Goal: Information Seeking & Learning: Learn about a topic

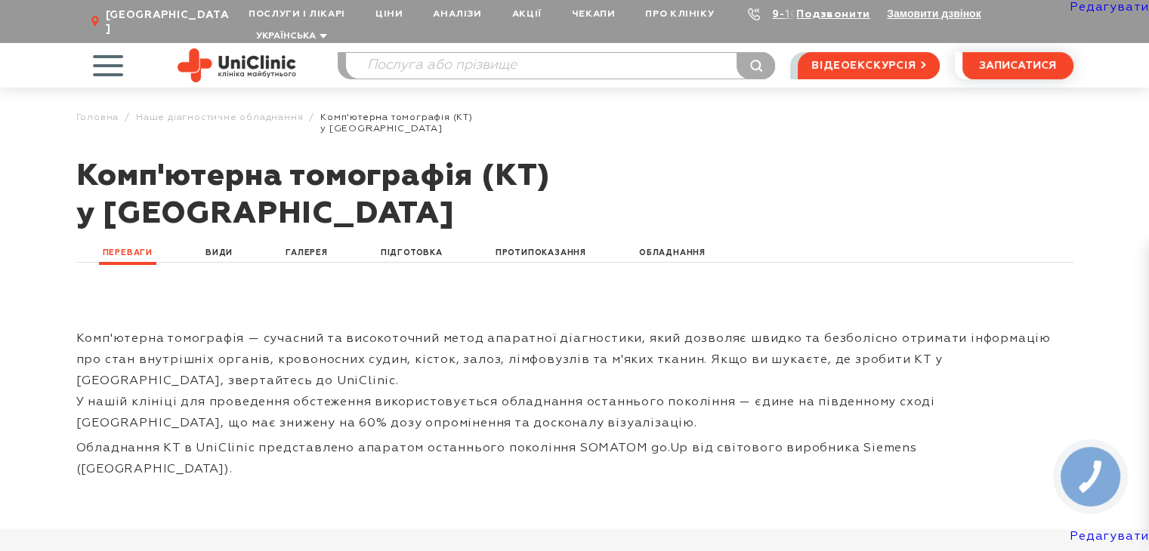
click at [263, 52] on img at bounding box center [237, 65] width 119 height 34
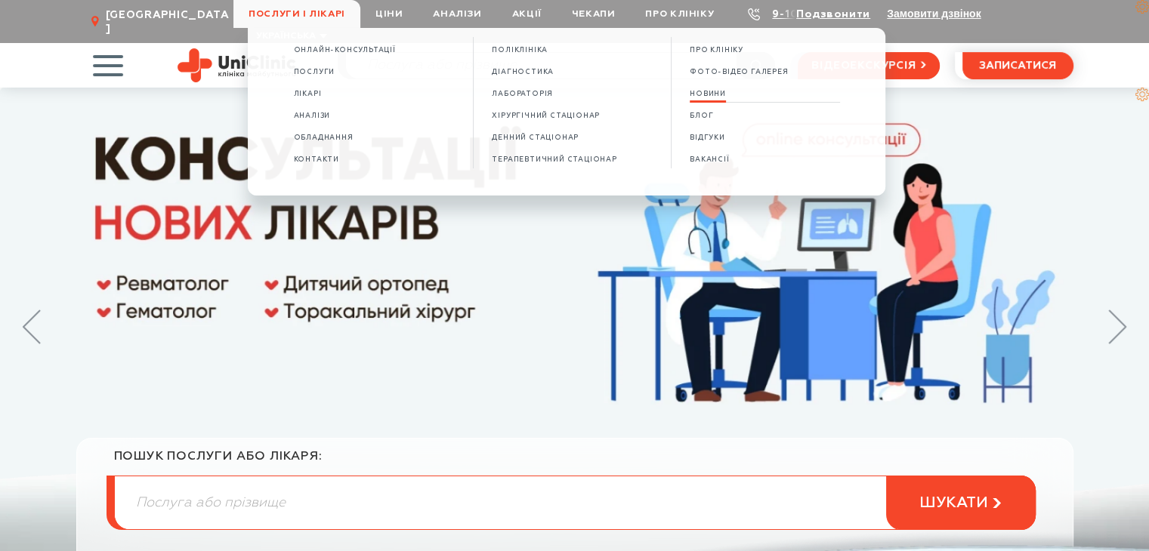
click at [724, 91] on span "НОВИНИ" at bounding box center [708, 94] width 36 height 8
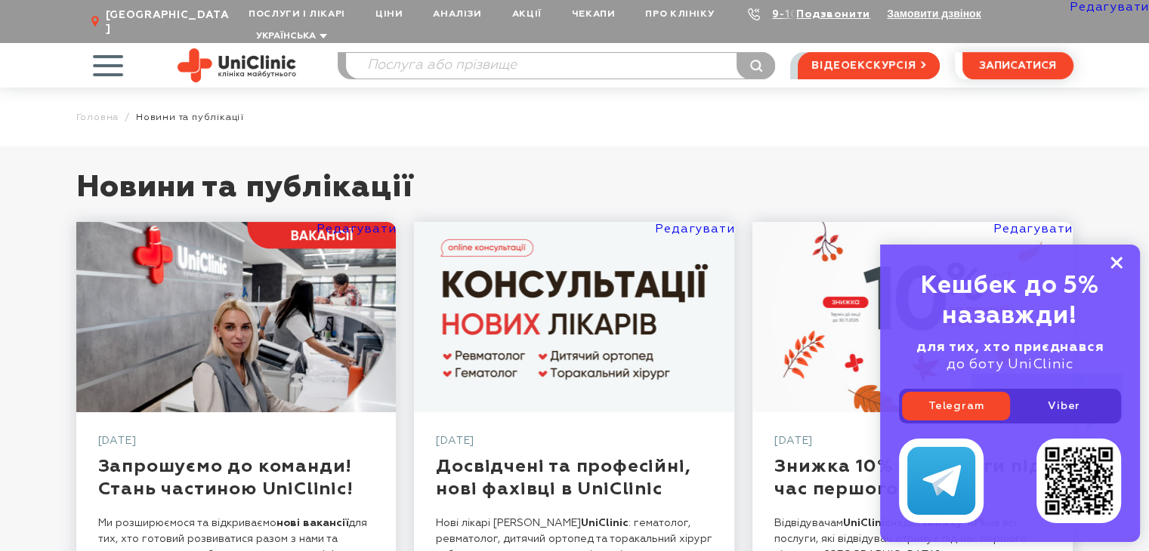
click at [1114, 264] on rect at bounding box center [1116, 263] width 12 height 12
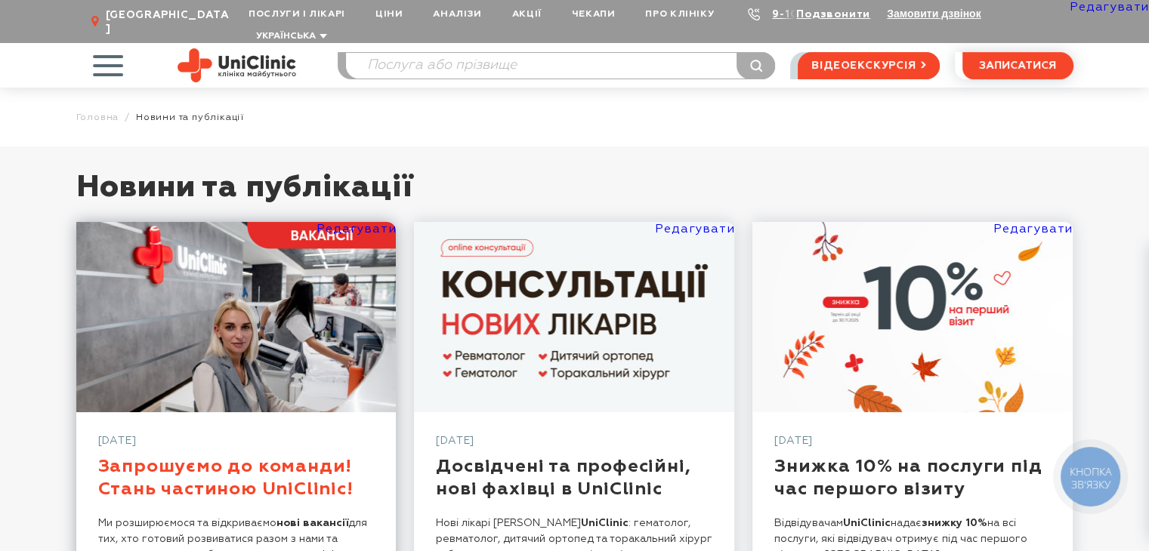
click at [286, 458] on link "Запрошуємо до команди! Стань частиною UniClinic!" at bounding box center [225, 478] width 255 height 41
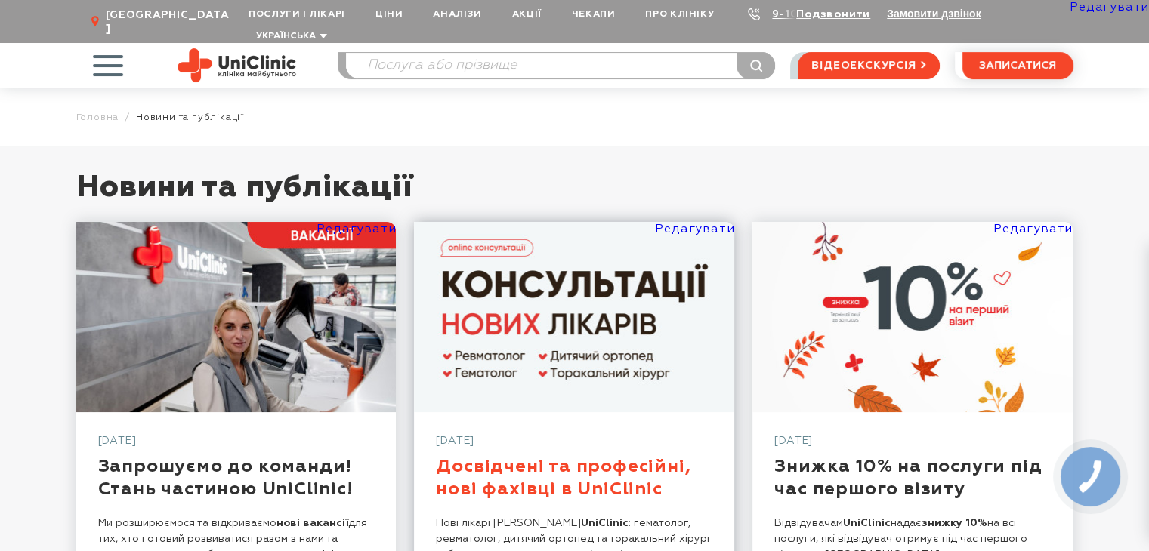
click at [487, 458] on link "Досвідчені та професійні, нові фахівці в UniClinic" at bounding box center [563, 478] width 255 height 41
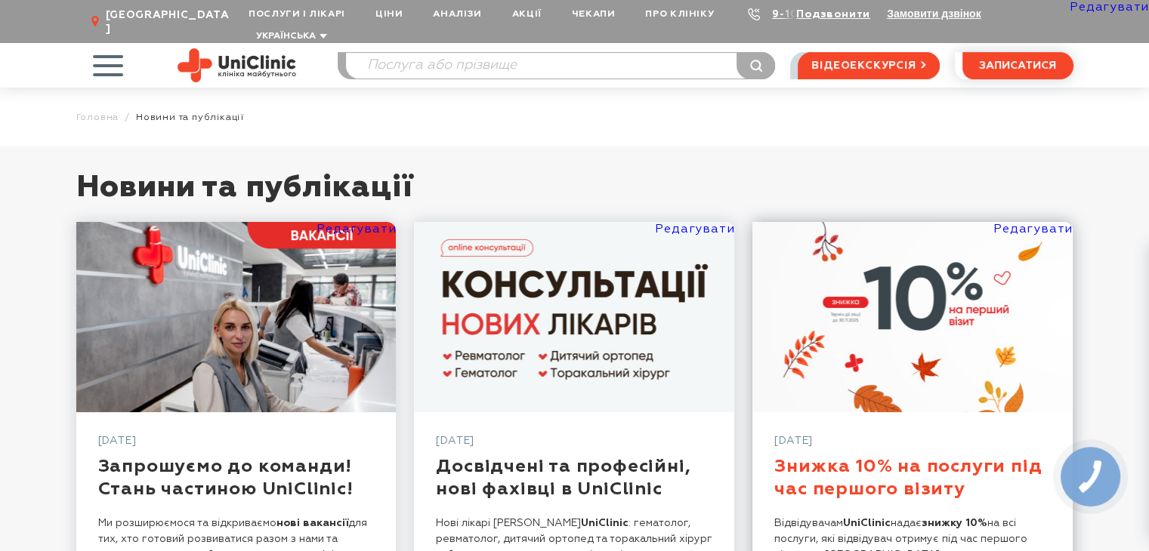
click at [826, 458] on link "Знижка 10% на послуги під час першого візиту" at bounding box center [907, 478] width 267 height 41
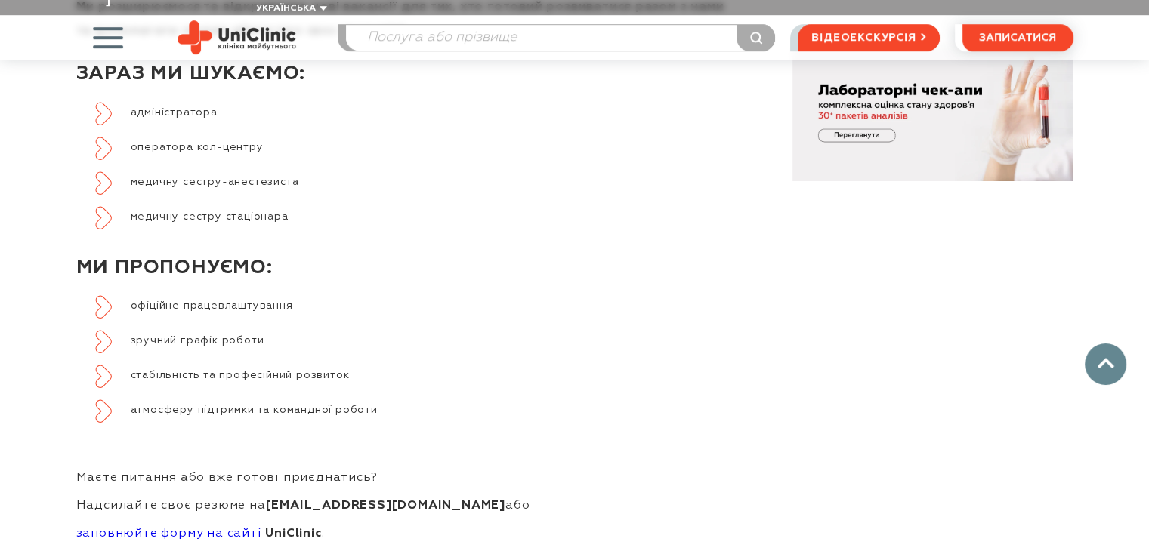
scroll to position [1157, 0]
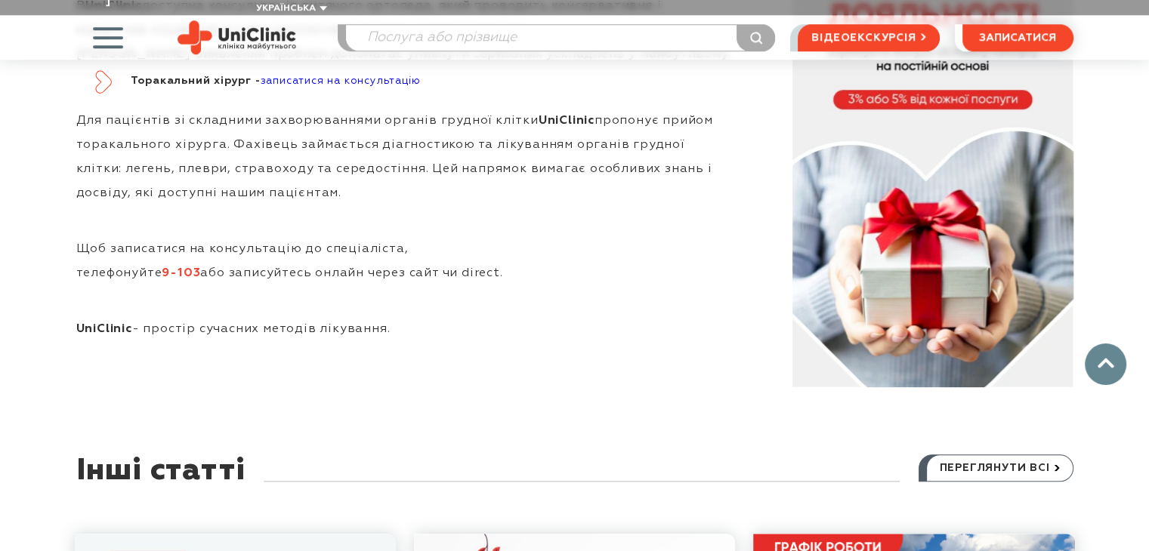
scroll to position [1387, 0]
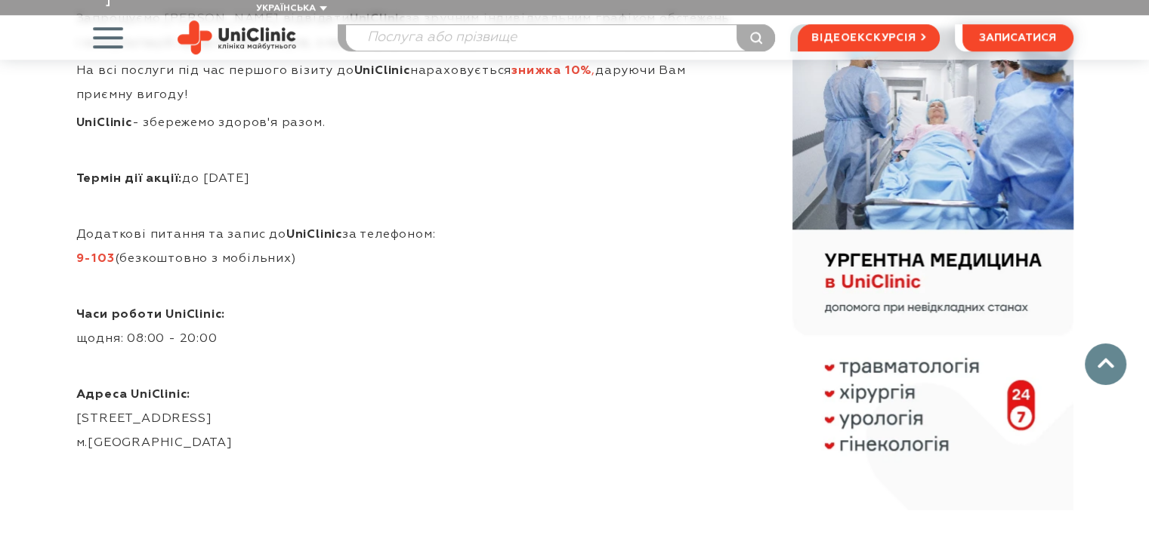
scroll to position [1212, 0]
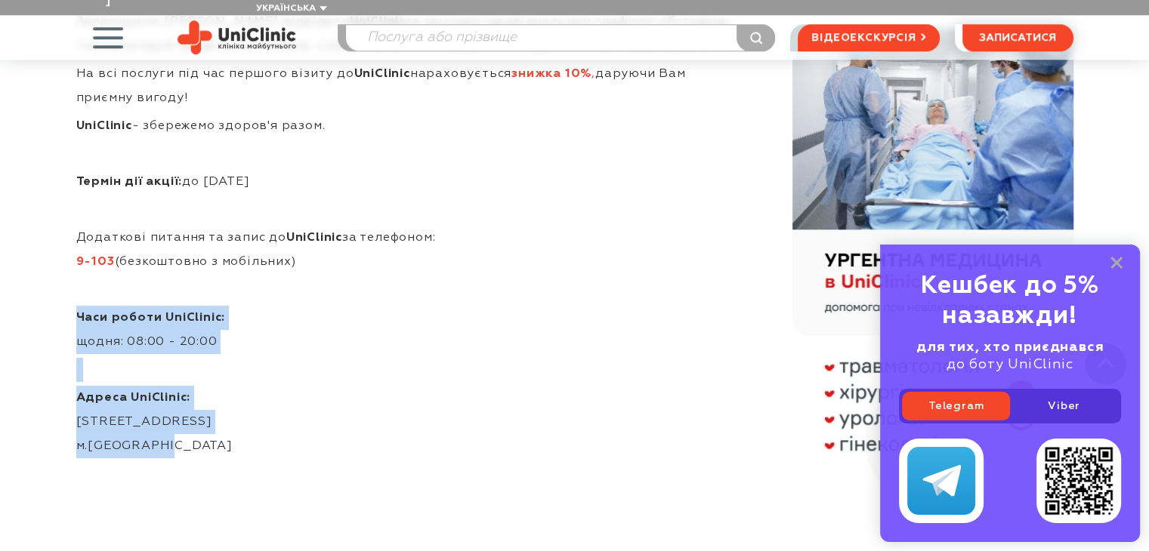
drag, startPoint x: 73, startPoint y: 298, endPoint x: 169, endPoint y: 451, distance: 180.3
click at [169, 451] on div "Новим відвідувачам UniClinic надає знижку 10% на всі послуги, які відвідувач от…" at bounding box center [392, 73] width 683 height 908
copy div "Часи роботи UniClinic: щодня: 08:00 - 20:00 Адреса UniClinic: [STREET_ADDRESS] …"
drag, startPoint x: 298, startPoint y: 249, endPoint x: 70, endPoint y: 224, distance: 229.4
click at [70, 224] on div "Новим відвідувачам UniClinic надає знижку 10% на всі послуги, які відвідувач от…" at bounding box center [392, 73] width 683 height 908
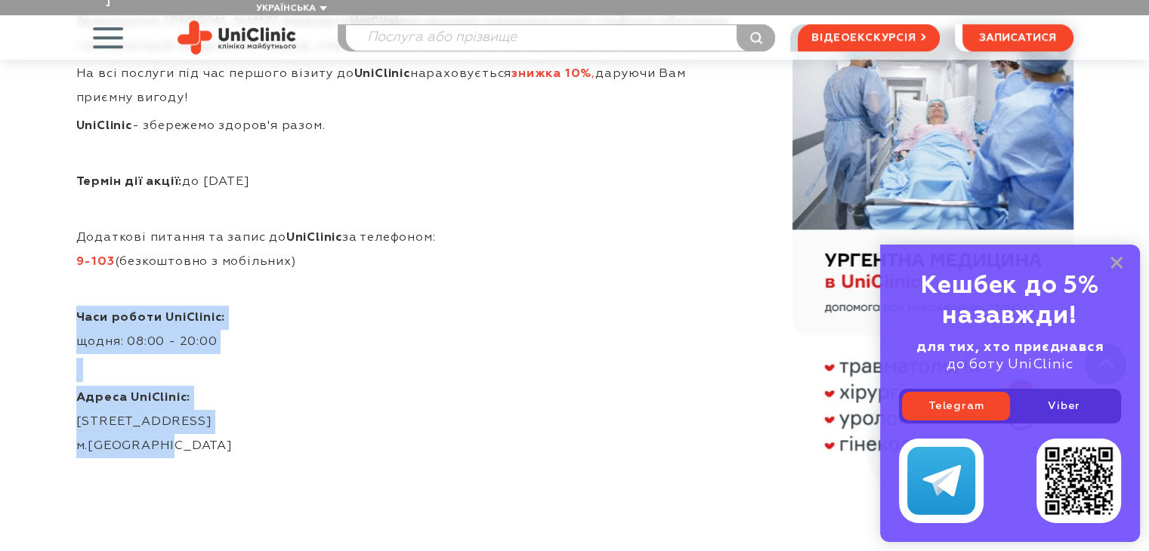
copy p "Додаткові питання та запис до UniClinic за телефоном: 9-103 (безкоштовно з мобі…"
drag, startPoint x: 1114, startPoint y: 263, endPoint x: 1120, endPoint y: 267, distance: 8.2
click at [1114, 263] on icon at bounding box center [1116, 263] width 12 height 13
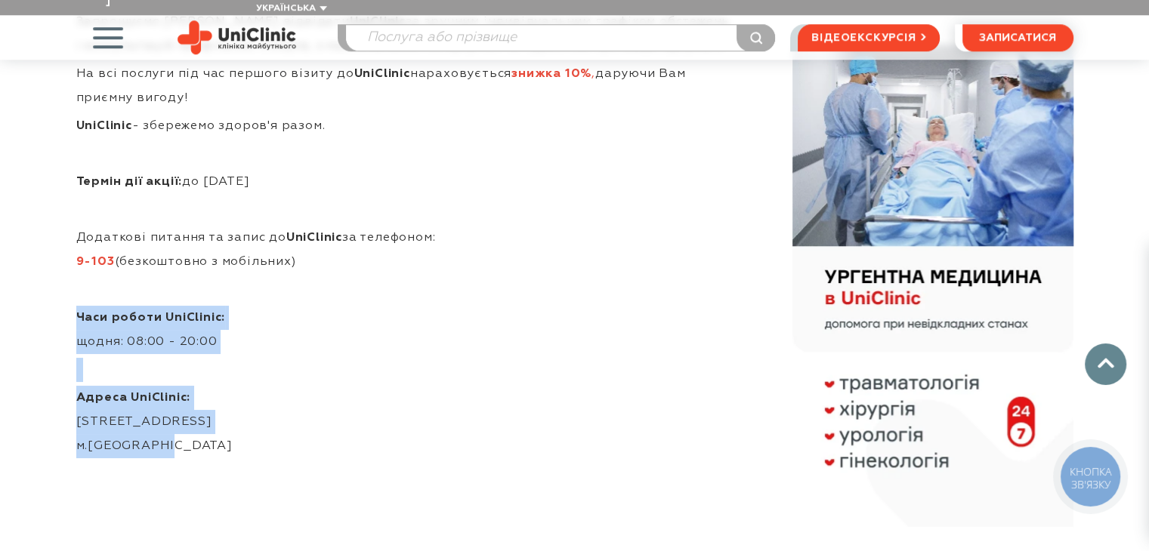
scroll to position [0, 0]
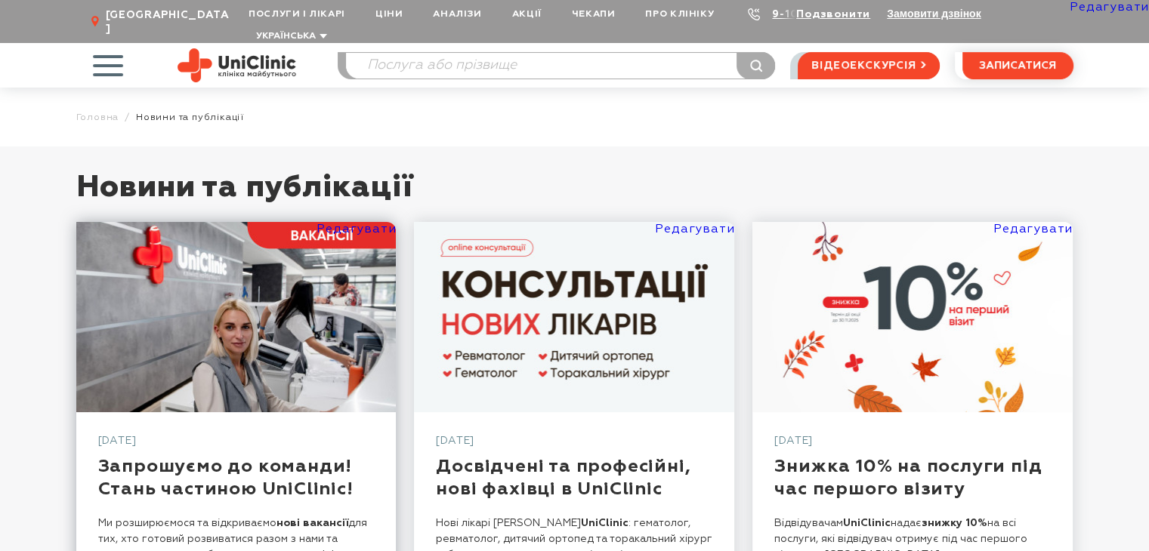
drag, startPoint x: 357, startPoint y: 479, endPoint x: 90, endPoint y: 457, distance: 267.6
click at [90, 457] on div "03/09/2025 Запрошуємо до команди! Стань частиною UniClinic! Ми розширюємося та …" at bounding box center [236, 506] width 320 height 188
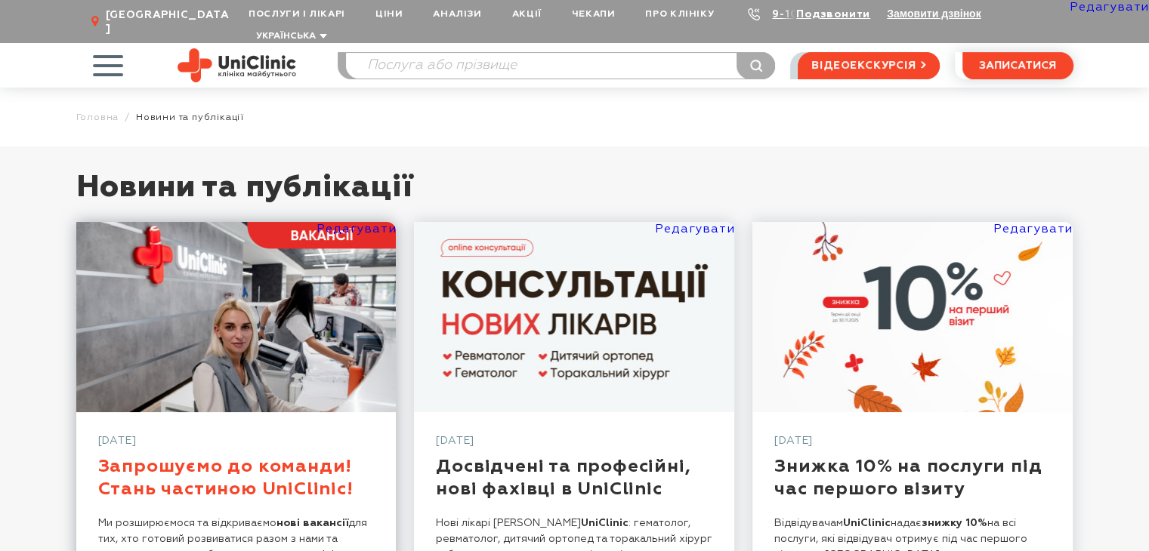
copy link "Запрошуємо до команди! Стань частиною UniClinic!"
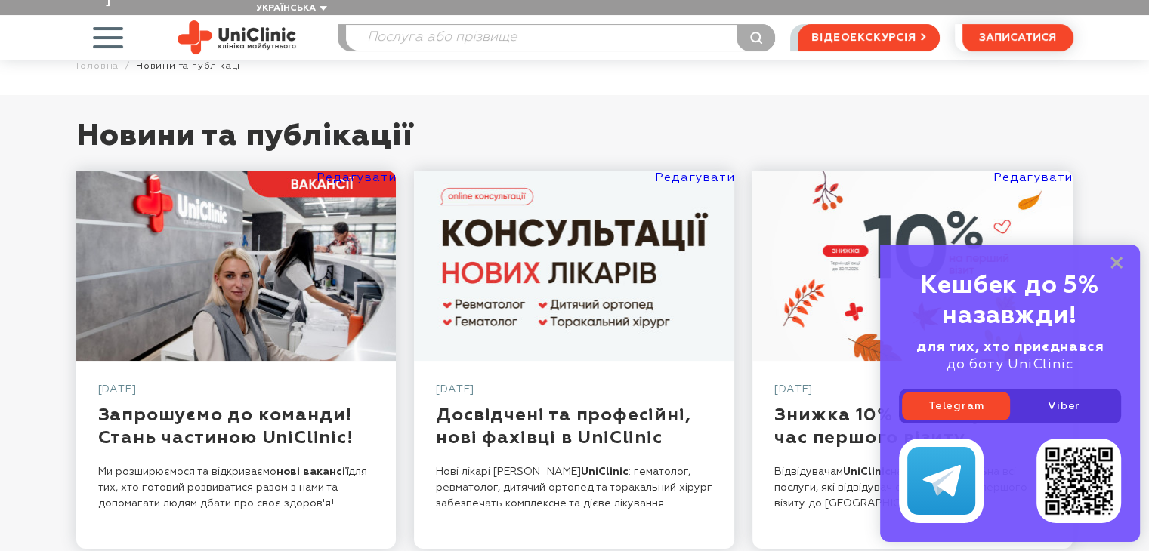
scroll to position [151, 0]
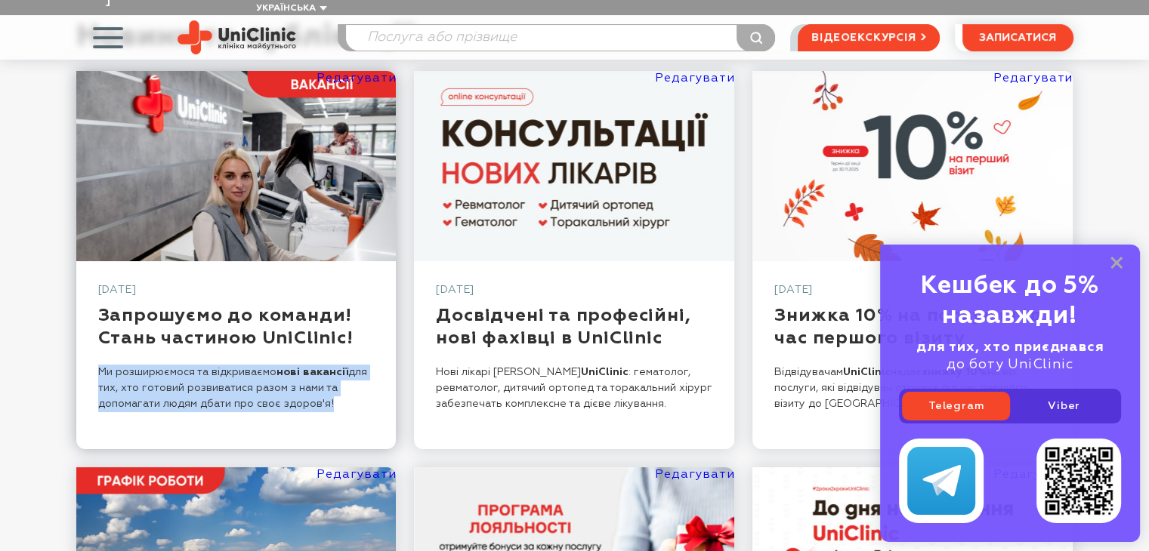
drag, startPoint x: 338, startPoint y: 394, endPoint x: 131, endPoint y: 377, distance: 208.4
click at [93, 362] on div "03/09/2025 Запрошуємо до команди! Стань частиною UniClinic! Ми розширюємося та …" at bounding box center [236, 355] width 320 height 188
copy p "Ми розширюємося та відкриваємо нові вакансії для тих, хто готовий розвиватися р…"
drag, startPoint x: 1114, startPoint y: 263, endPoint x: 916, endPoint y: 273, distance: 198.2
click at [1114, 263] on rect at bounding box center [1116, 263] width 12 height 12
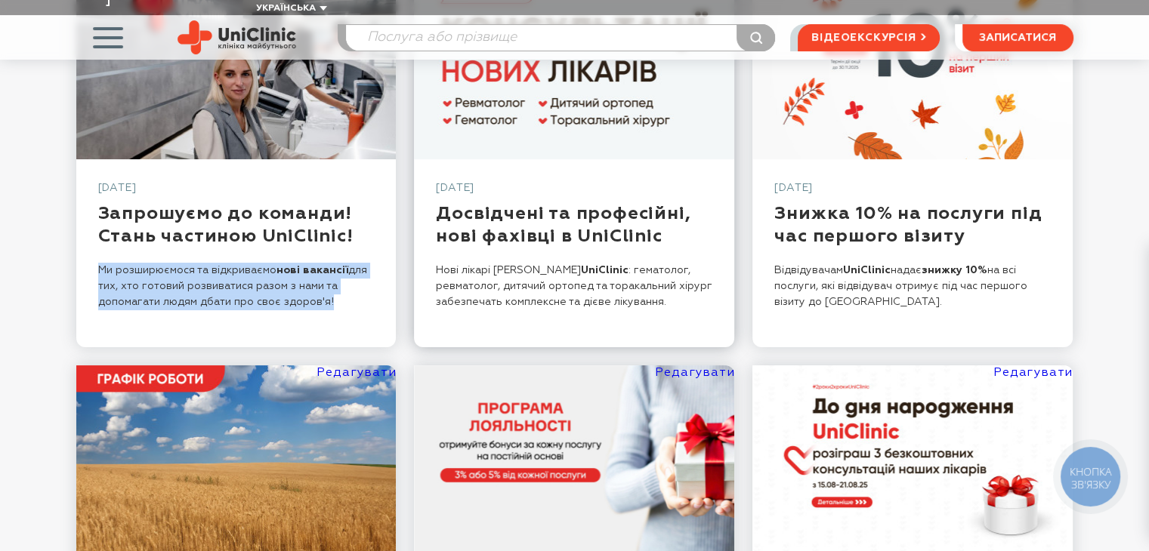
scroll to position [227, 0]
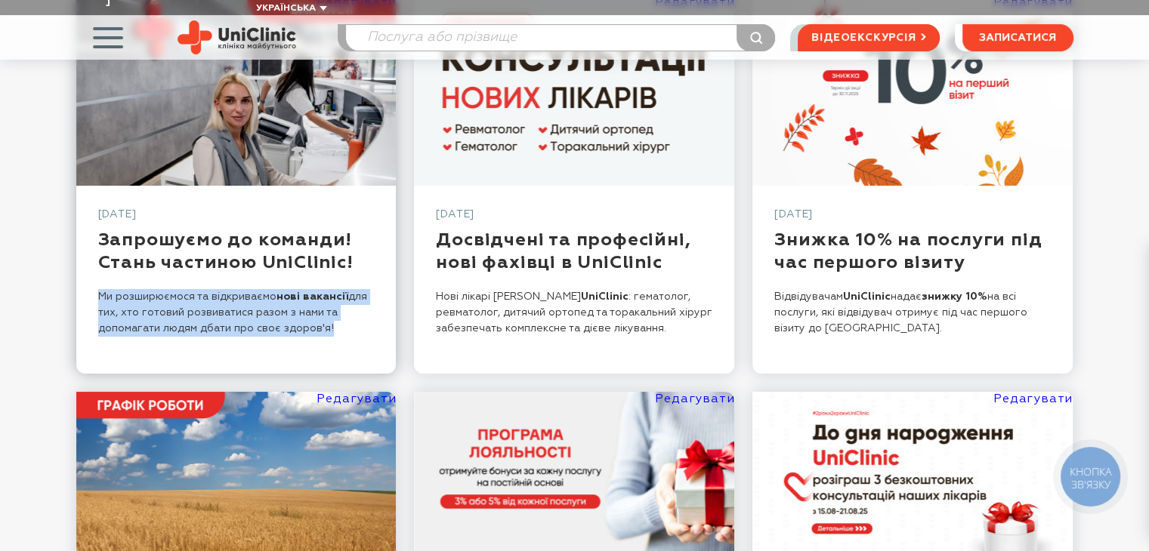
click at [352, 333] on div "Ми розширюємося та відкриваємо нові вакансії для тих, хто готовий розвиватися р…" at bounding box center [236, 313] width 276 height 78
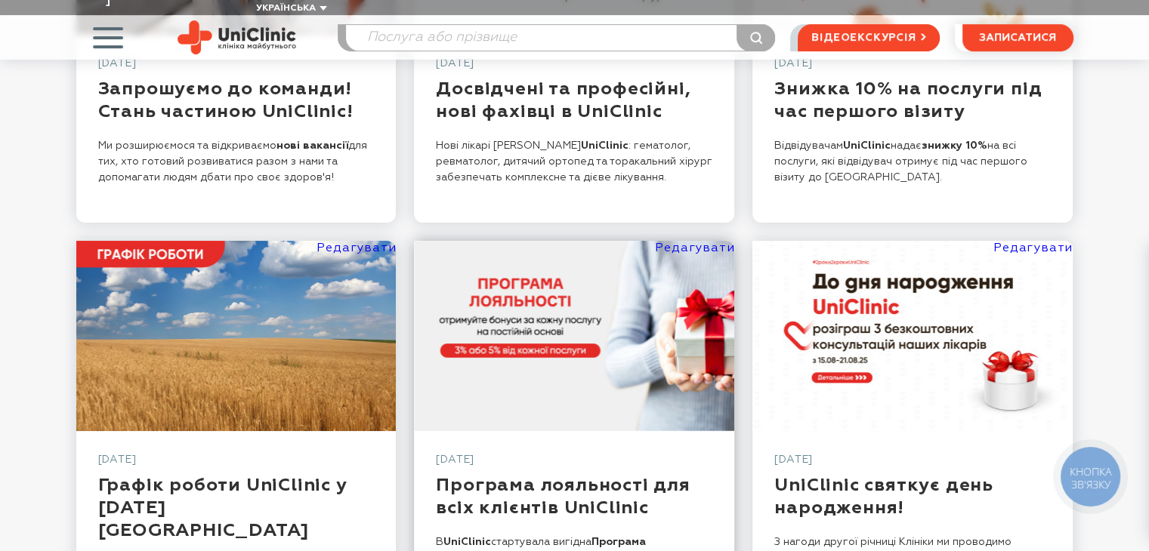
scroll to position [151, 0]
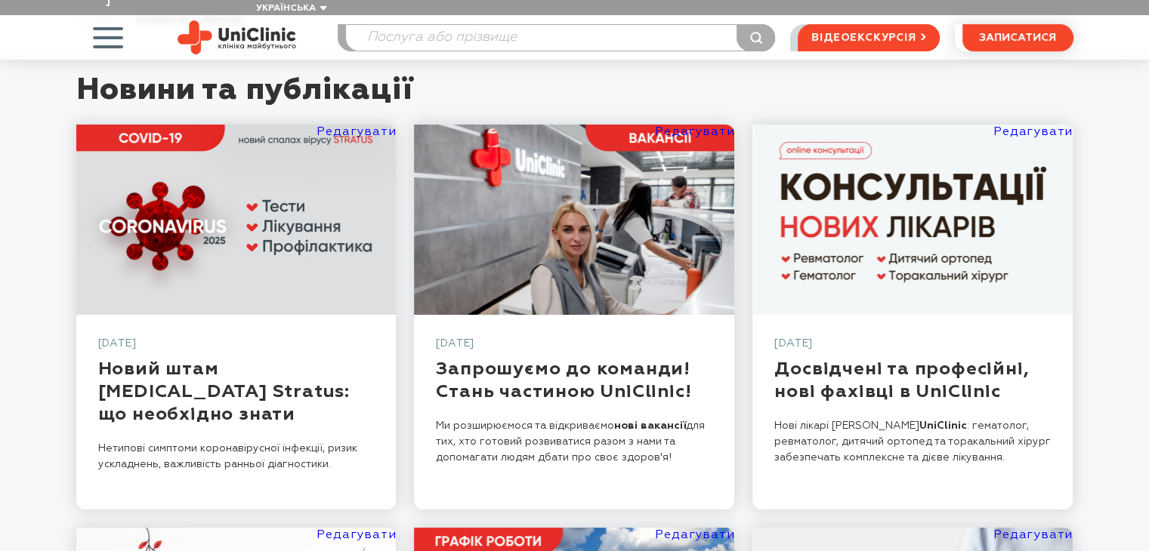
scroll to position [76, 0]
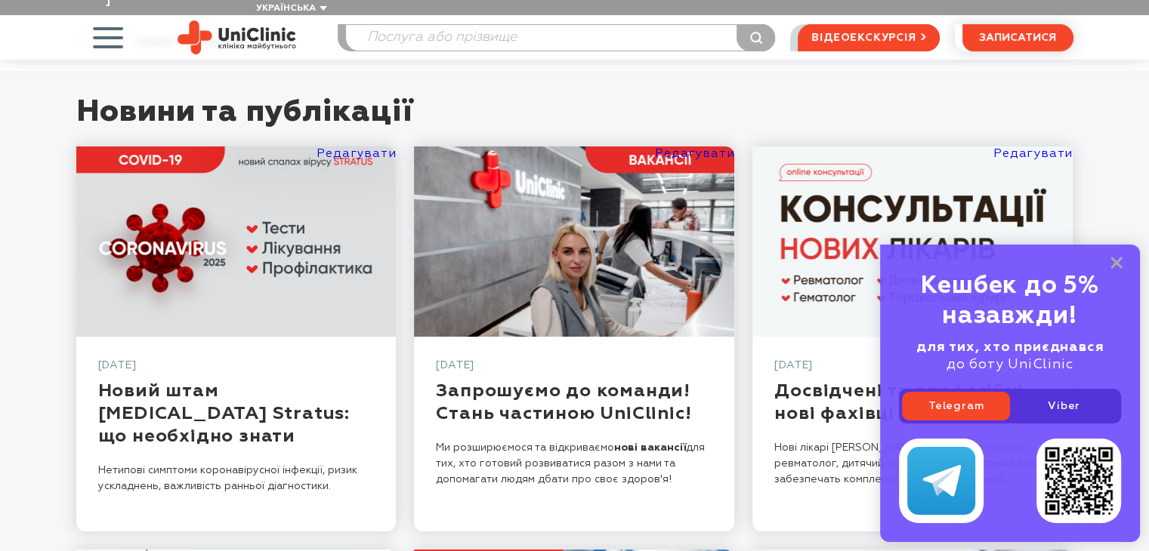
drag, startPoint x: 1115, startPoint y: 261, endPoint x: 1085, endPoint y: 261, distance: 30.2
click at [1115, 261] on rect at bounding box center [1116, 263] width 12 height 12
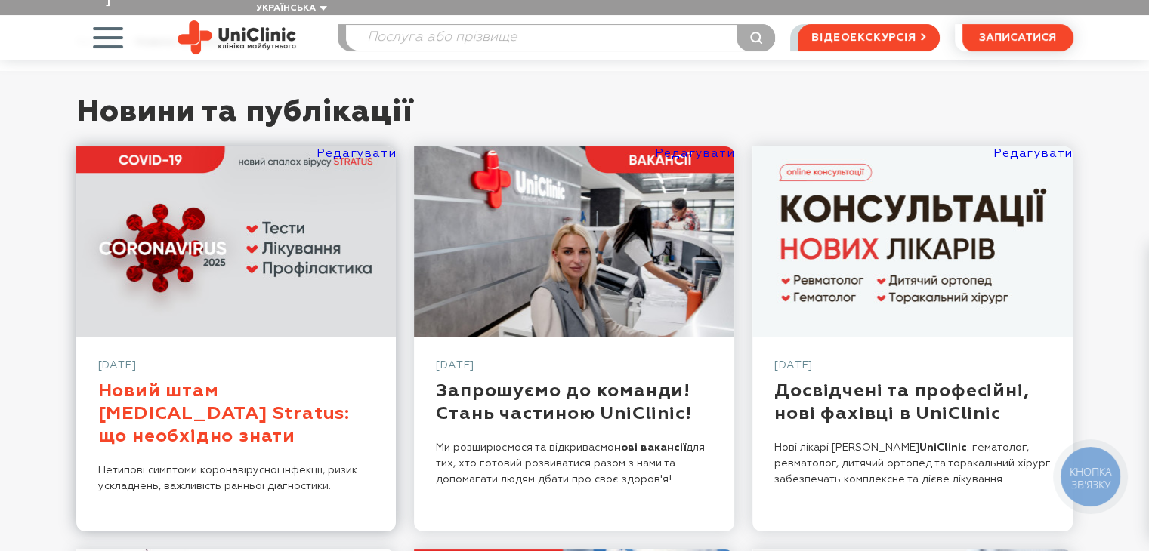
click at [239, 386] on link "Новий штам [MEDICAL_DATA] Stratus: що необхiдно знати" at bounding box center [224, 413] width 252 height 63
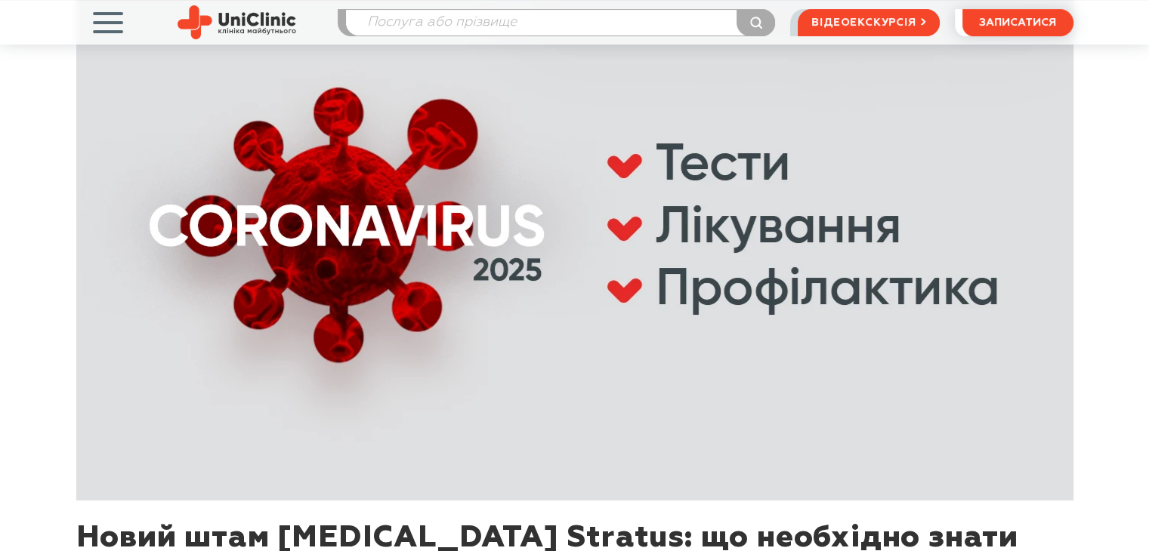
scroll to position [227, 0]
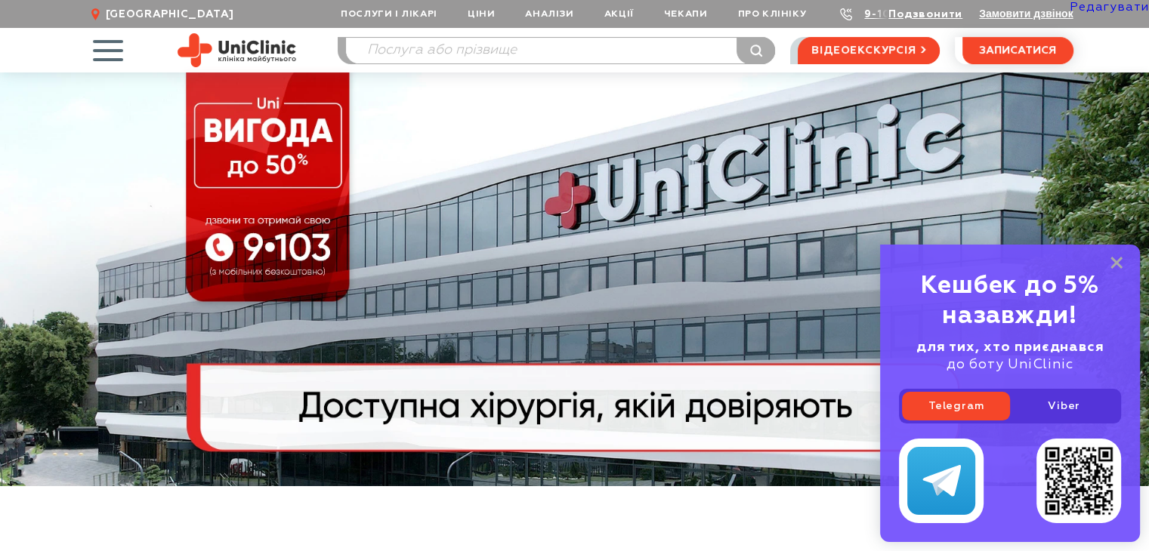
click at [1111, 262] on icon at bounding box center [1116, 263] width 12 height 13
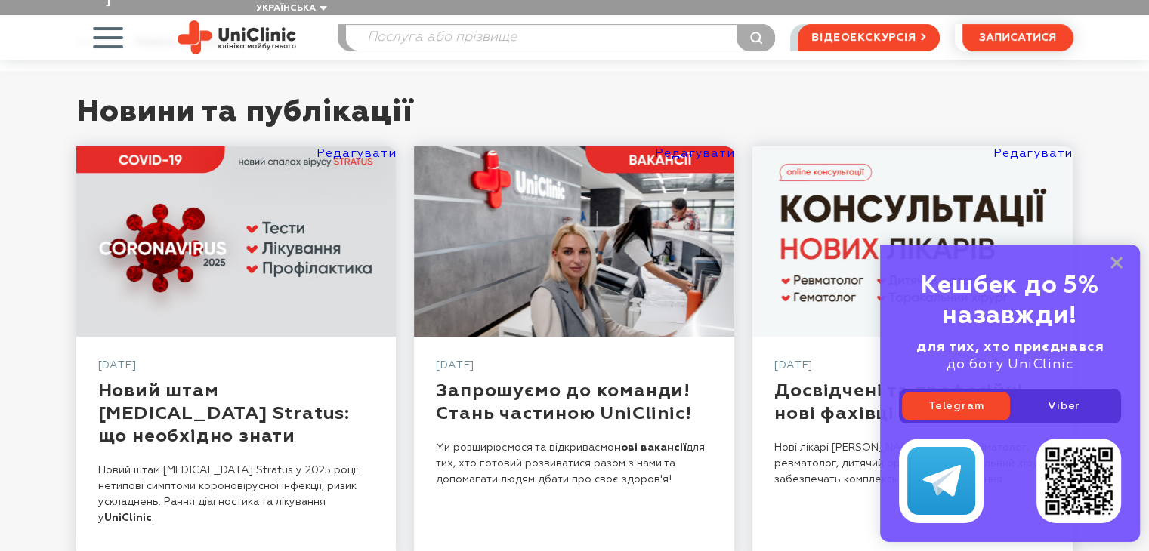
click at [1115, 262] on rect at bounding box center [1116, 263] width 12 height 12
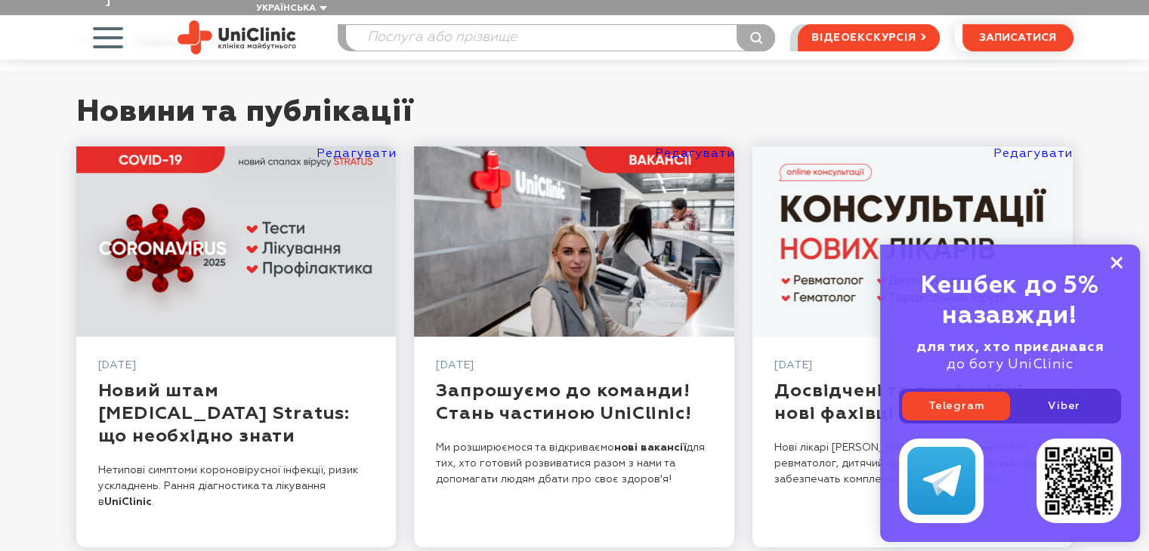
click at [1112, 264] on icon at bounding box center [1116, 263] width 12 height 13
drag, startPoint x: 1114, startPoint y: 261, endPoint x: 1071, endPoint y: 261, distance: 42.3
click at [1114, 261] on icon at bounding box center [1116, 263] width 12 height 13
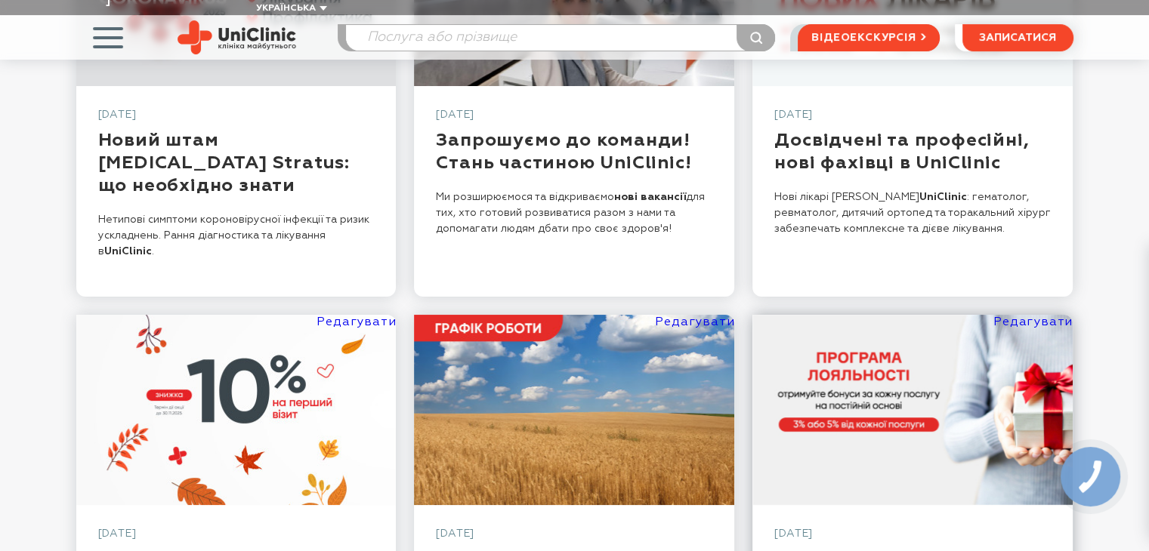
scroll to position [302, 0]
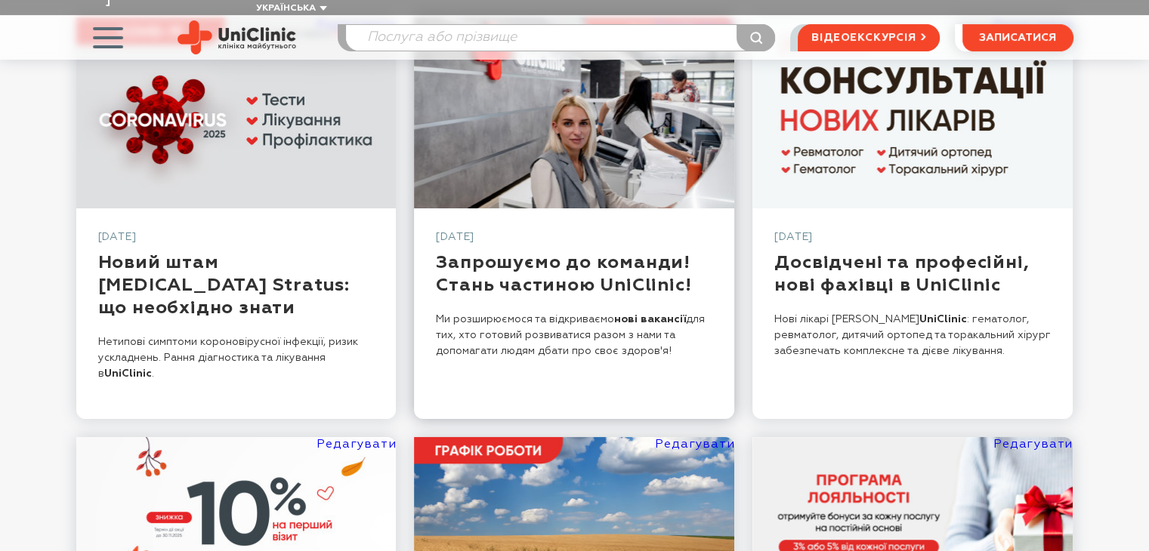
scroll to position [76, 0]
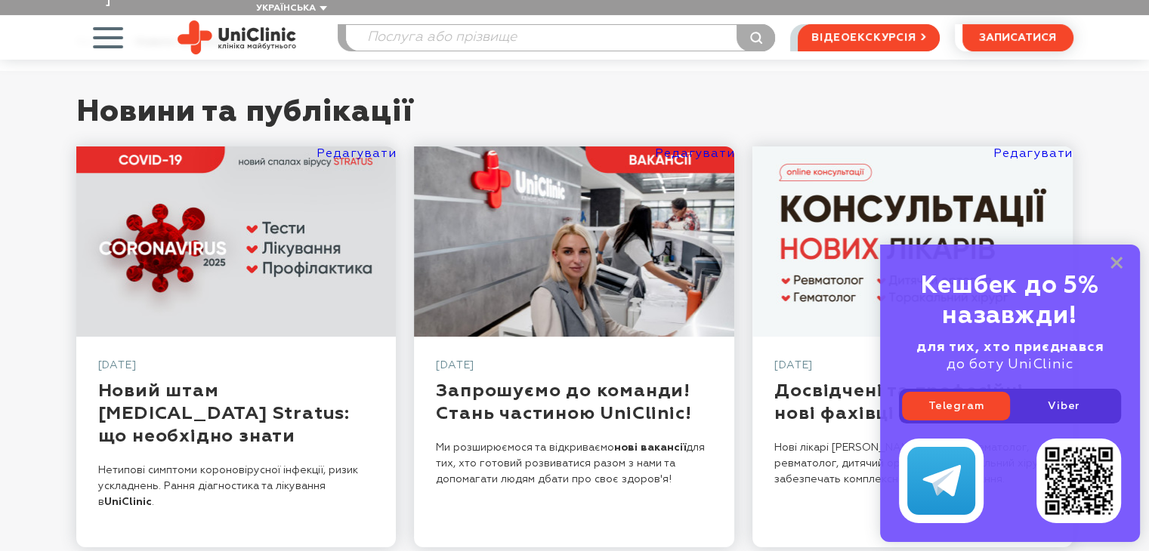
drag, startPoint x: 1112, startPoint y: 261, endPoint x: 922, endPoint y: 291, distance: 192.6
click at [1112, 261] on icon at bounding box center [1116, 263] width 12 height 13
drag, startPoint x: 1113, startPoint y: 264, endPoint x: 993, endPoint y: 315, distance: 130.6
click at [1113, 264] on rect at bounding box center [1116, 263] width 12 height 12
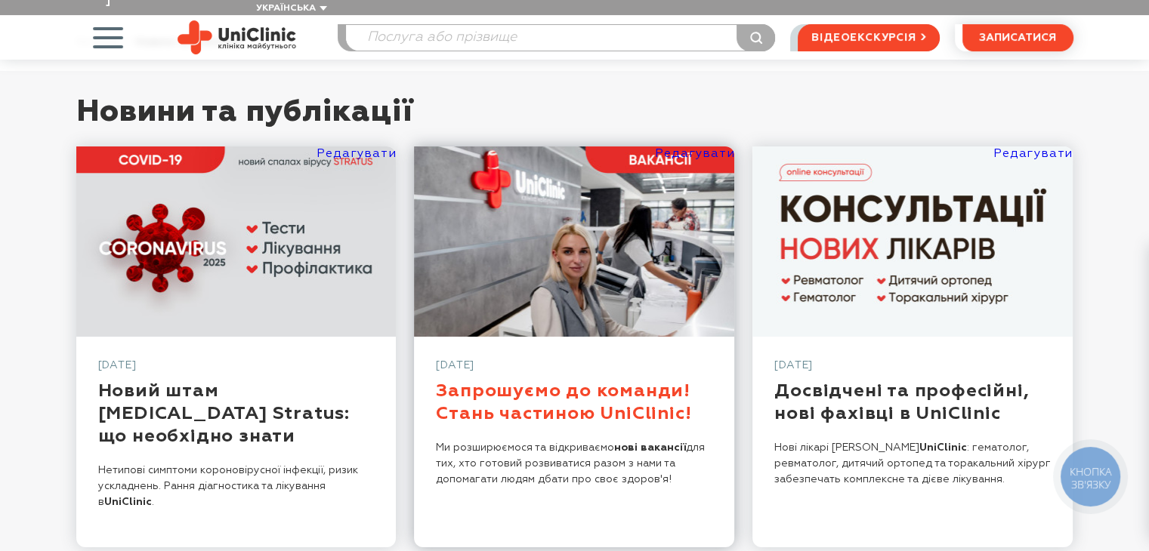
click at [650, 382] on link "Запрошуємо до команди! Стань частиною UniClinic!" at bounding box center [563, 402] width 255 height 41
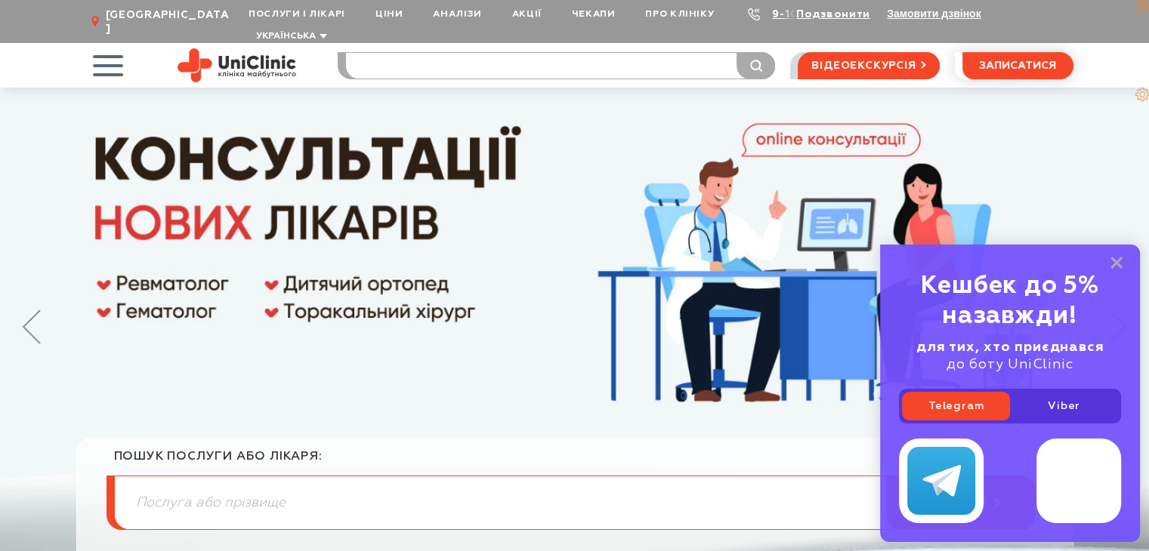
click at [539, 54] on input "search" at bounding box center [560, 66] width 429 height 26
type input "спіро"
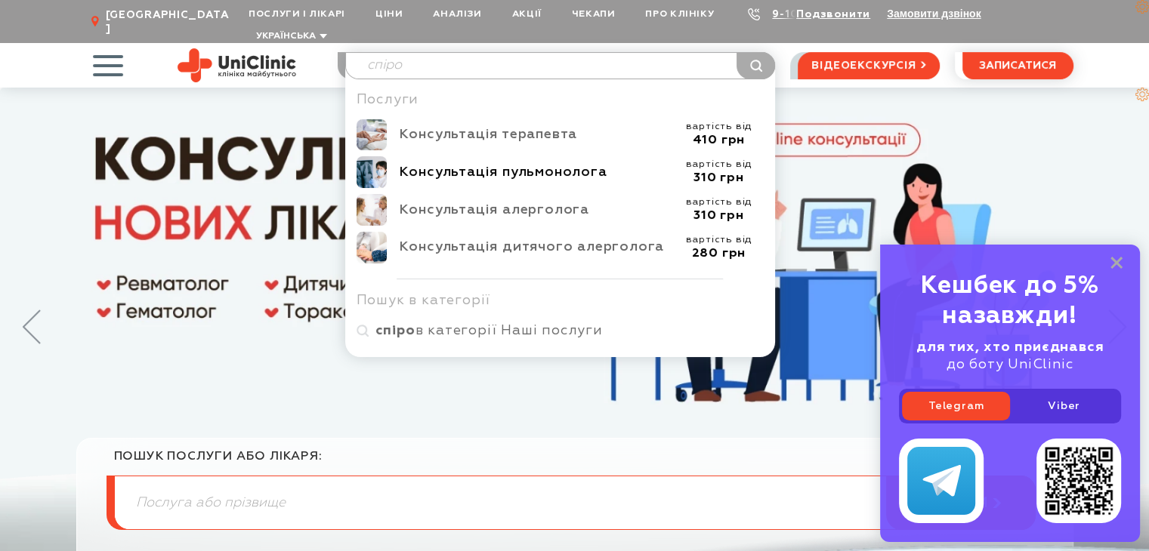
click at [534, 164] on div "Консультація пульмонолога" at bounding box center [536, 172] width 275 height 17
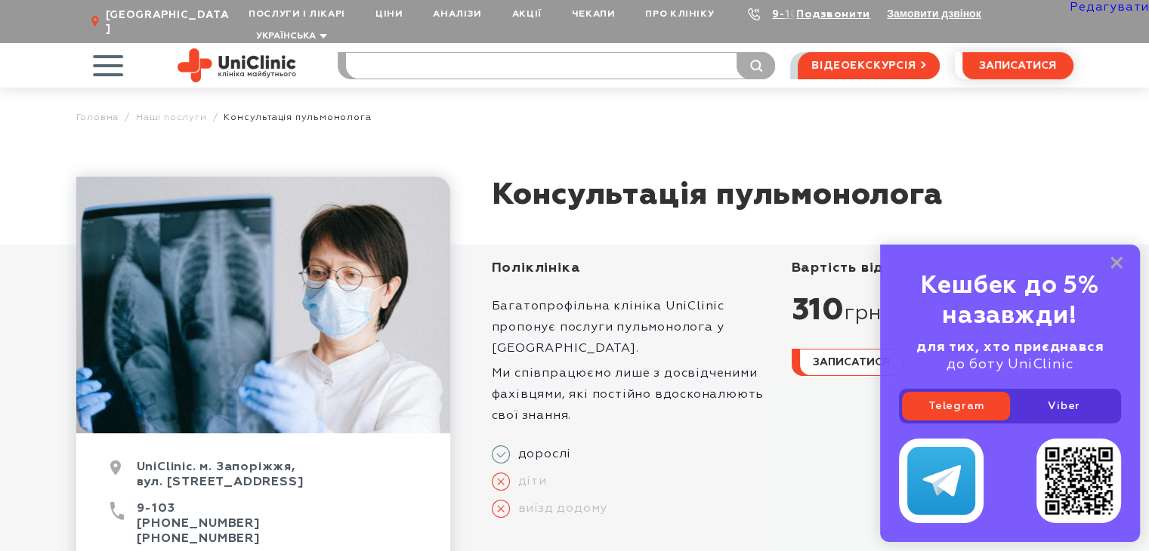
click at [489, 53] on input "search" at bounding box center [560, 66] width 429 height 26
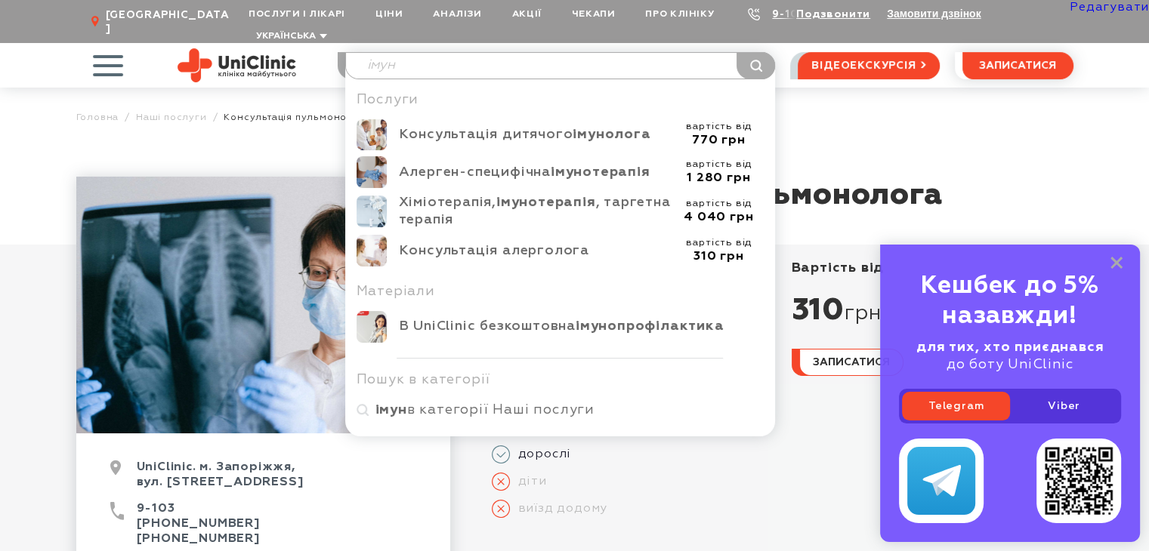
click at [447, 53] on input "імун" at bounding box center [560, 66] width 429 height 26
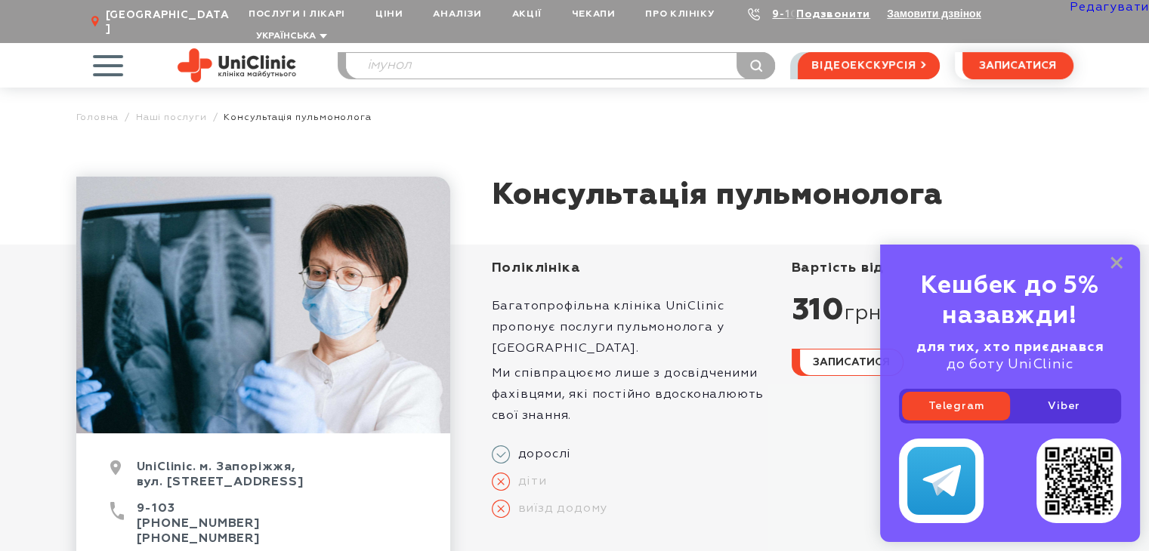
type input "імунол"
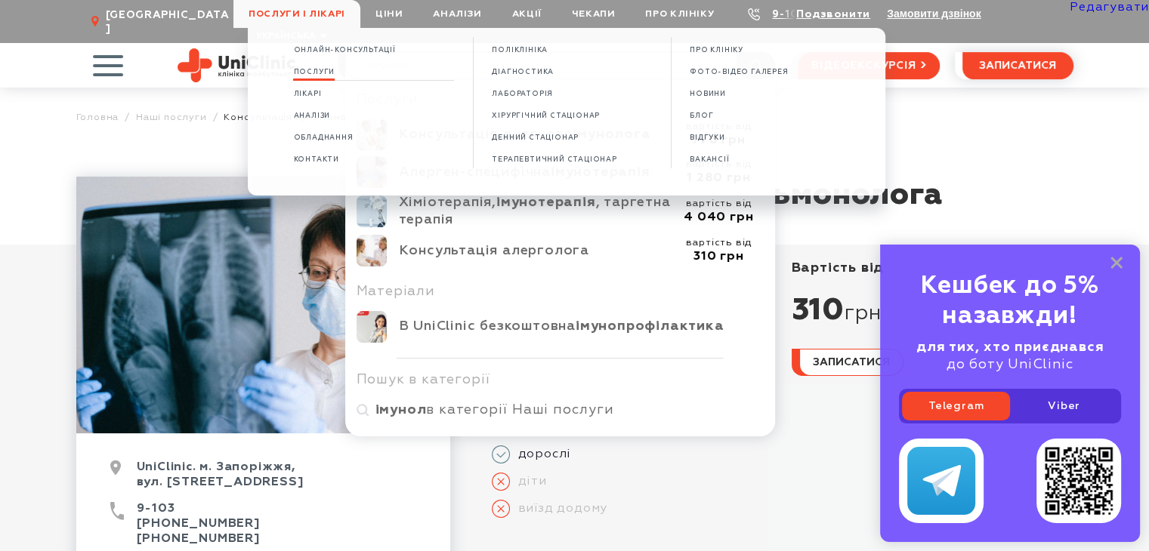
click at [326, 70] on span "Послуги" at bounding box center [314, 72] width 42 height 8
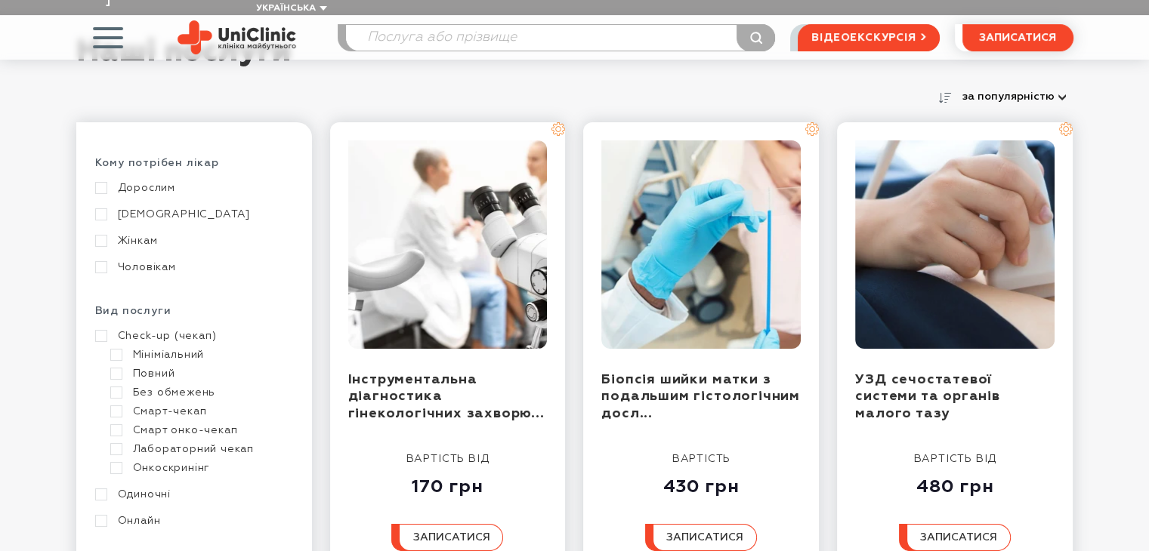
scroll to position [227, 0]
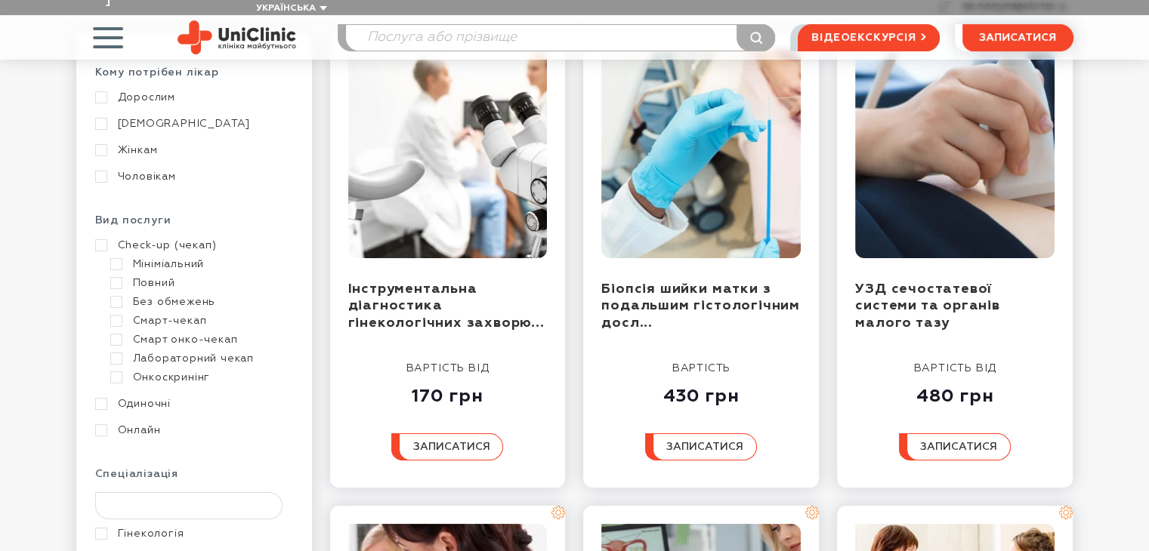
click at [175, 493] on input "text" at bounding box center [189, 506] width 188 height 27
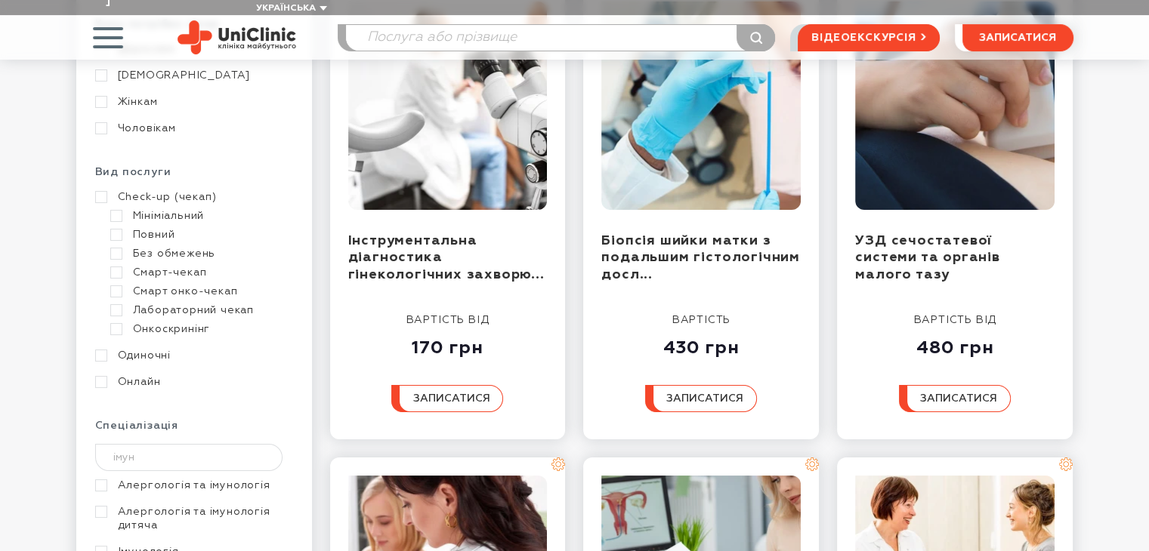
scroll to position [302, 0]
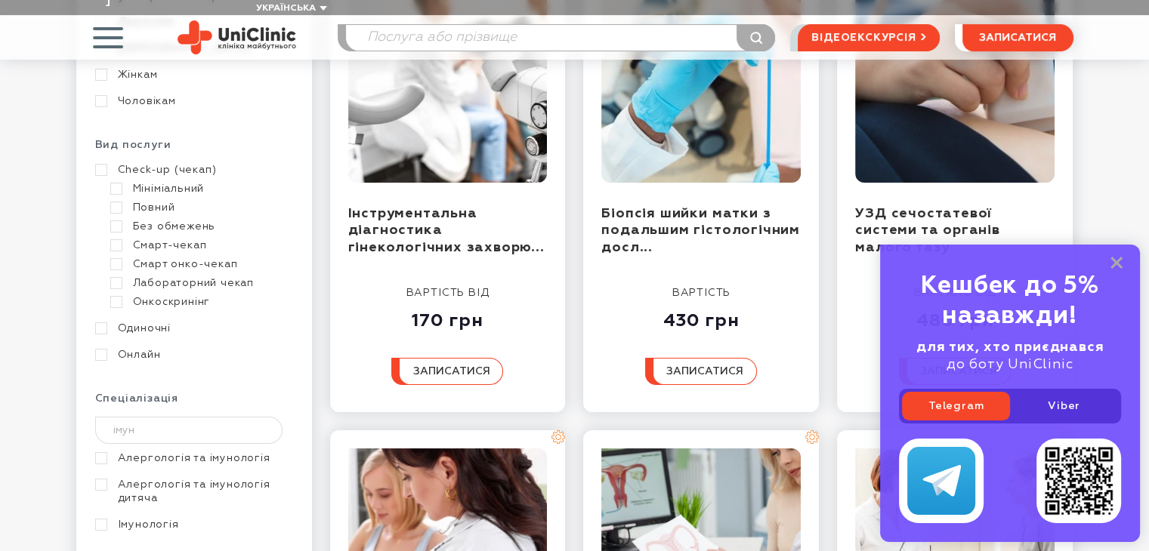
type input "імун"
click at [181, 452] on link "Алергологія та імунологія" at bounding box center [192, 459] width 194 height 14
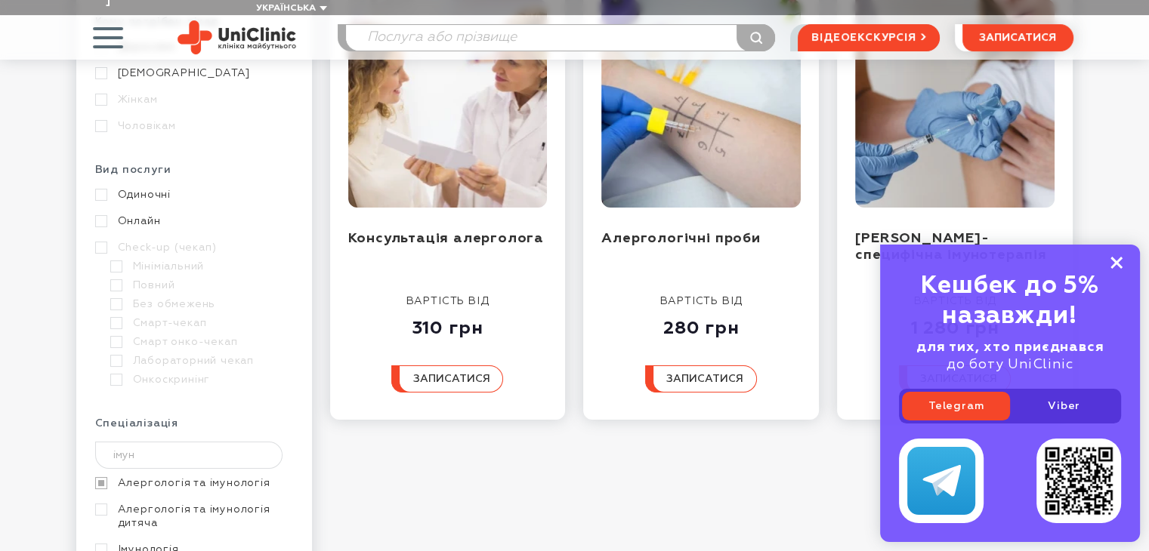
click at [1115, 260] on rect at bounding box center [1116, 263] width 12 height 12
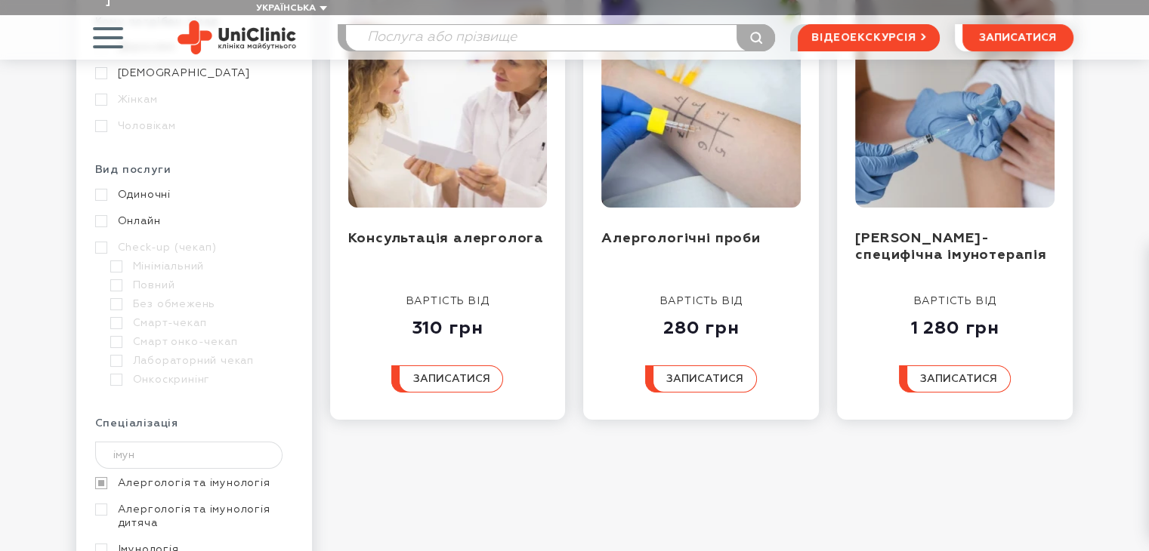
scroll to position [227, 0]
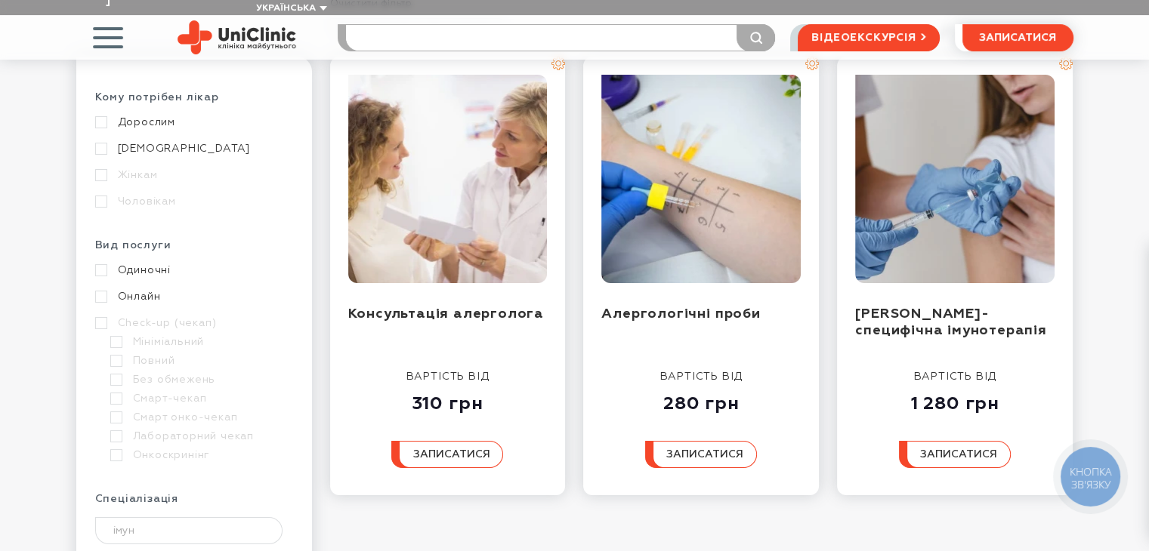
click at [406, 25] on input "search" at bounding box center [560, 38] width 429 height 26
type input "імун"
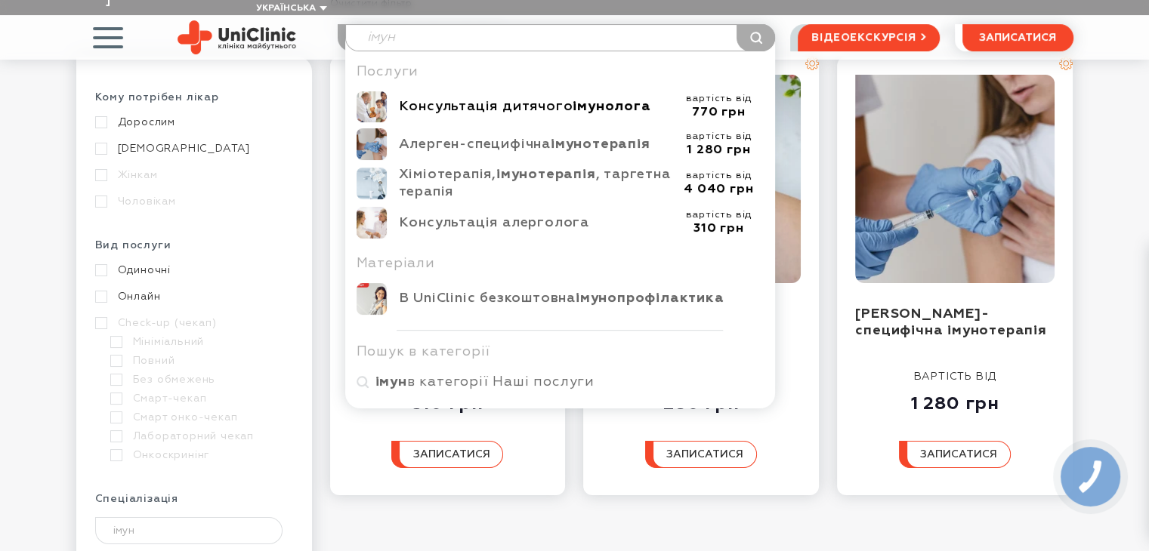
click at [449, 98] on div "Консультація дитячого імунолога" at bounding box center [536, 106] width 275 height 17
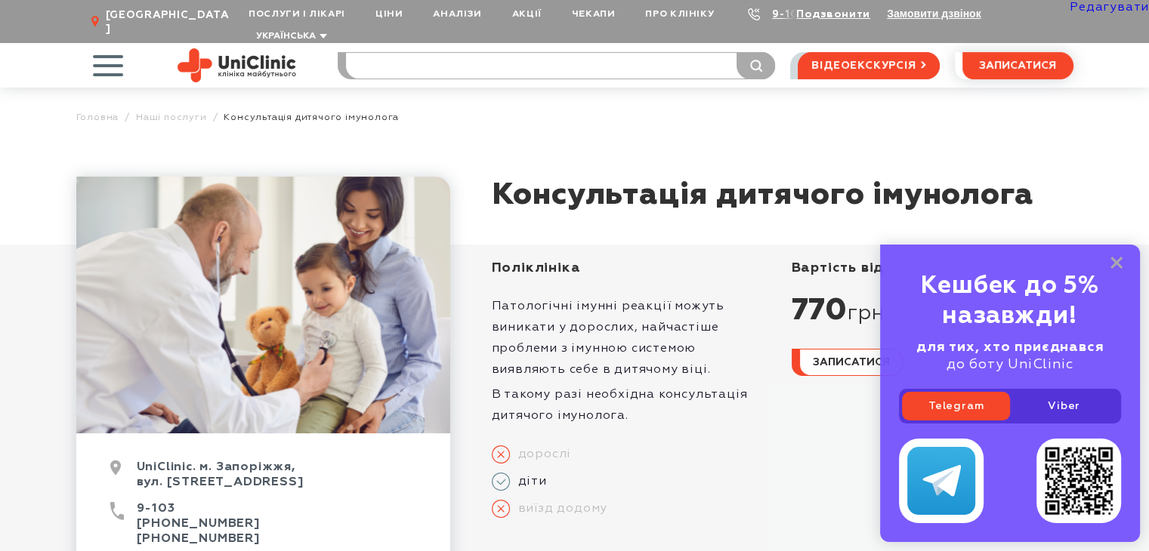
click at [527, 53] on input "search" at bounding box center [560, 66] width 429 height 26
click at [474, 55] on input "пед" at bounding box center [560, 66] width 429 height 26
type input "педі"
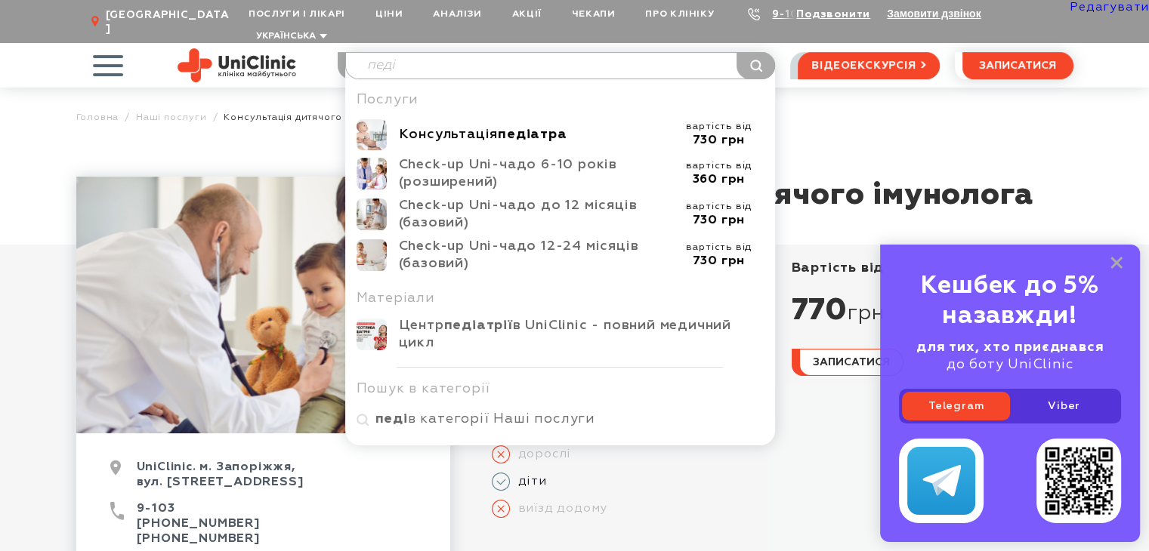
click at [458, 126] on div "Консультація педіатра" at bounding box center [536, 134] width 275 height 17
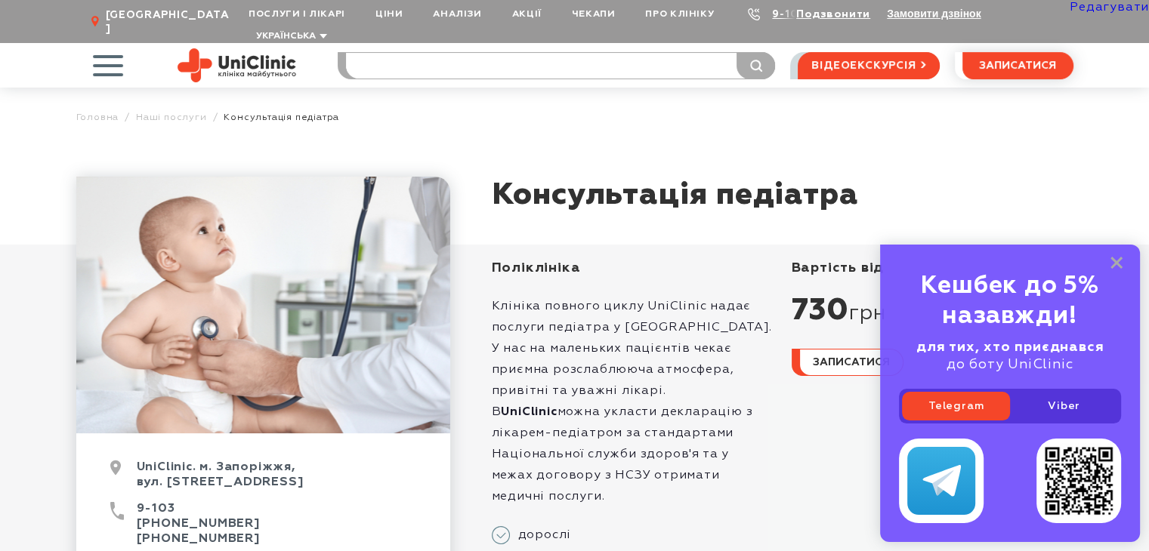
click at [419, 57] on input "search" at bounding box center [560, 66] width 429 height 26
type input "тер"
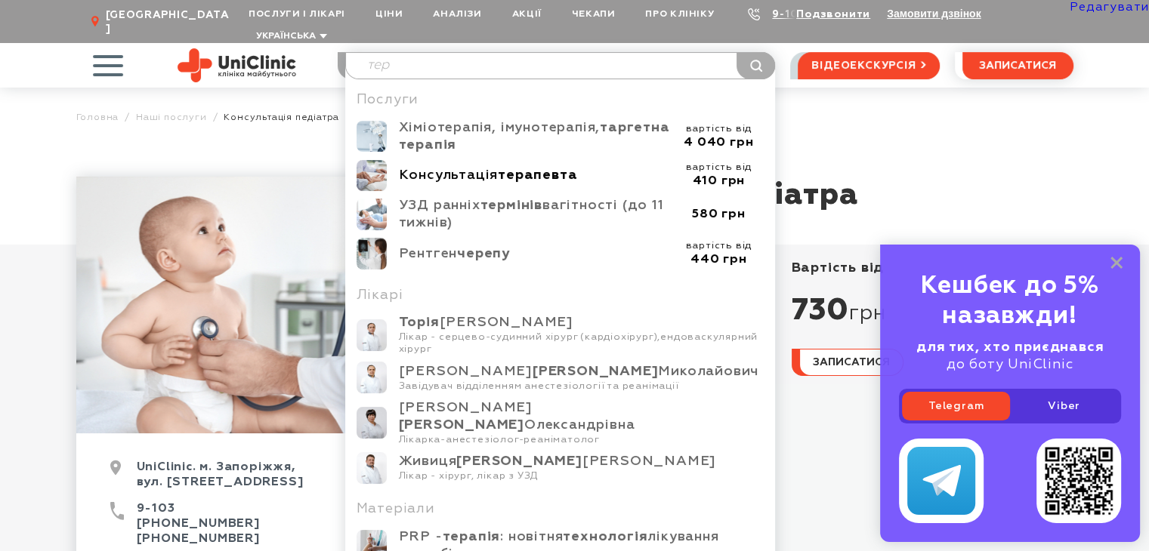
click at [444, 167] on div "Консультація терапевта" at bounding box center [536, 175] width 275 height 17
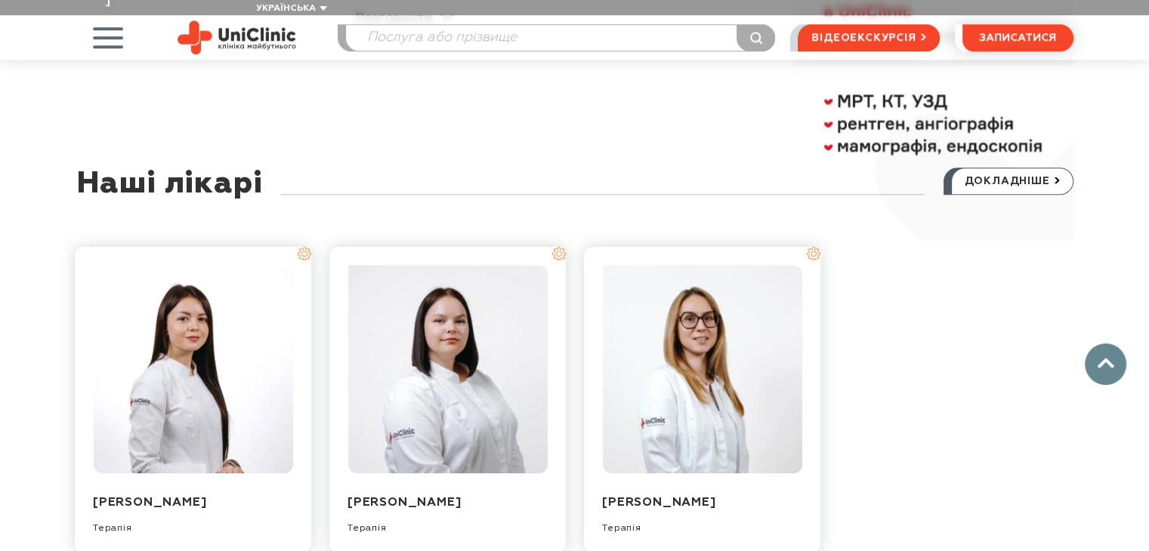
scroll to position [1231, 0]
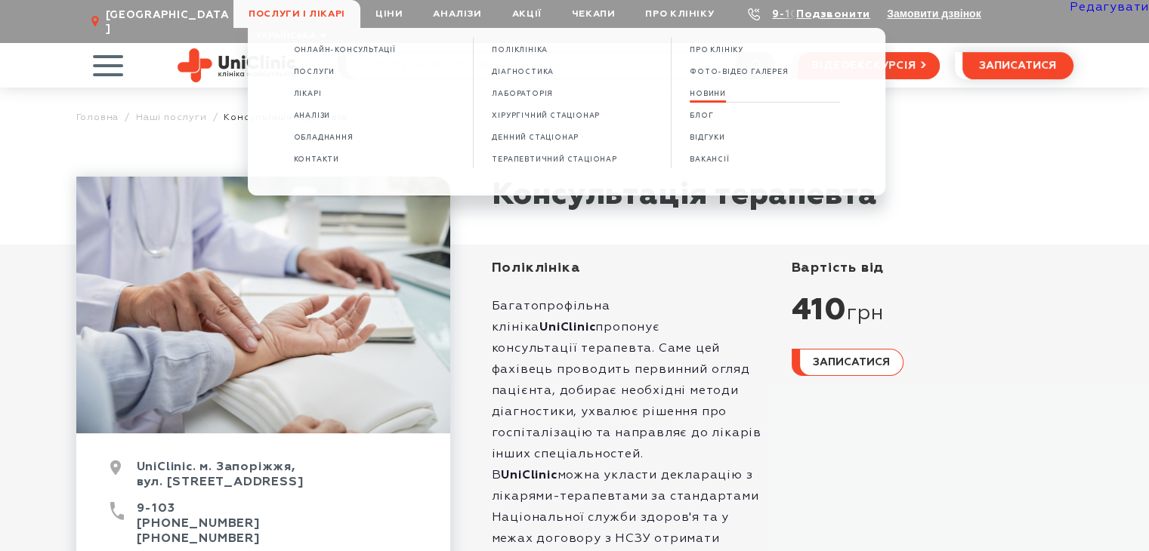
click at [712, 91] on span "НОВИНИ" at bounding box center [708, 94] width 36 height 8
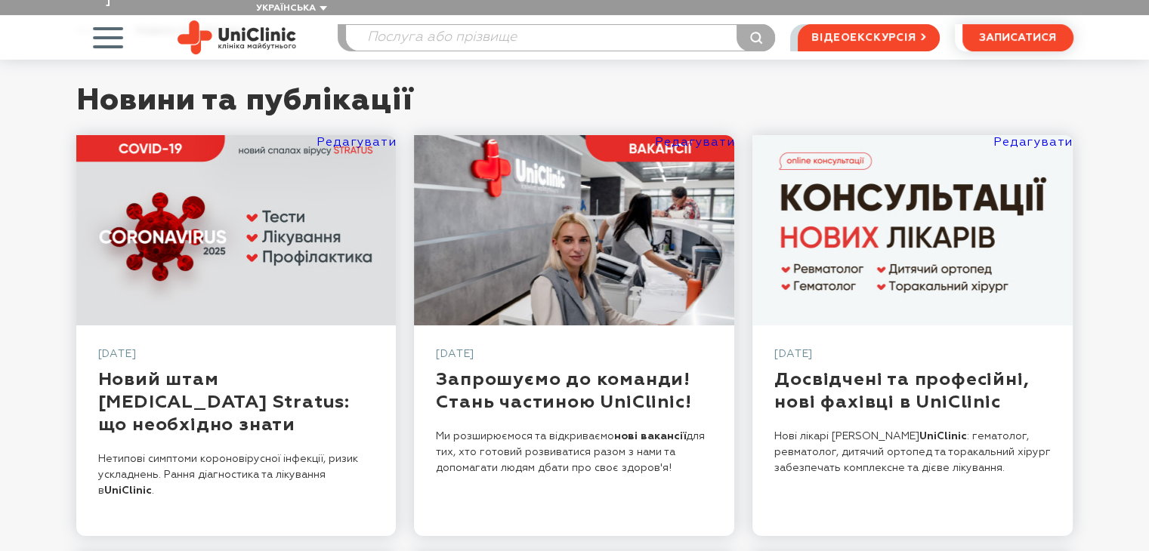
scroll to position [151, 0]
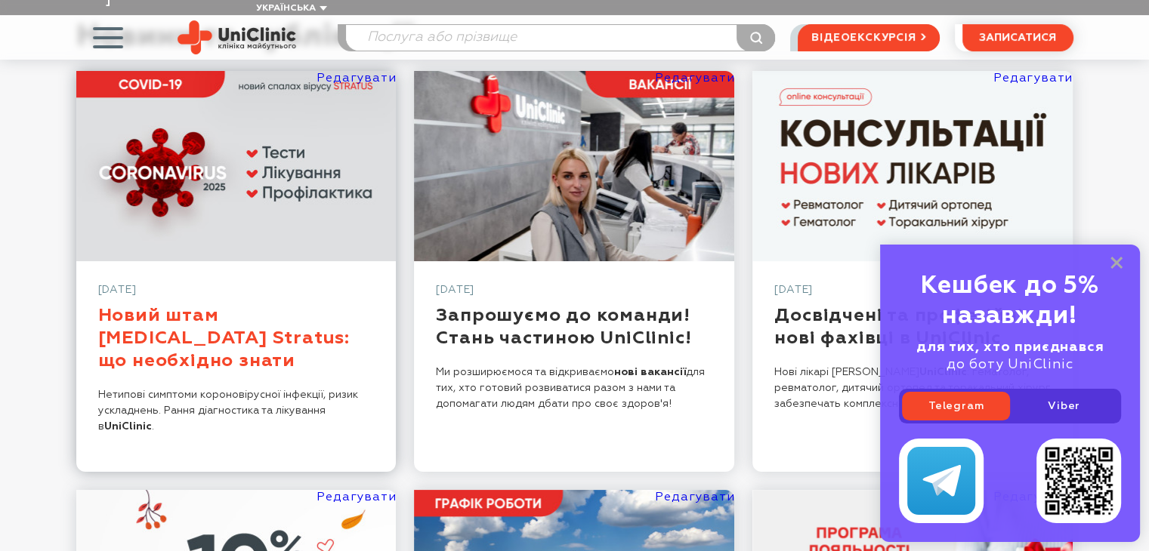
click at [227, 307] on link "Новий штам [MEDICAL_DATA] Stratus: що необхiдно знати" at bounding box center [224, 338] width 252 height 63
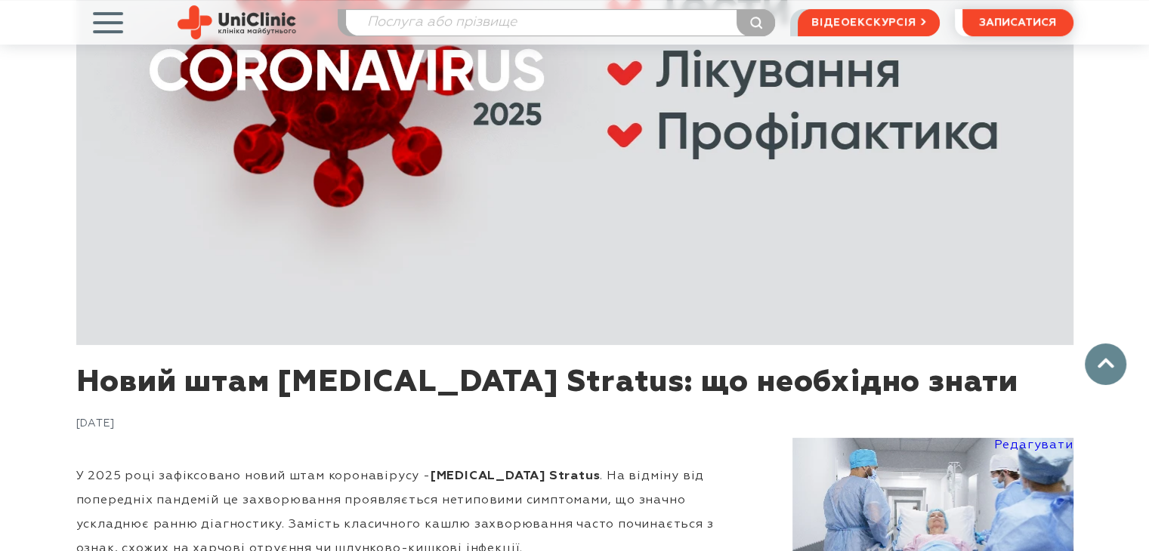
scroll to position [604, 0]
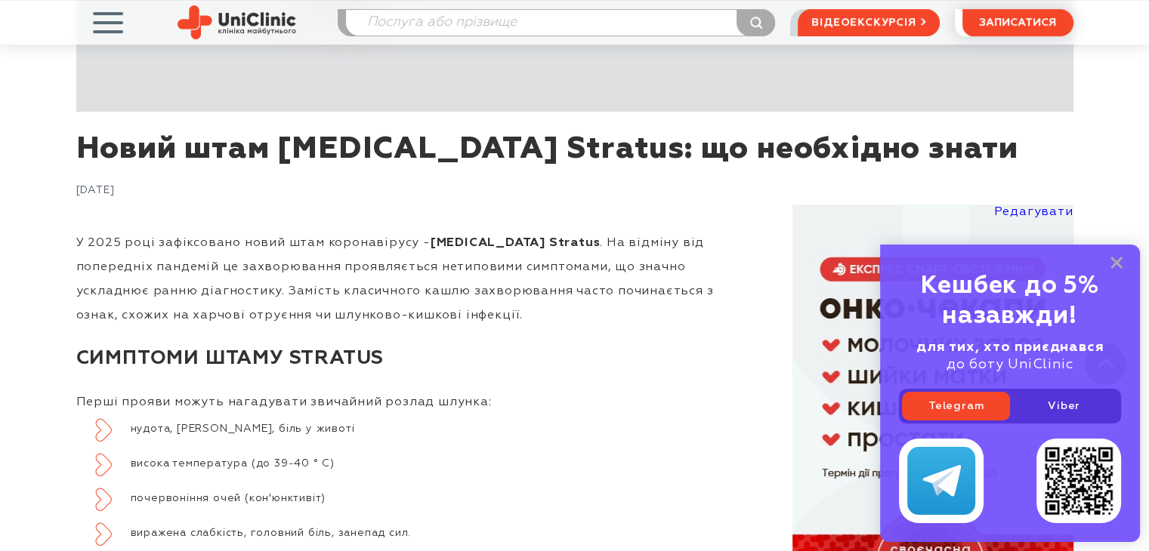
drag, startPoint x: 1118, startPoint y: 265, endPoint x: 868, endPoint y: 311, distance: 254.3
click at [1118, 265] on rect at bounding box center [1116, 263] width 12 height 12
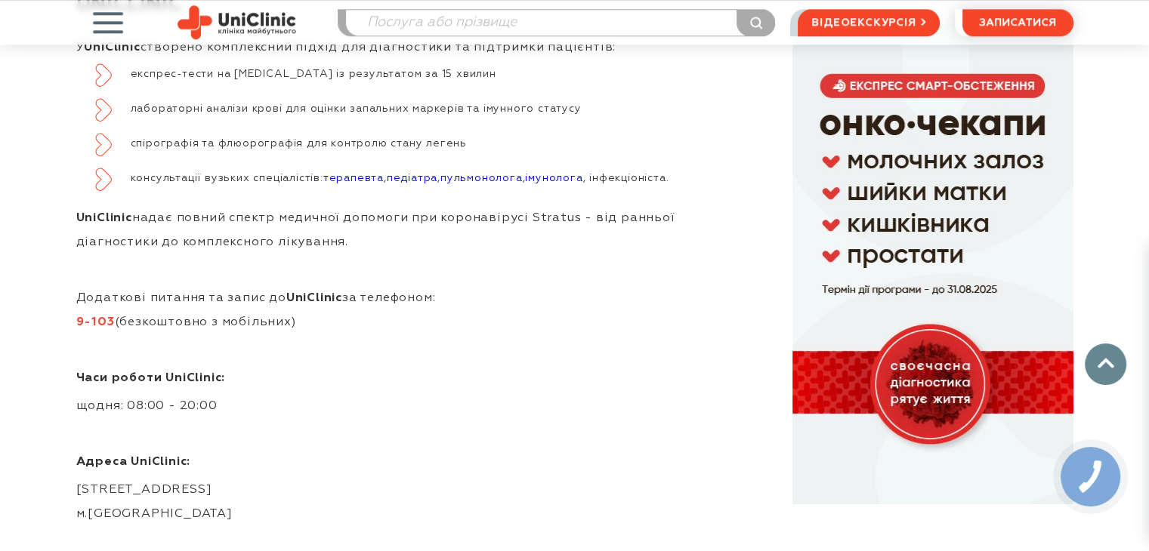
scroll to position [1820, 0]
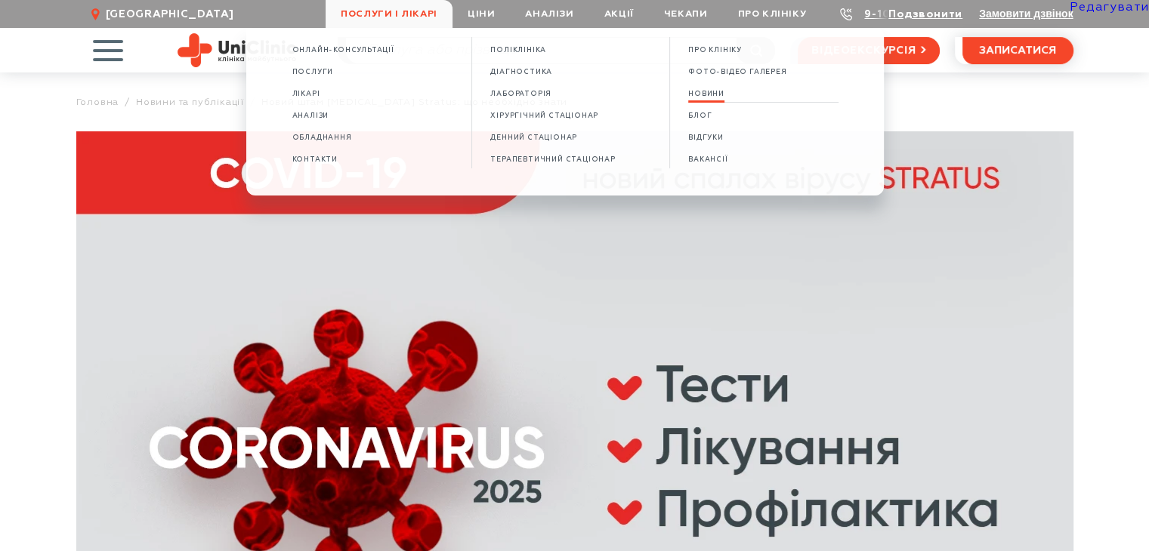
click at [718, 97] on span "НОВИНИ" at bounding box center [706, 94] width 36 height 8
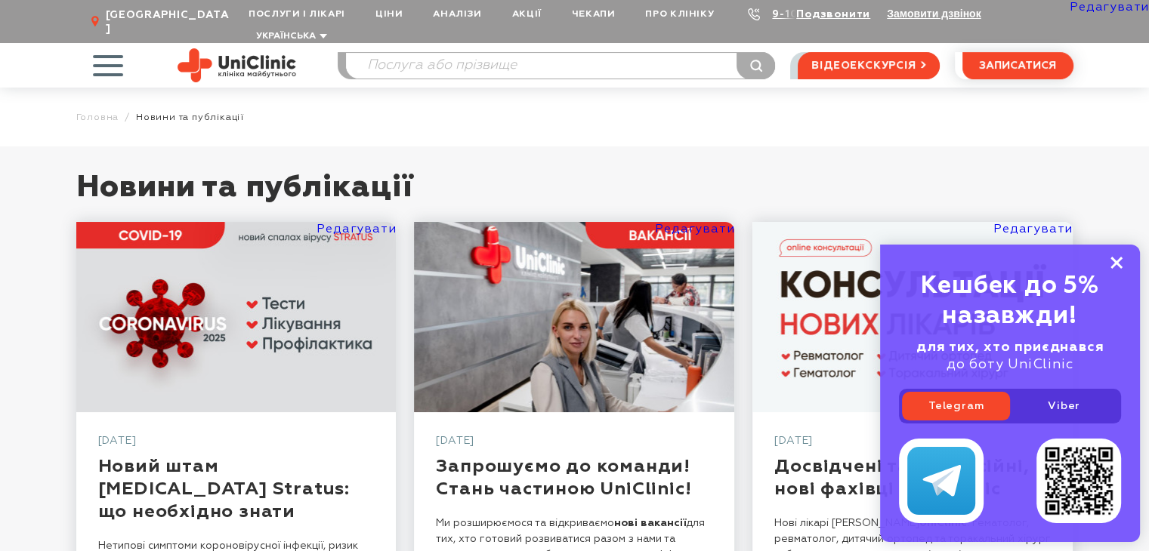
click at [1115, 265] on icon at bounding box center [1116, 263] width 12 height 13
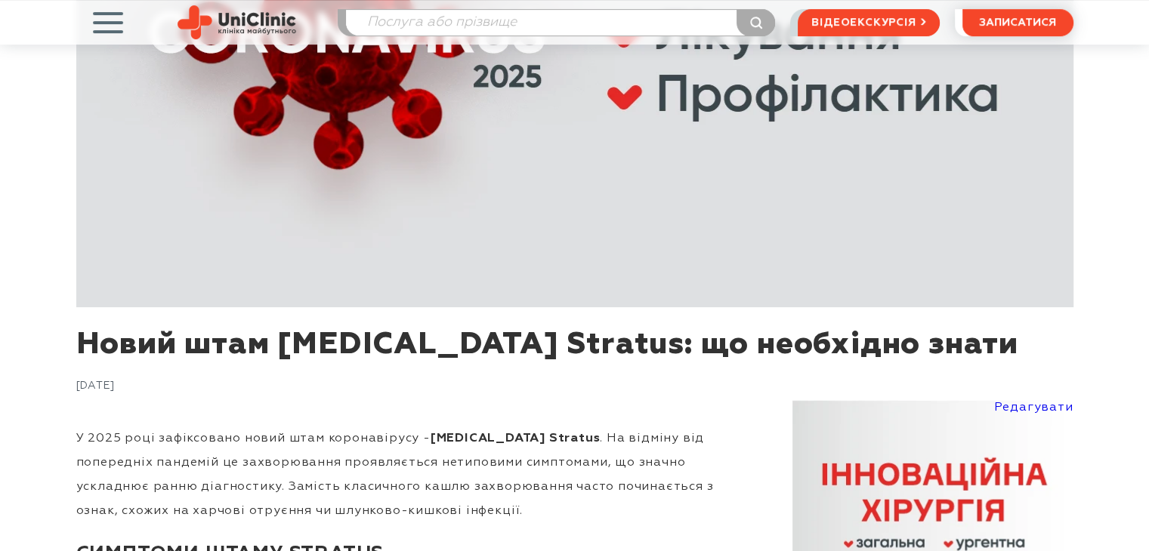
scroll to position [453, 0]
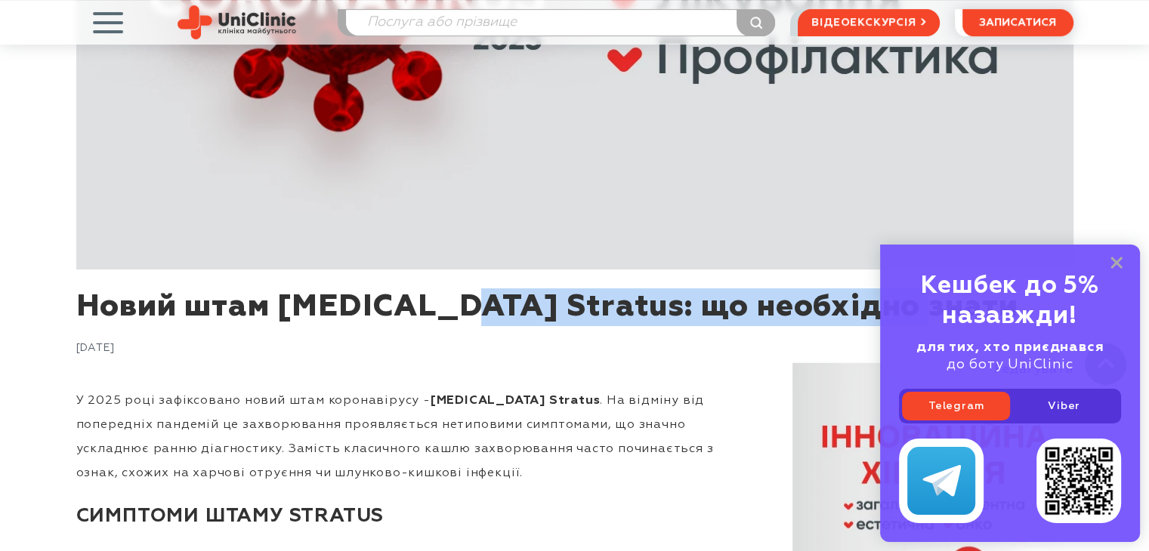
drag, startPoint x: 555, startPoint y: 314, endPoint x: 51, endPoint y: 309, distance: 503.9
copy h1 "Новий штам [MEDICAL_DATA] Stratus"
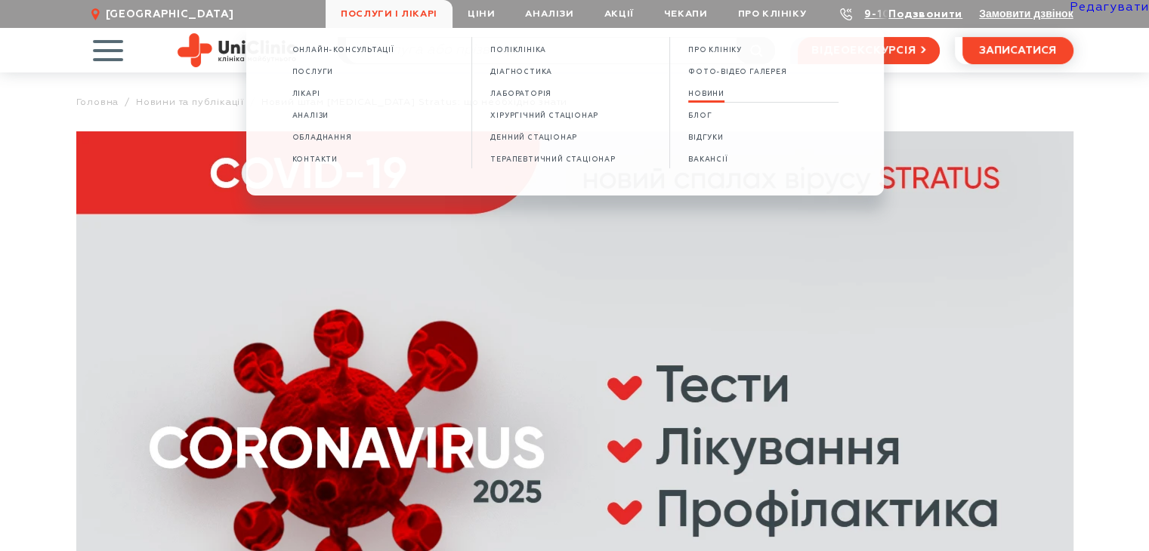
click at [710, 97] on span "НОВИНИ" at bounding box center [706, 94] width 36 height 8
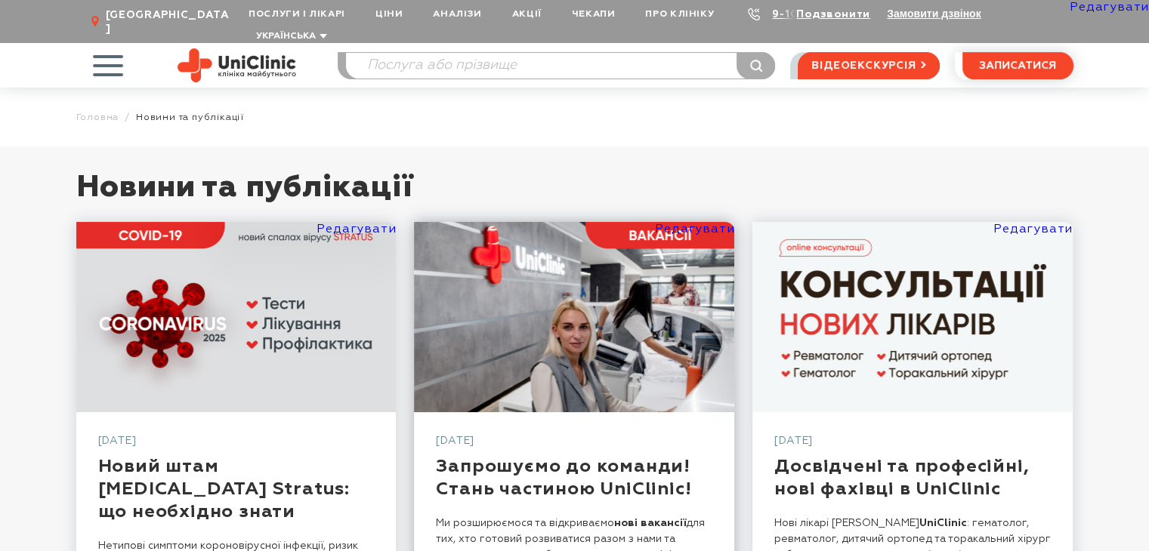
scroll to position [151, 0]
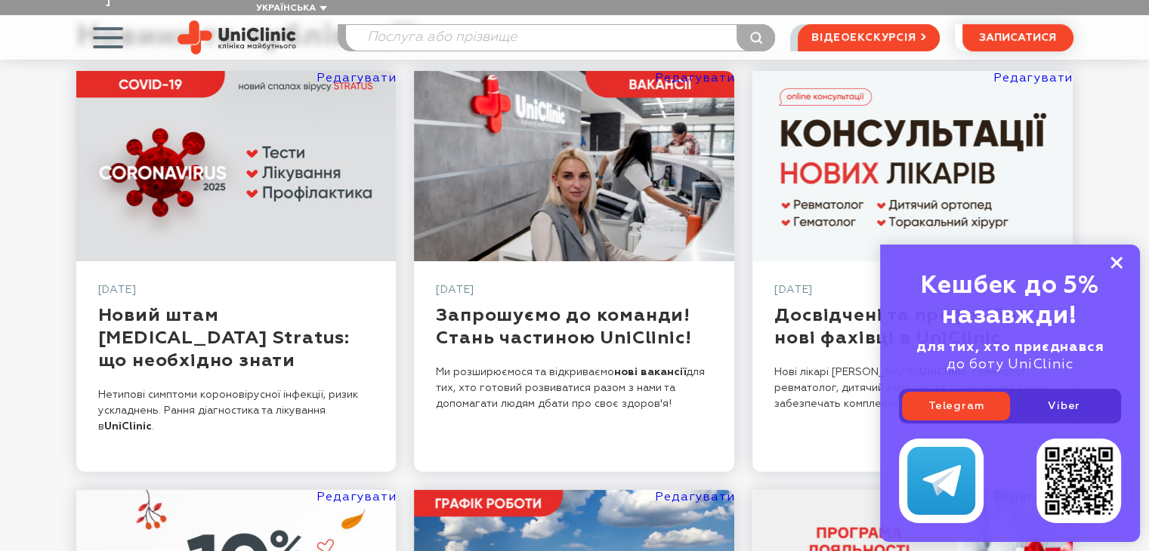
click at [1110, 258] on rect at bounding box center [1116, 263] width 12 height 12
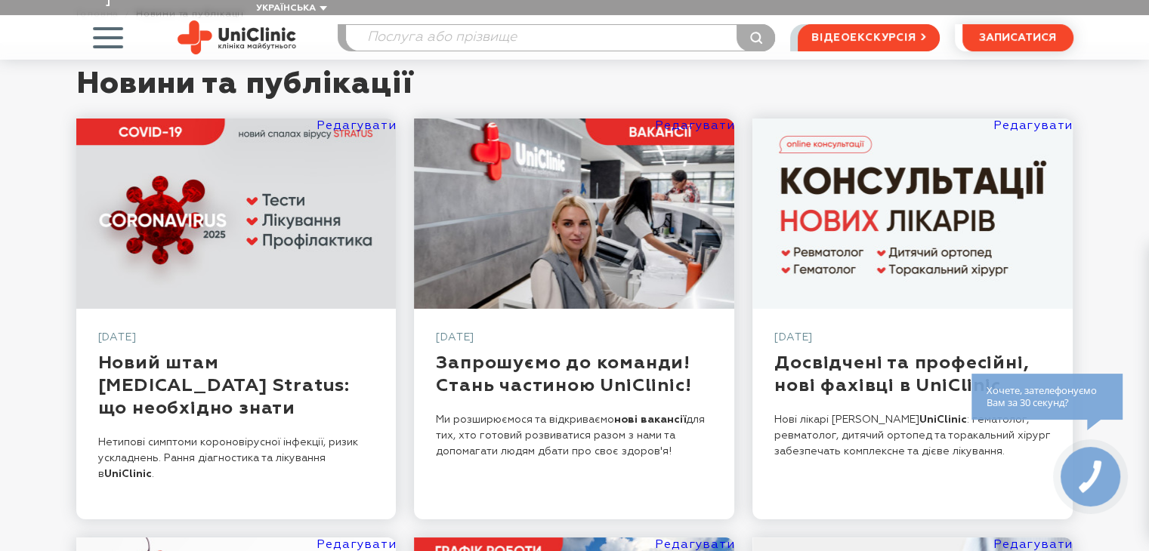
scroll to position [25, 0]
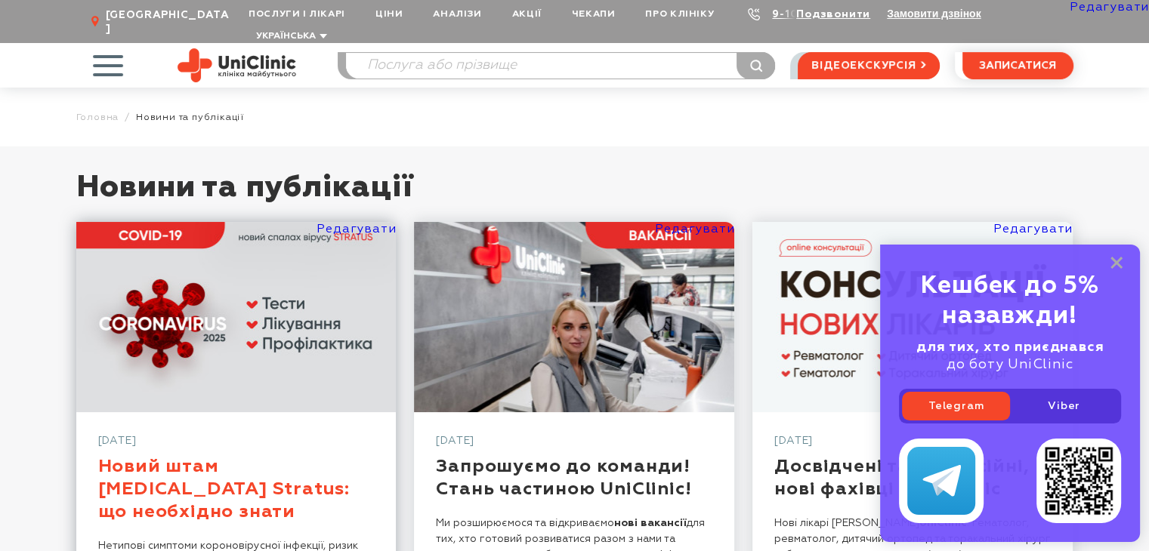
click at [248, 460] on link "Новий штам [MEDICAL_DATA] Stratus: що необхiдно знати" at bounding box center [224, 489] width 252 height 63
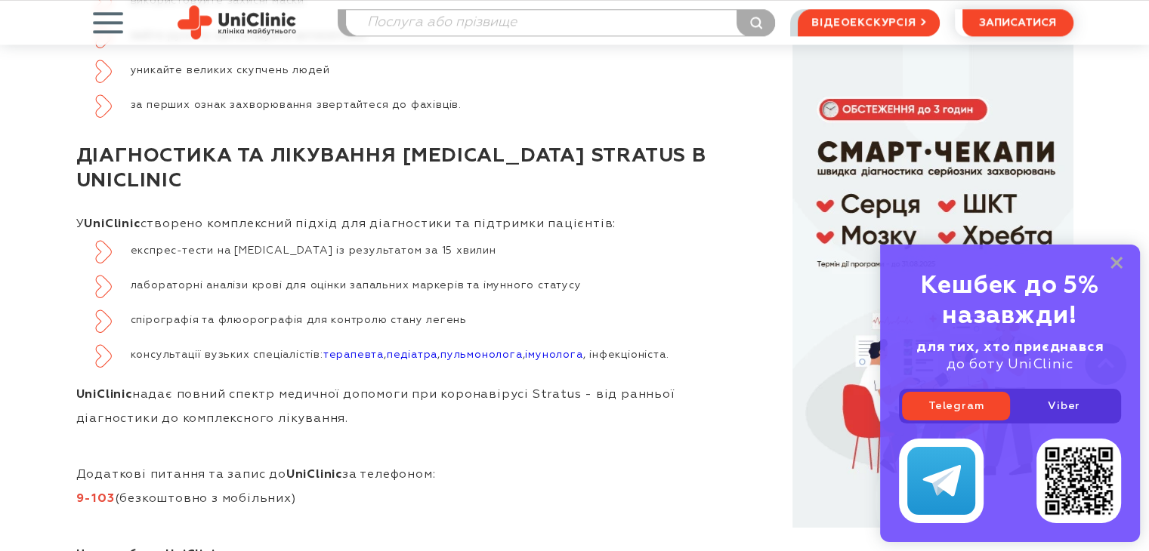
scroll to position [1626, 0]
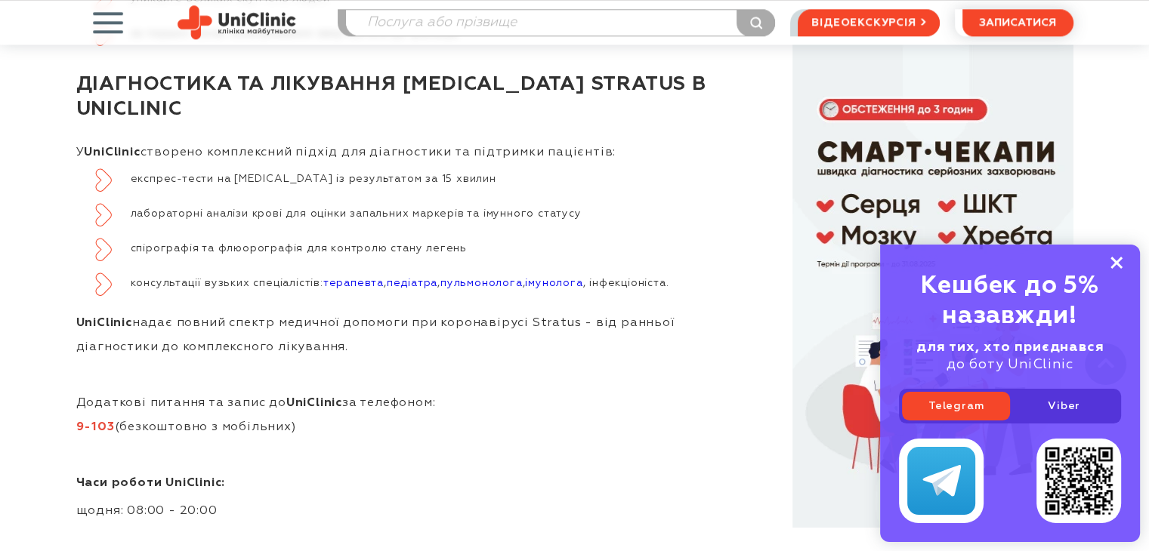
click at [1118, 264] on rect at bounding box center [1116, 263] width 12 height 12
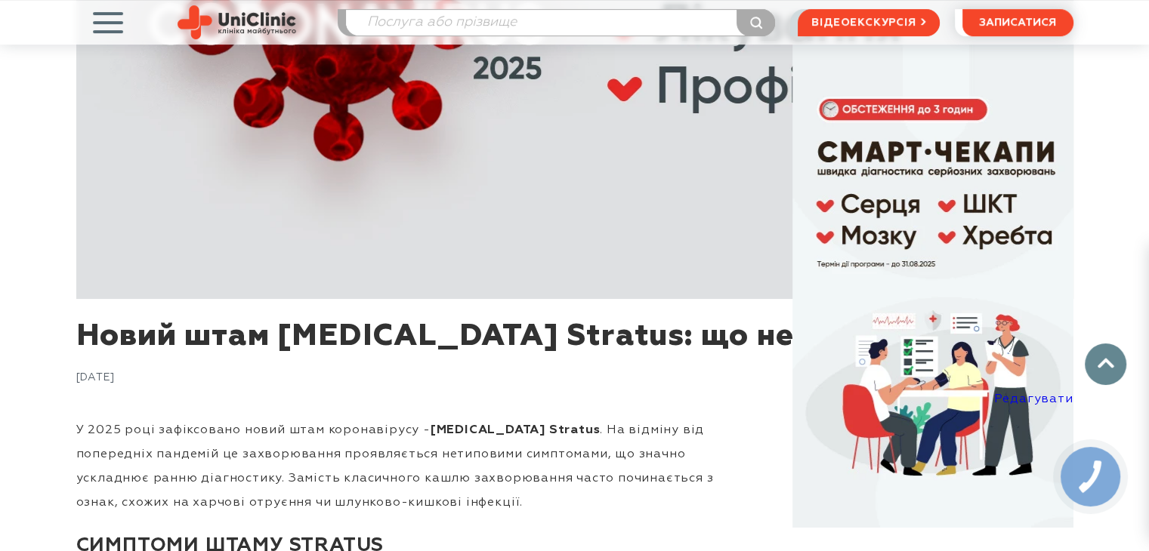
scroll to position [0, 0]
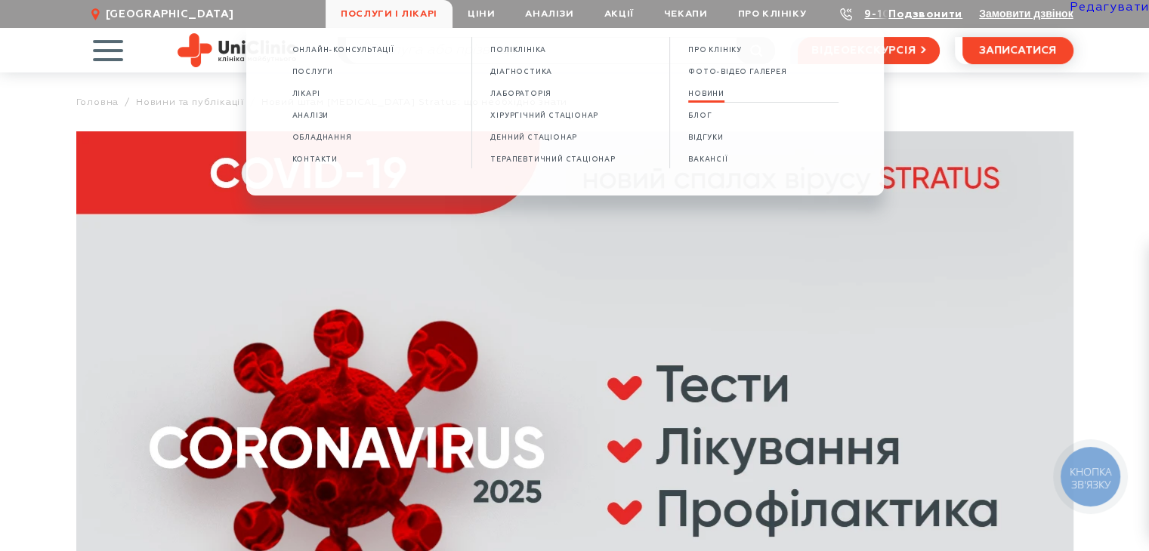
click at [719, 97] on span "НОВИНИ" at bounding box center [706, 94] width 36 height 8
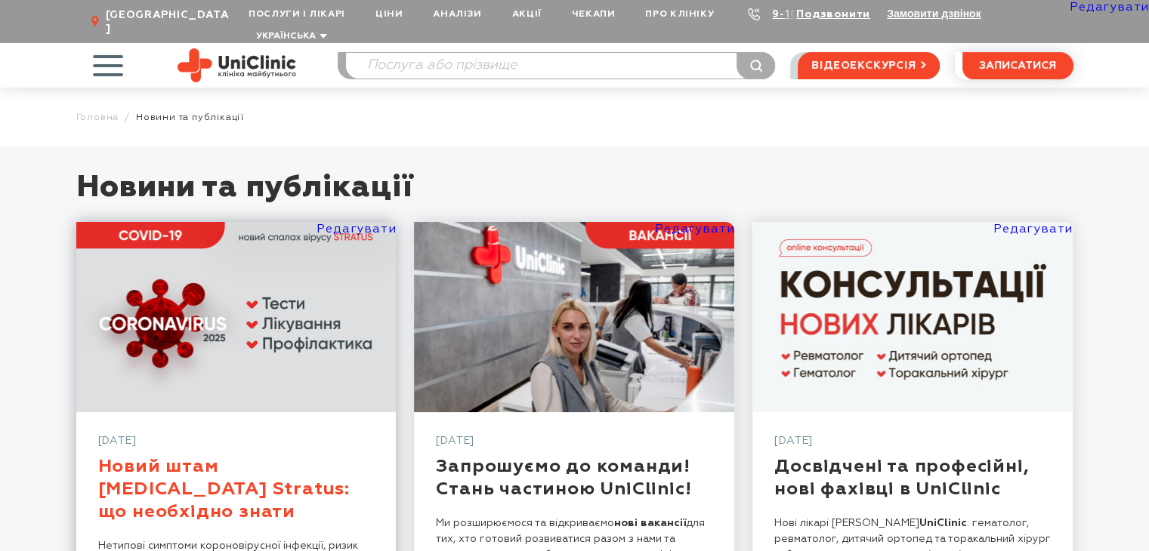
click at [201, 468] on link "Новий штам [MEDICAL_DATA] Stratus: що необхiдно знати" at bounding box center [224, 489] width 252 height 63
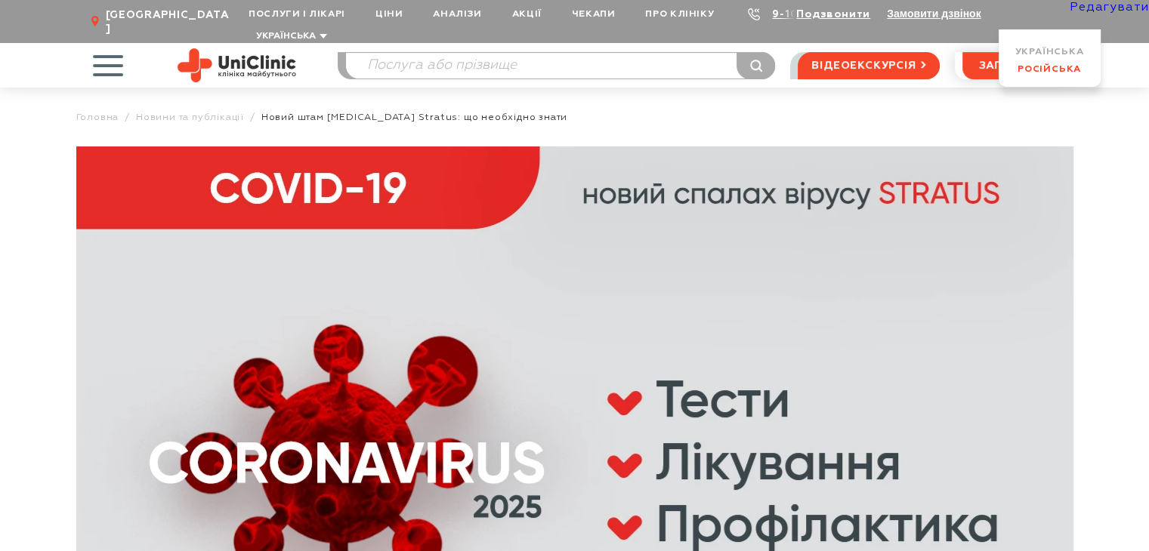
click at [1027, 70] on link "Російська" at bounding box center [1049, 69] width 63 height 10
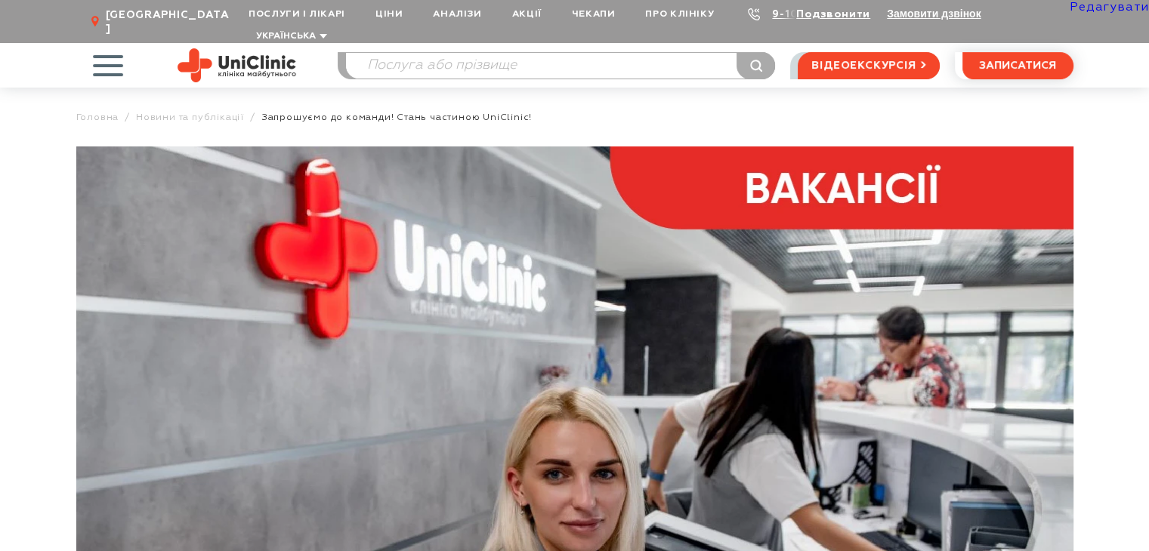
click at [1112, 11] on link "Редагувати" at bounding box center [1109, 8] width 79 height 12
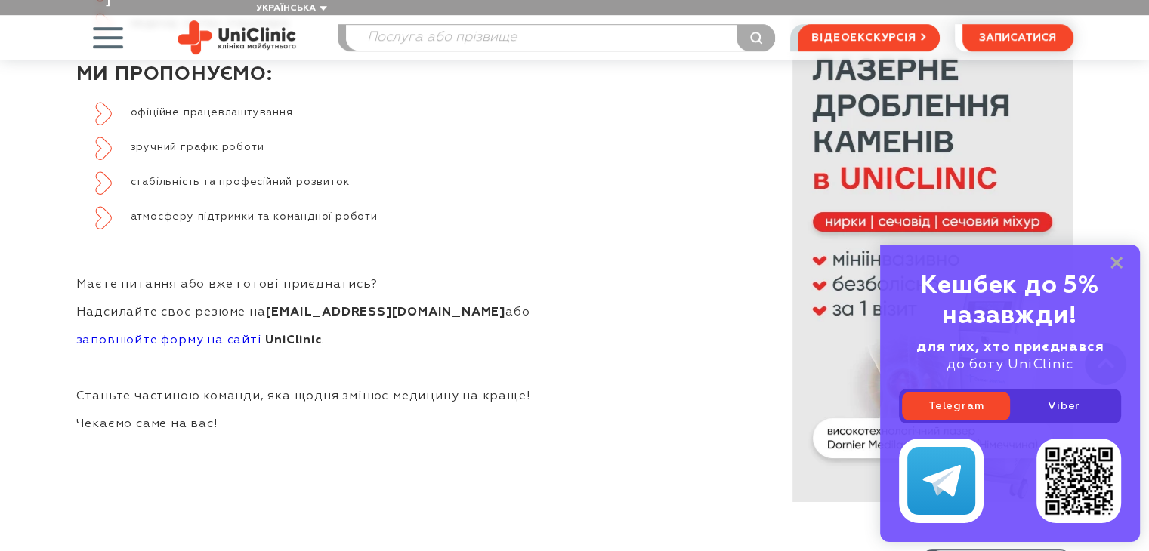
scroll to position [1058, 0]
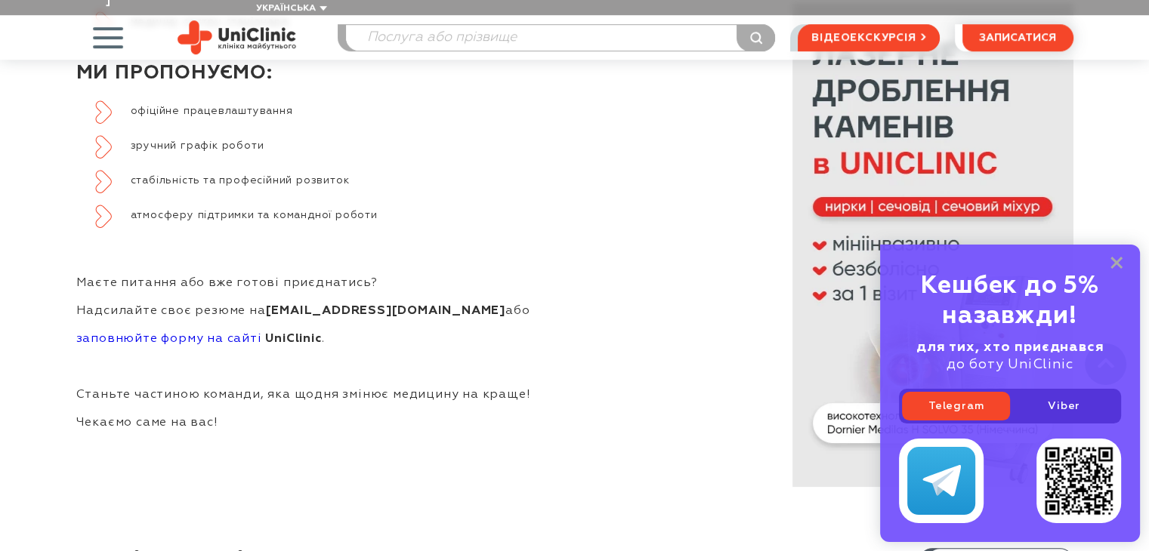
drag, startPoint x: 1114, startPoint y: 264, endPoint x: 1090, endPoint y: 270, distance: 24.9
click at [1114, 264] on rect at bounding box center [1116, 263] width 12 height 12
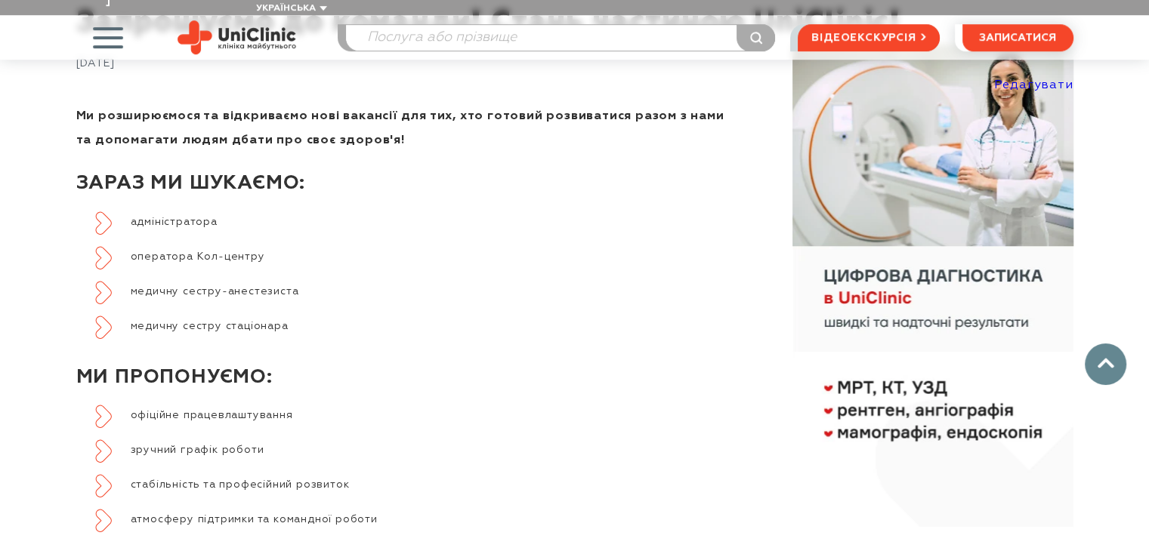
scroll to position [831, 0]
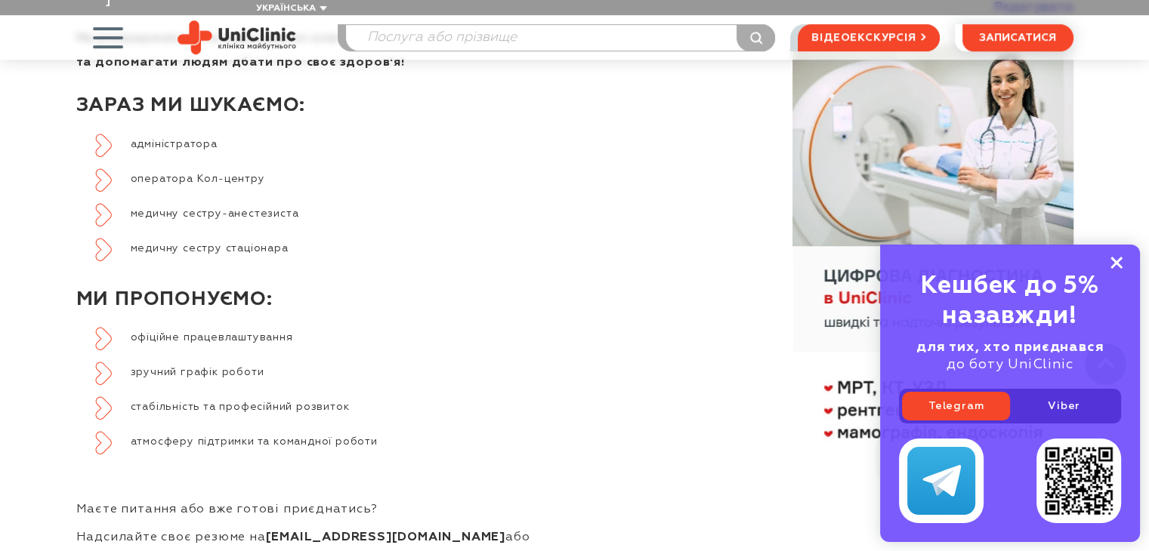
click at [1114, 264] on rect at bounding box center [1116, 263] width 12 height 12
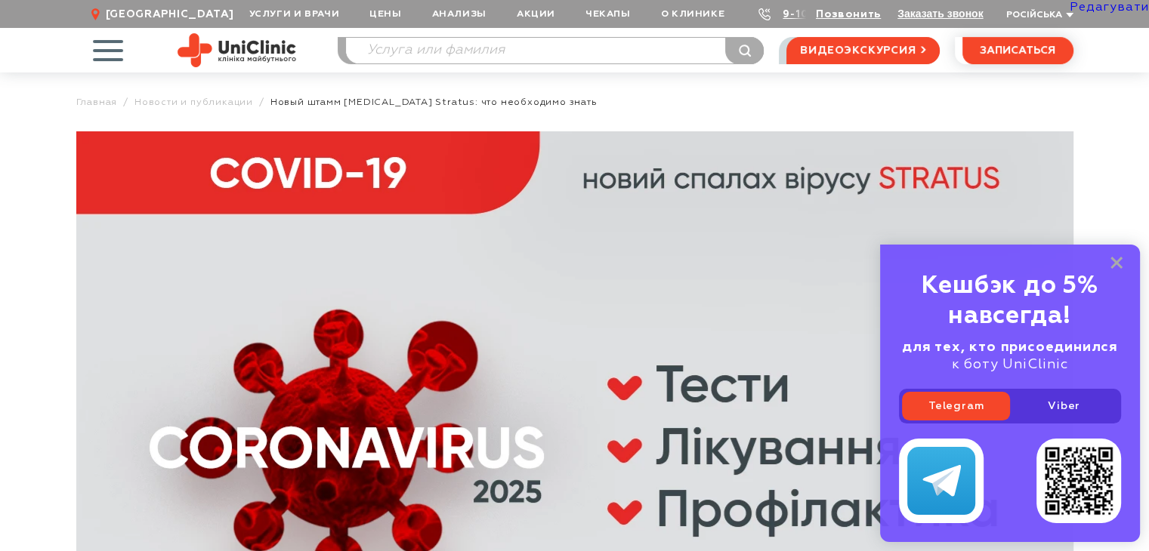
click at [1095, 9] on link "Редагувати" at bounding box center [1109, 8] width 79 height 12
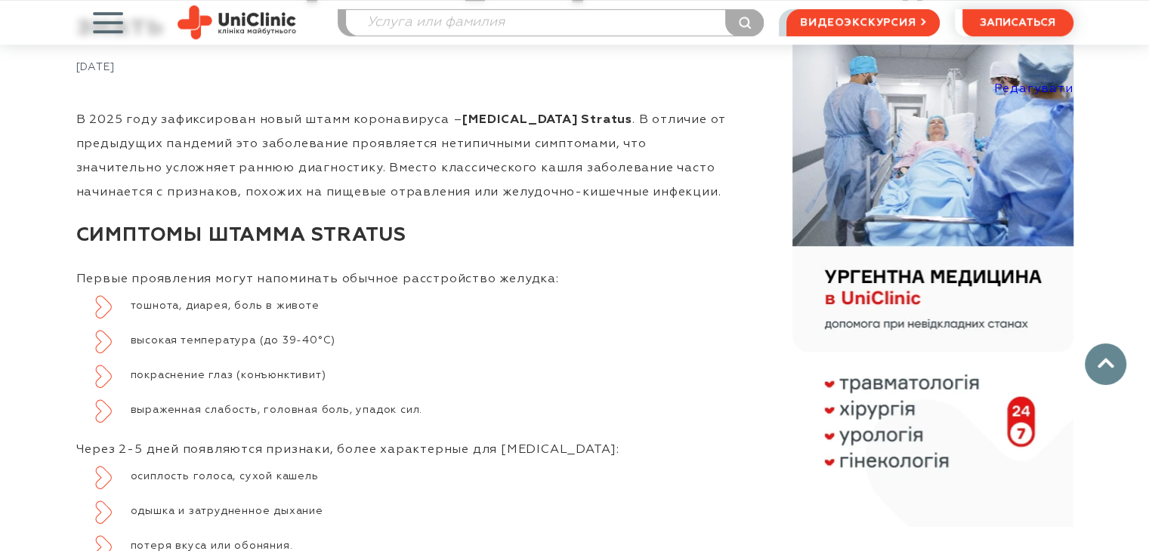
scroll to position [831, 0]
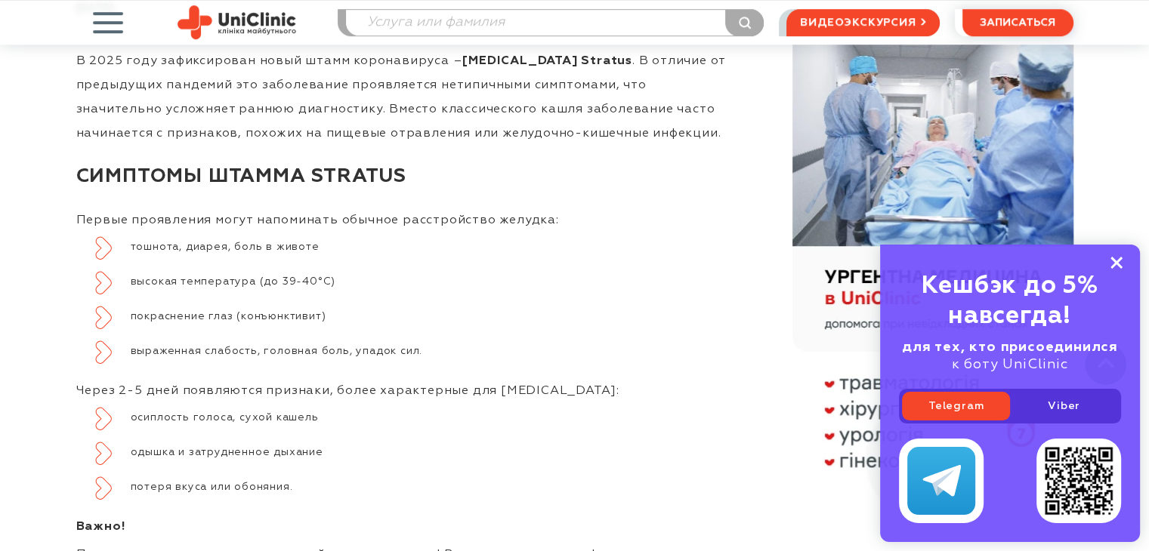
click at [1111, 263] on icon at bounding box center [1116, 263] width 12 height 13
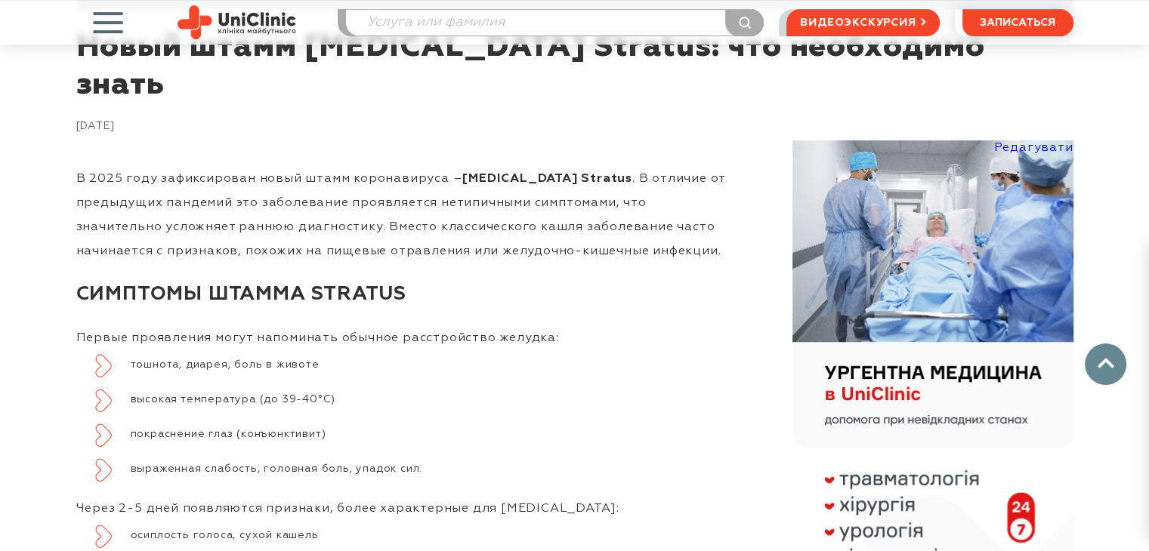
scroll to position [604, 0]
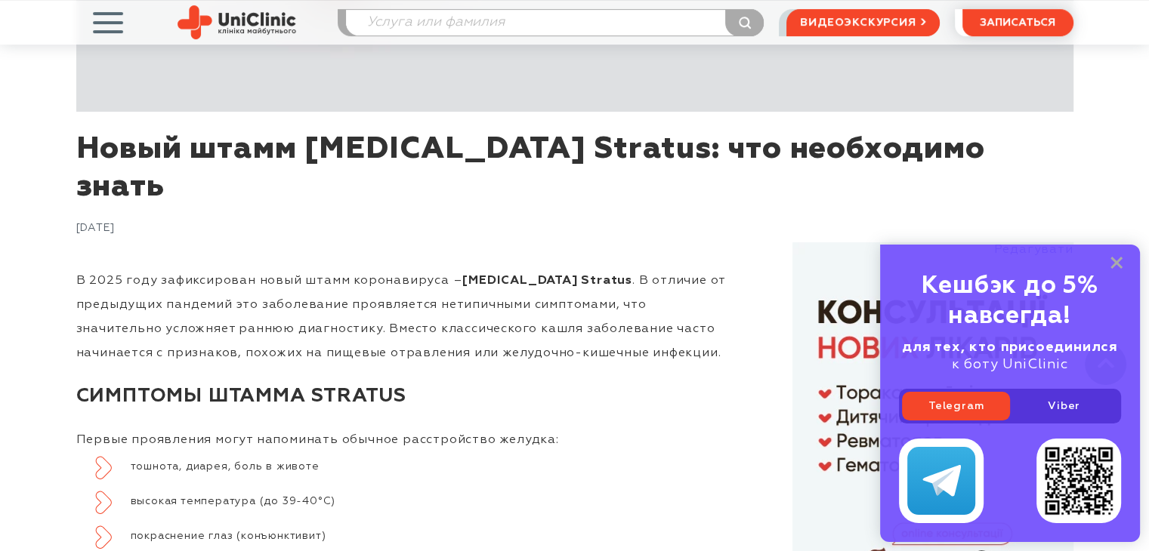
drag, startPoint x: 1112, startPoint y: 260, endPoint x: 961, endPoint y: 313, distance: 160.1
click at [1112, 260] on rect at bounding box center [1116, 263] width 12 height 12
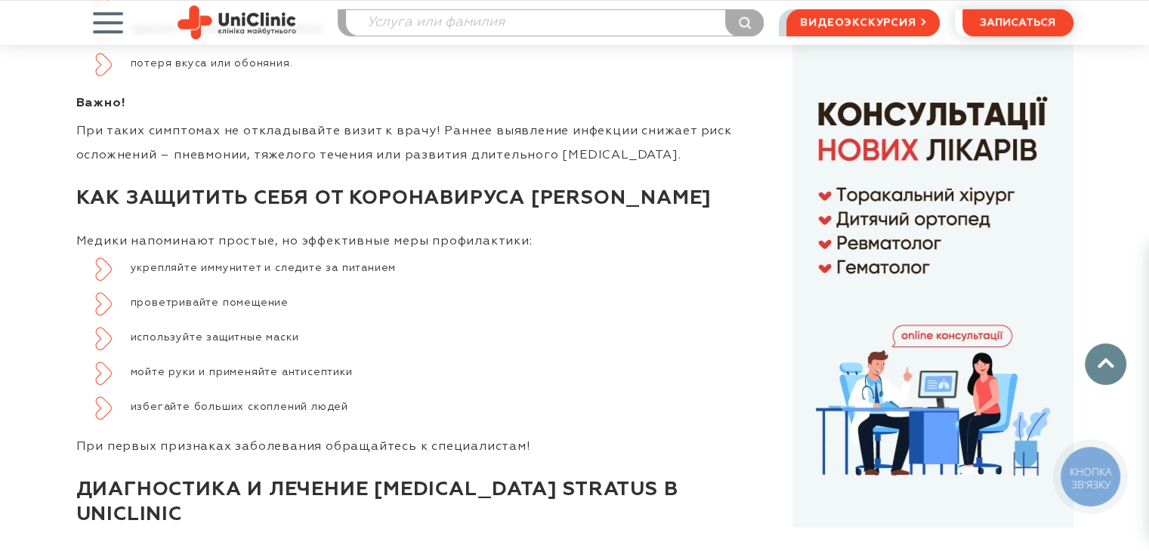
scroll to position [1291, 0]
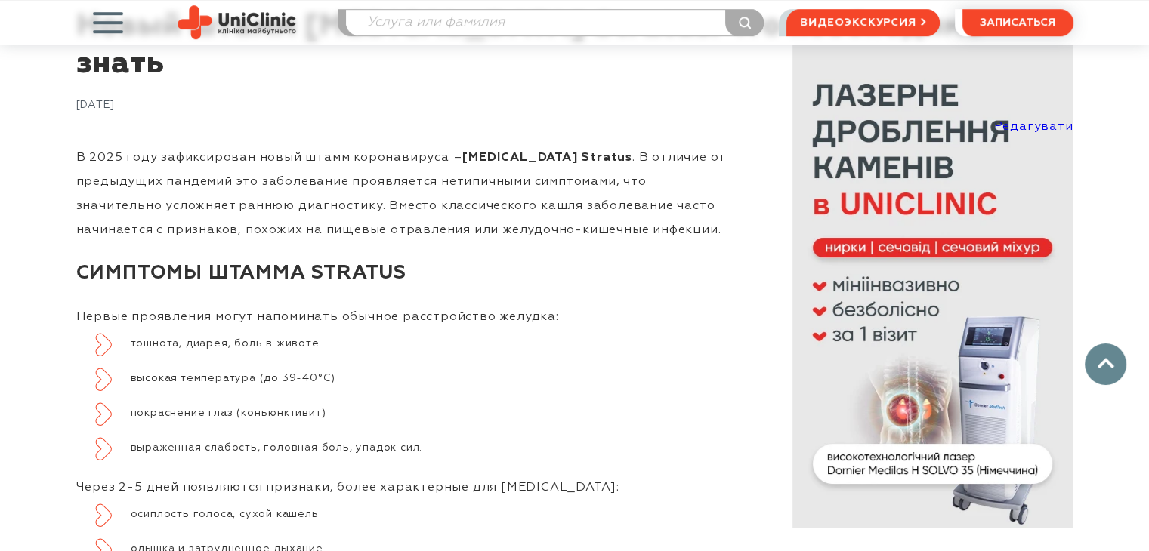
scroll to position [432, 0]
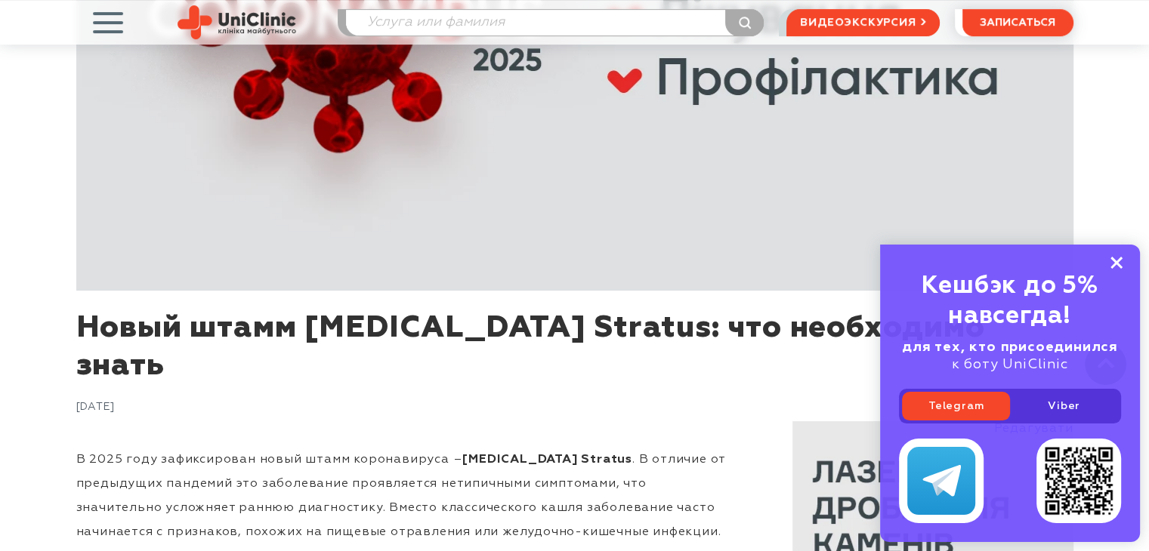
click at [1115, 264] on rect at bounding box center [1116, 263] width 12 height 12
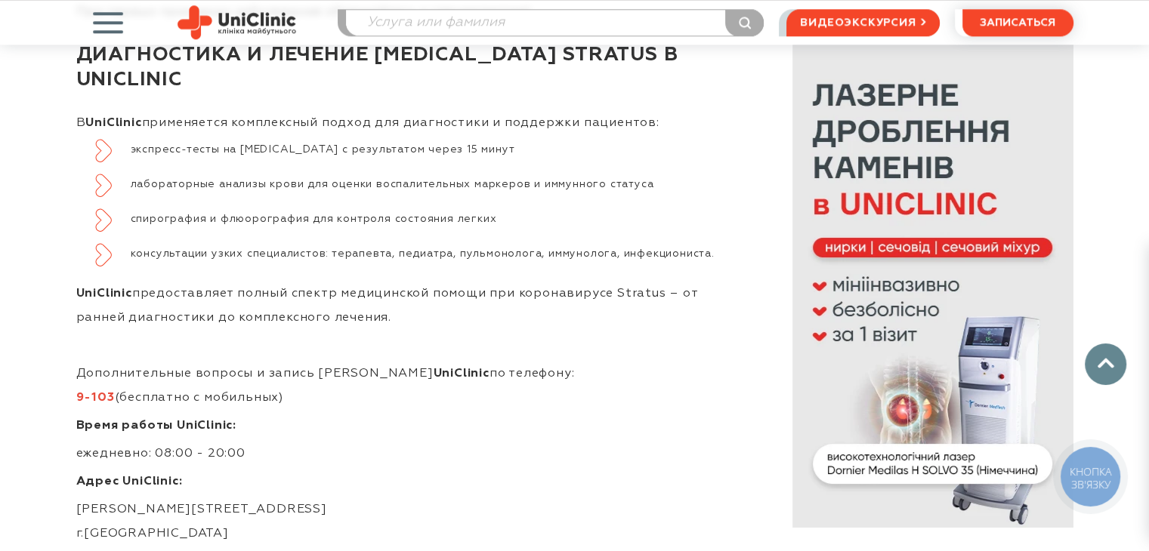
scroll to position [1716, 0]
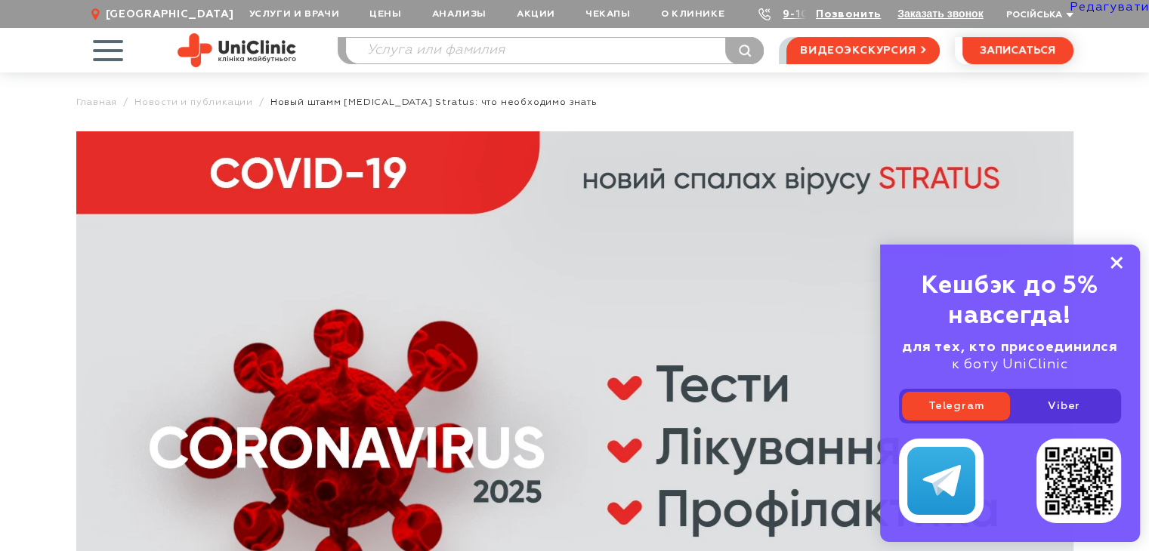
click at [1118, 264] on rect at bounding box center [1116, 263] width 12 height 12
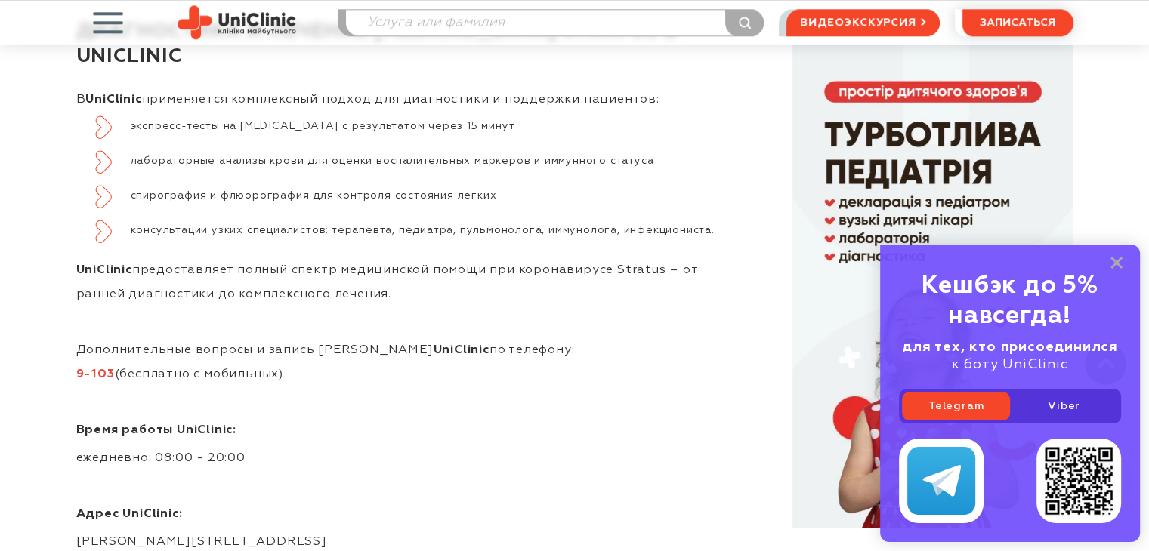
scroll to position [1738, 0]
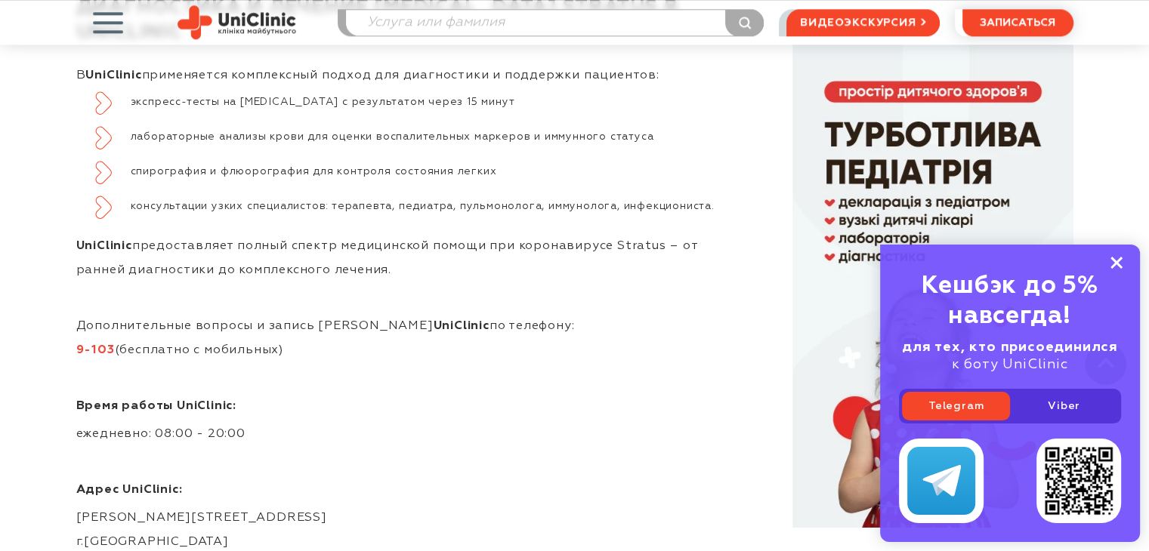
click at [1116, 262] on rect at bounding box center [1116, 263] width 12 height 12
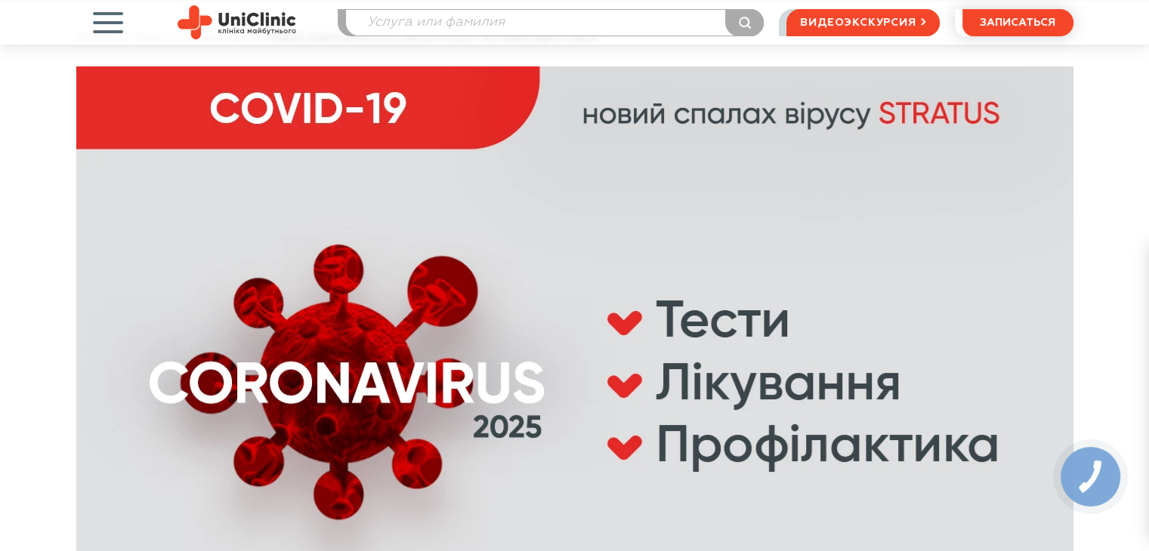
scroll to position [10, 0]
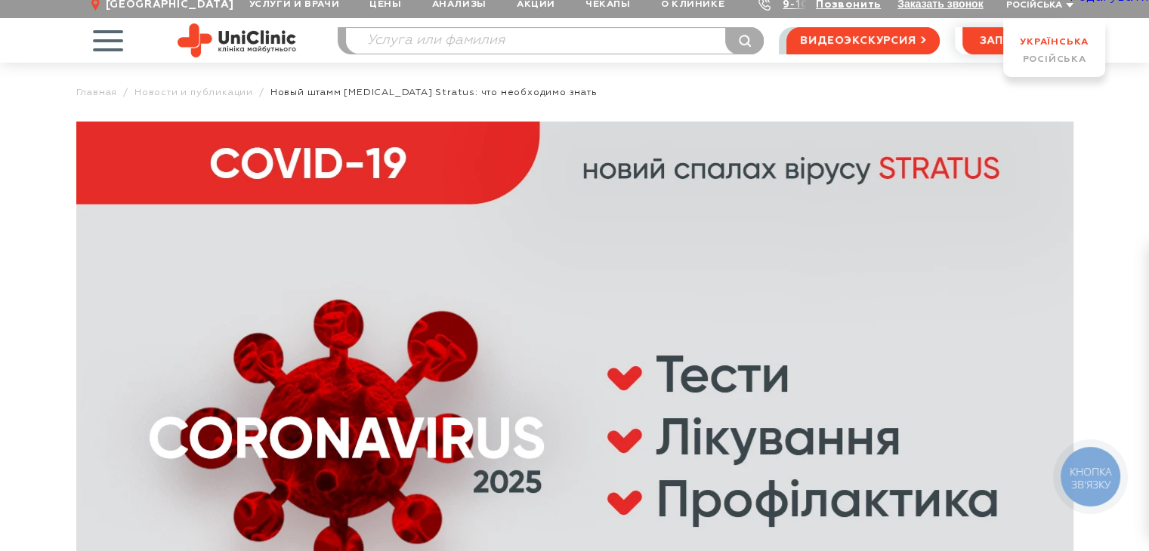
click at [1034, 40] on link "Українська" at bounding box center [1054, 42] width 69 height 10
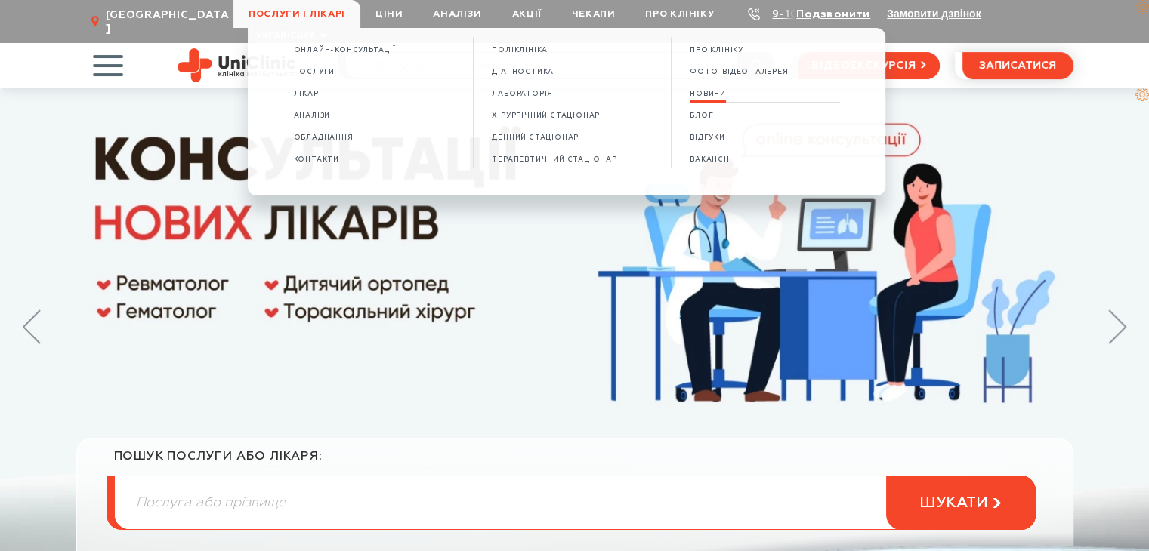
click at [706, 97] on span "НОВИНИ" at bounding box center [708, 94] width 36 height 8
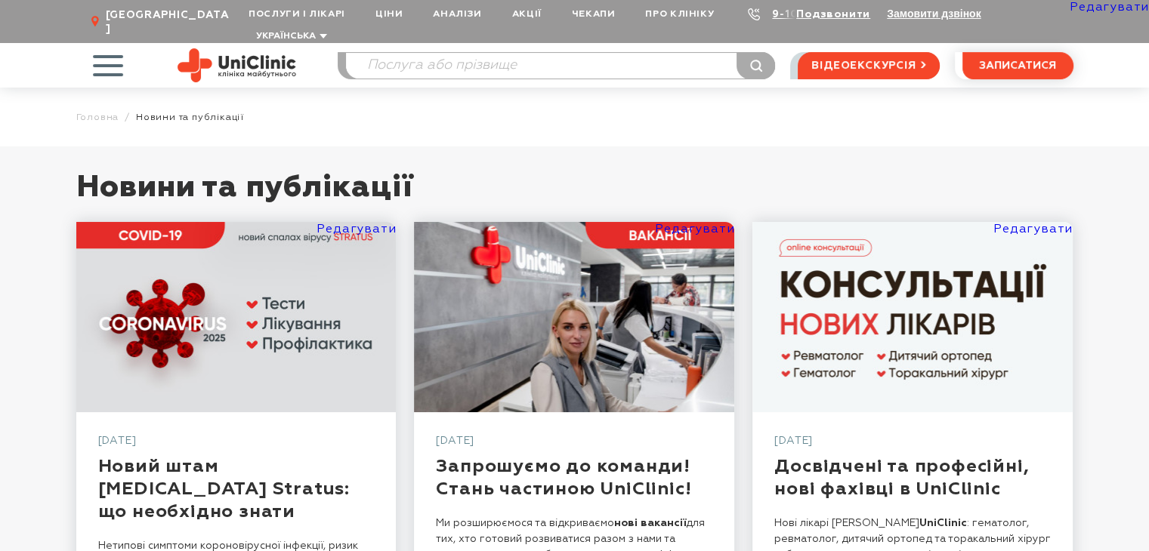
scroll to position [227, 0]
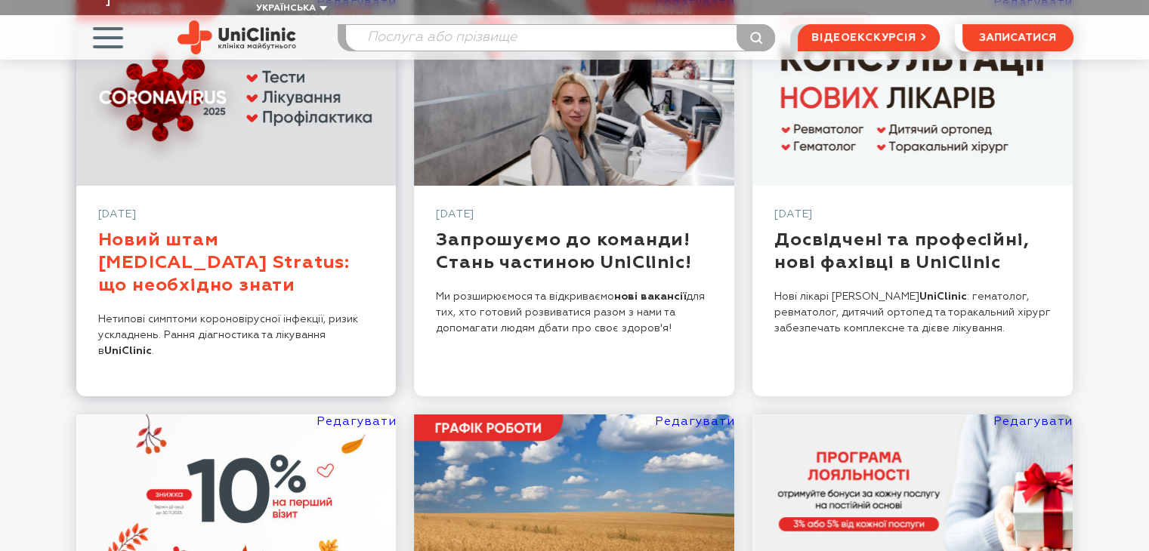
click at [242, 231] on link "Новий штам [MEDICAL_DATA] Stratus: що необхiдно знати" at bounding box center [224, 262] width 252 height 63
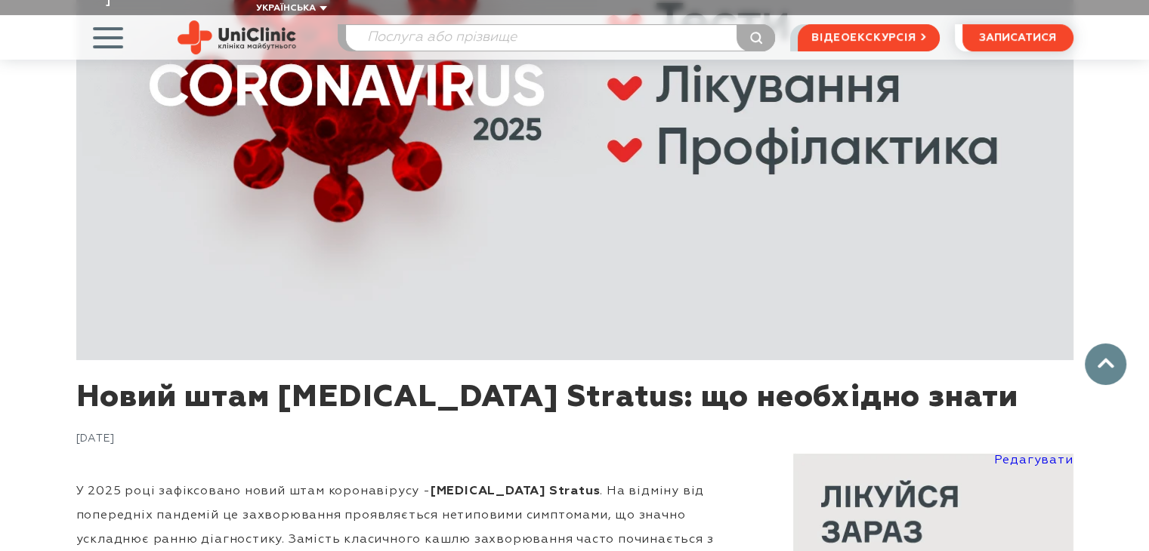
scroll to position [604, 0]
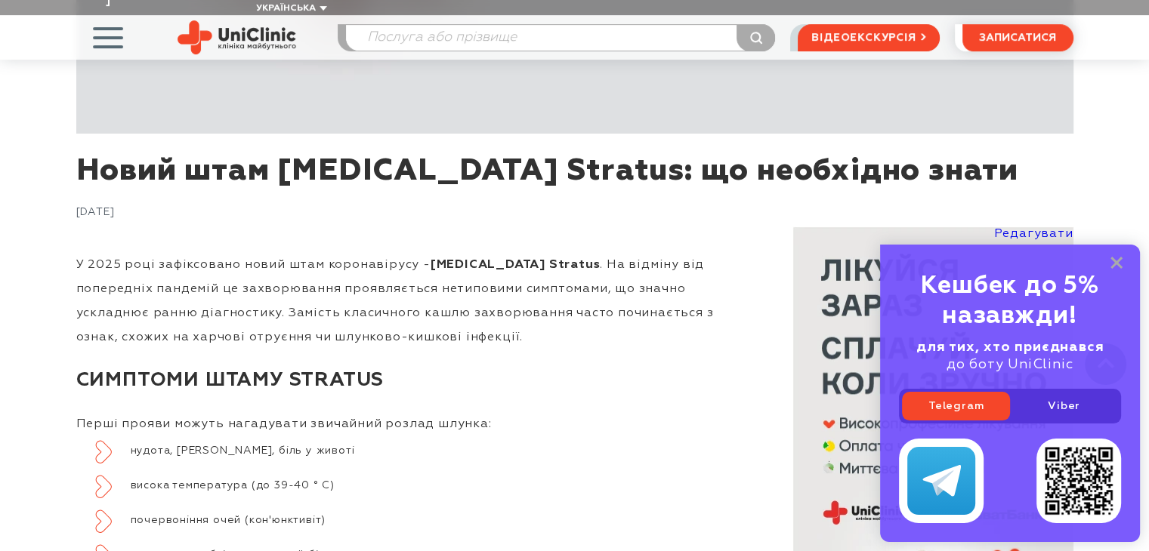
drag, startPoint x: 826, startPoint y: 165, endPoint x: 97, endPoint y: 158, distance: 729.8
click at [83, 158] on h1 "Новий штам [MEDICAL_DATA] Stratus: що необхiдно знати" at bounding box center [574, 179] width 997 height 53
copy h1 "Новий штам [MEDICAL_DATA] Stratus: що необхiдно знати"
click at [261, 205] on div "[DATE]" at bounding box center [574, 215] width 997 height 21
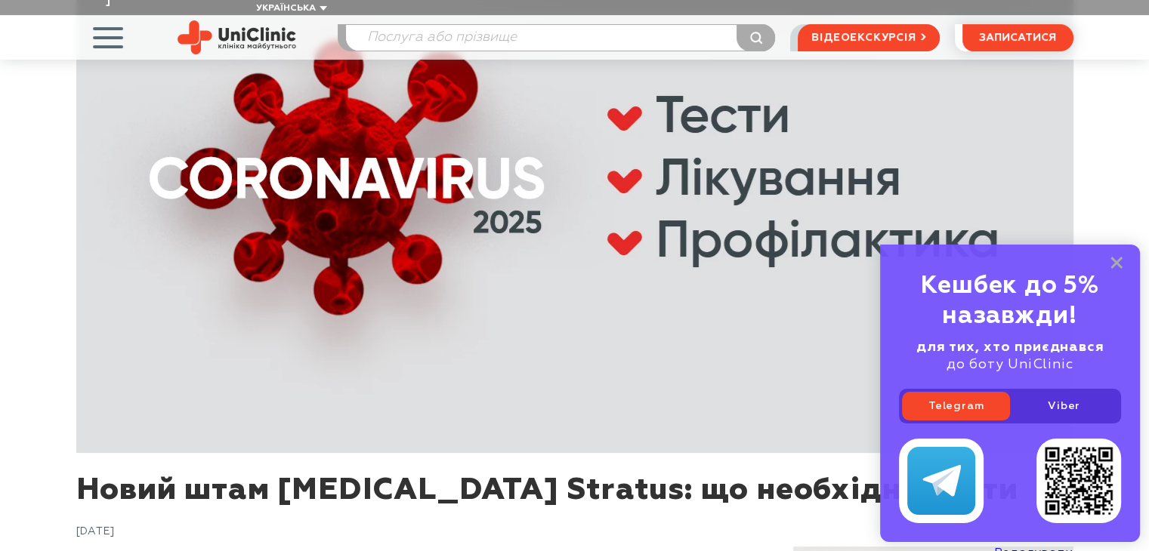
scroll to position [0, 0]
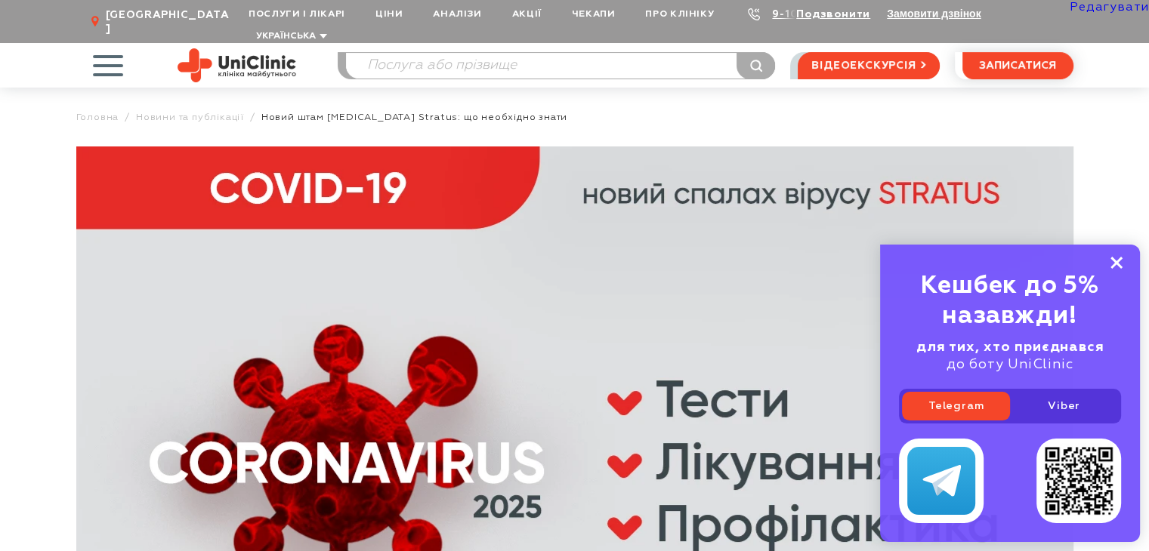
click at [1115, 259] on icon at bounding box center [1116, 263] width 12 height 13
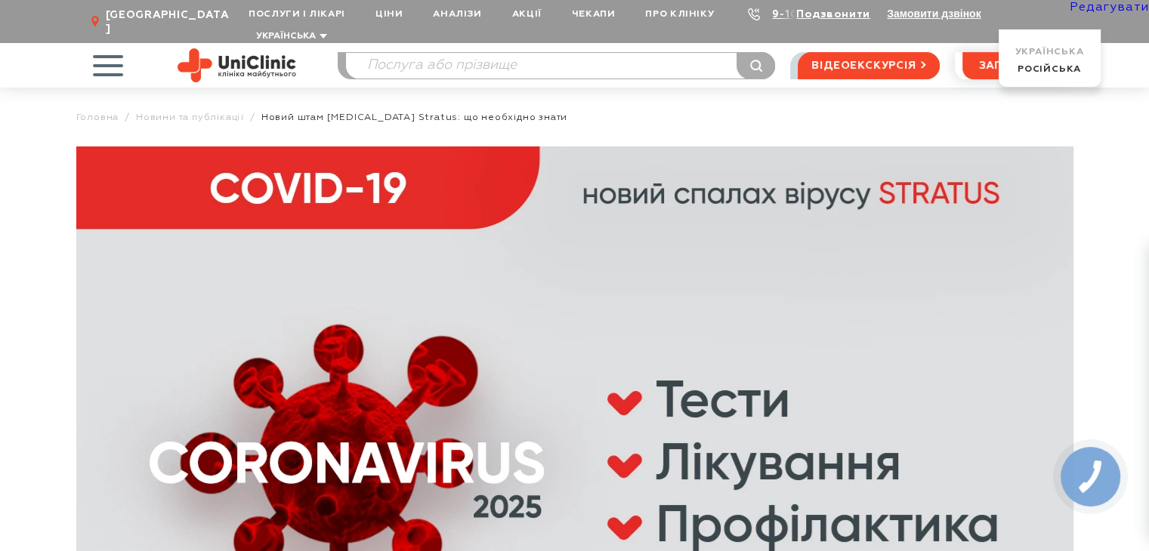
click at [1095, 8] on link "Редагувати" at bounding box center [1109, 8] width 79 height 12
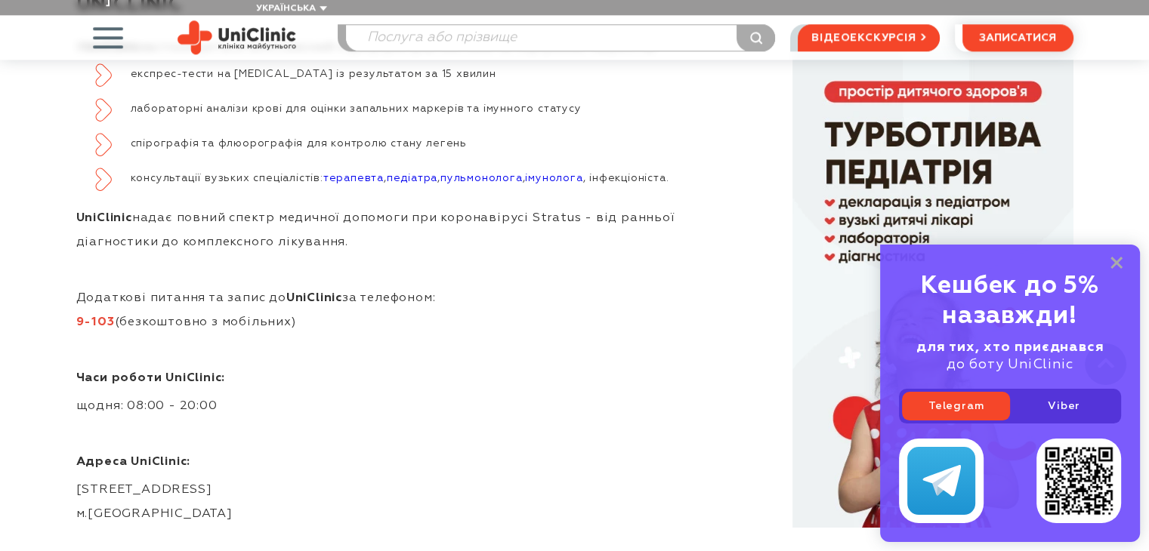
scroll to position [1813, 0]
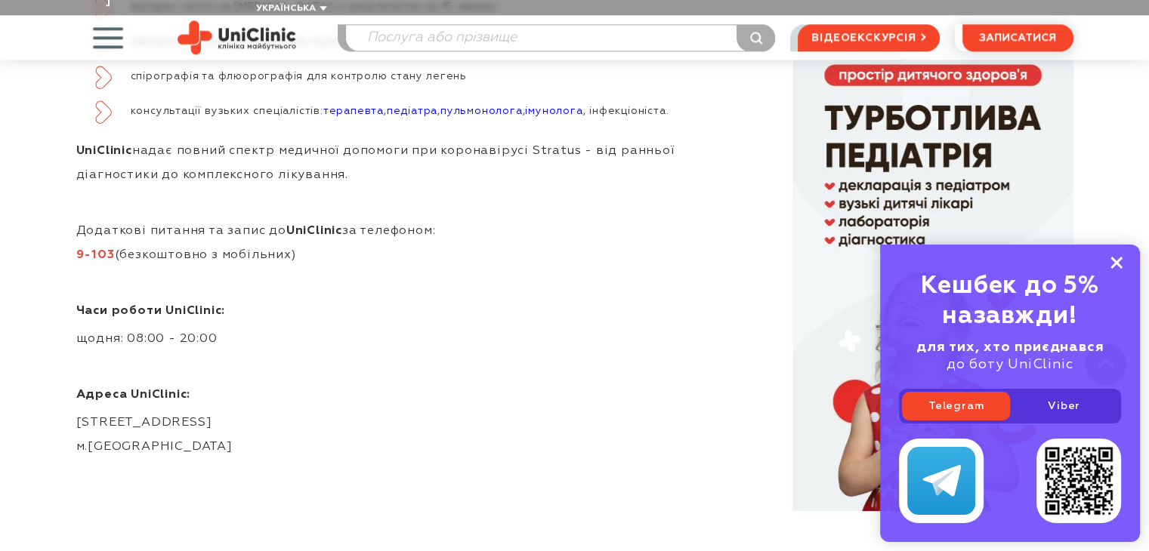
click at [1113, 259] on rect at bounding box center [1116, 263] width 12 height 12
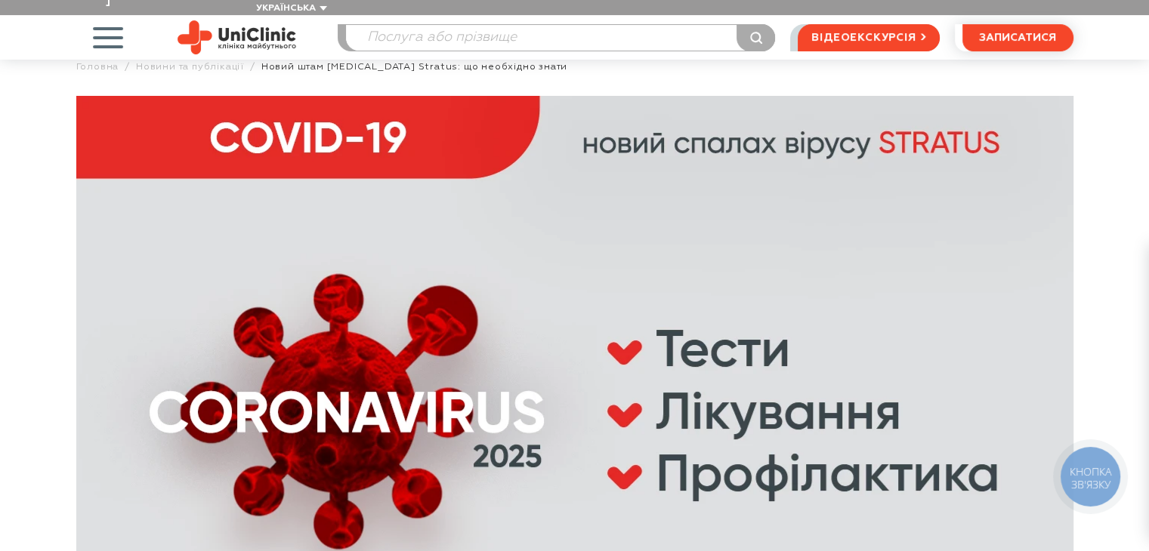
scroll to position [0, 0]
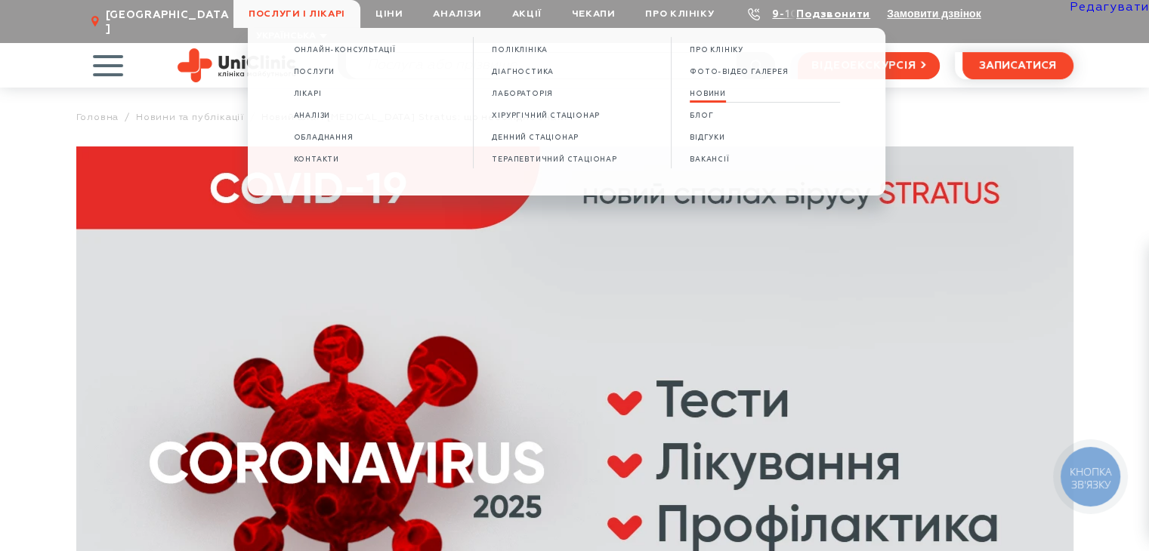
click at [720, 97] on span "НОВИНИ" at bounding box center [708, 94] width 36 height 8
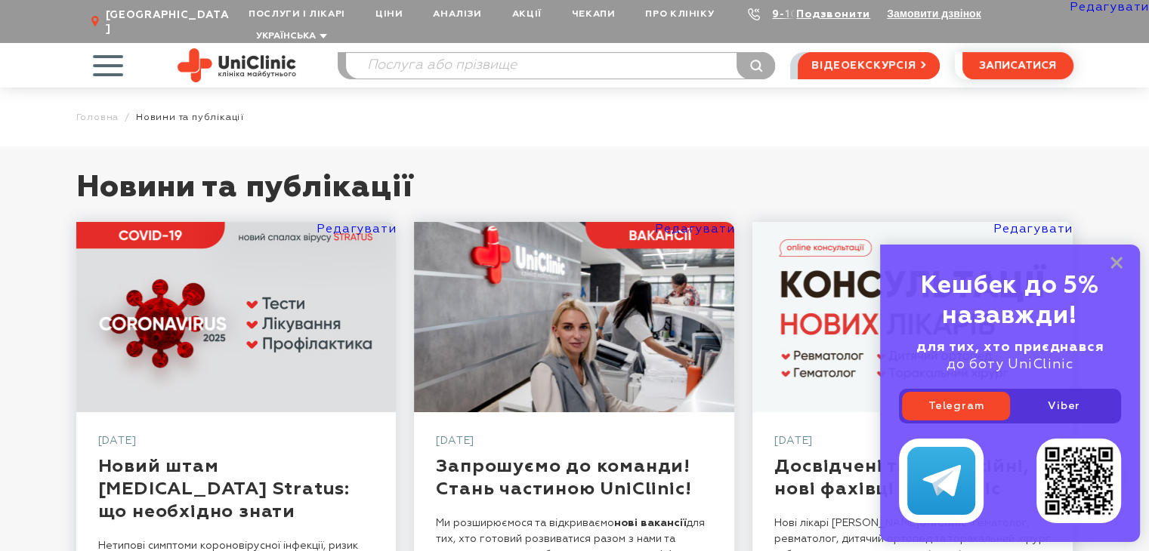
drag, startPoint x: 1114, startPoint y: 258, endPoint x: 1018, endPoint y: 255, distance: 95.2
click at [1114, 258] on icon at bounding box center [1116, 263] width 12 height 13
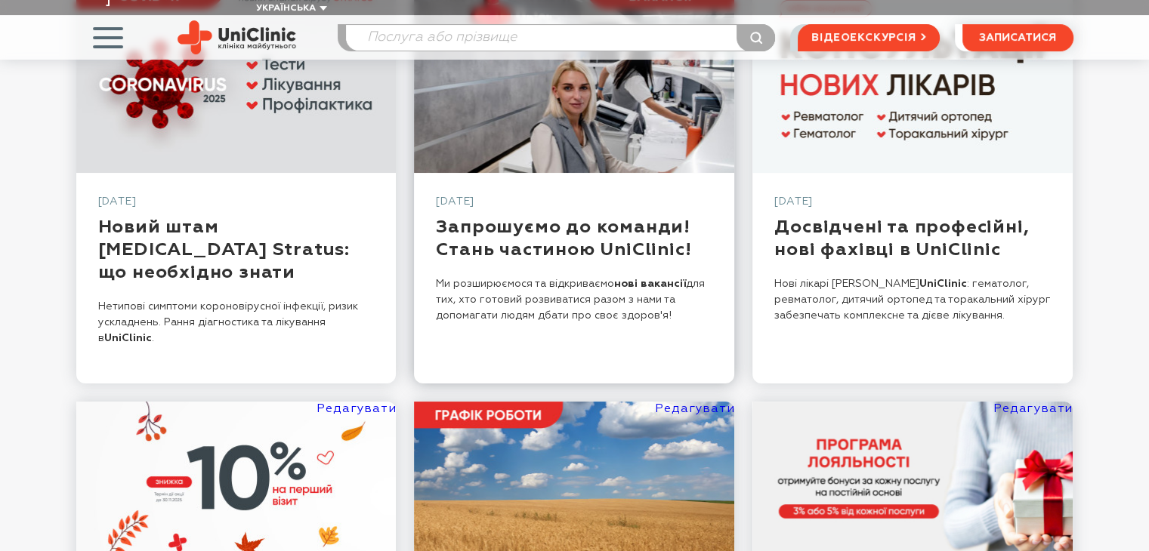
scroll to position [302, 0]
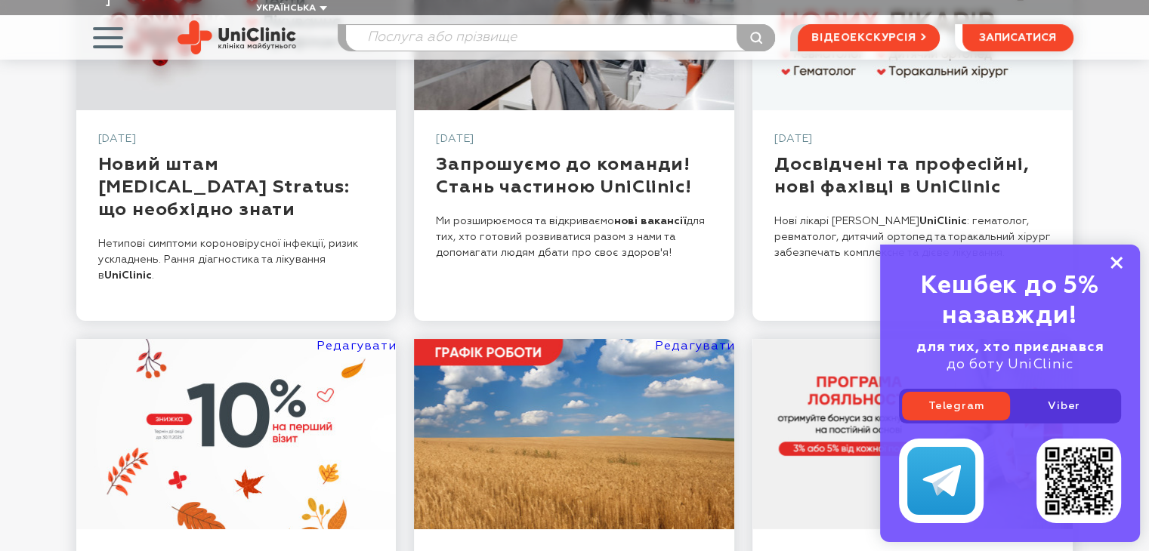
click at [1120, 261] on icon at bounding box center [1116, 263] width 12 height 13
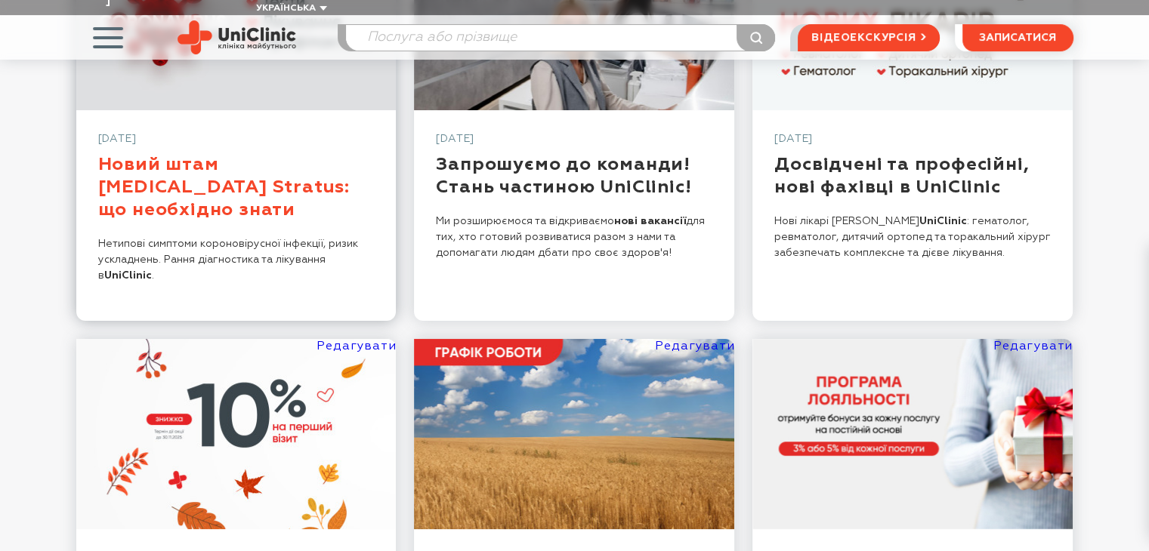
click at [248, 167] on link "Новий штам [MEDICAL_DATA] Stratus: що необхiдно знати" at bounding box center [224, 187] width 252 height 63
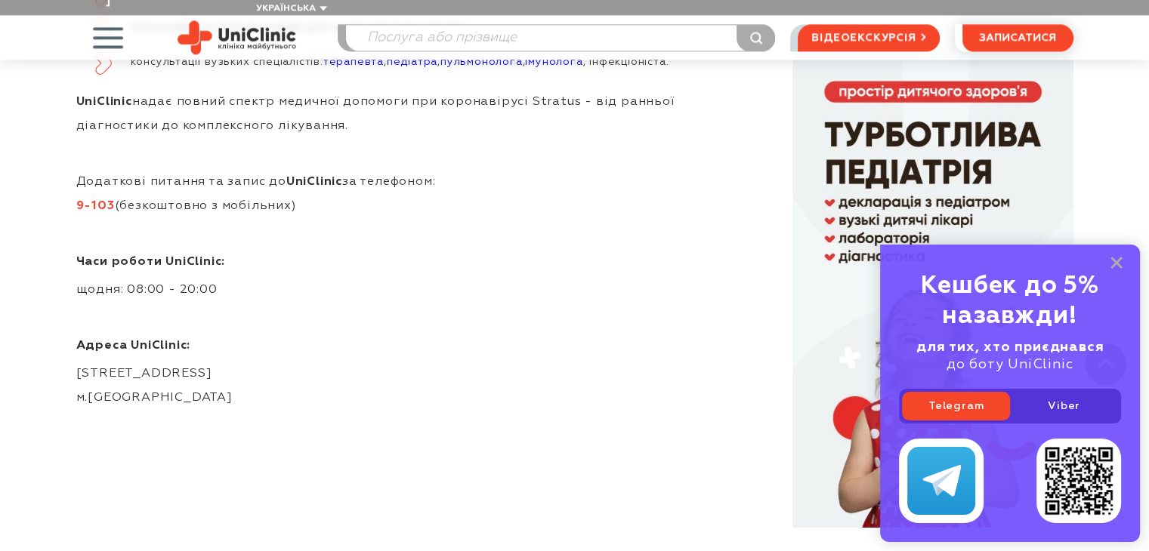
scroll to position [1889, 0]
